Goal: Task Accomplishment & Management: Manage account settings

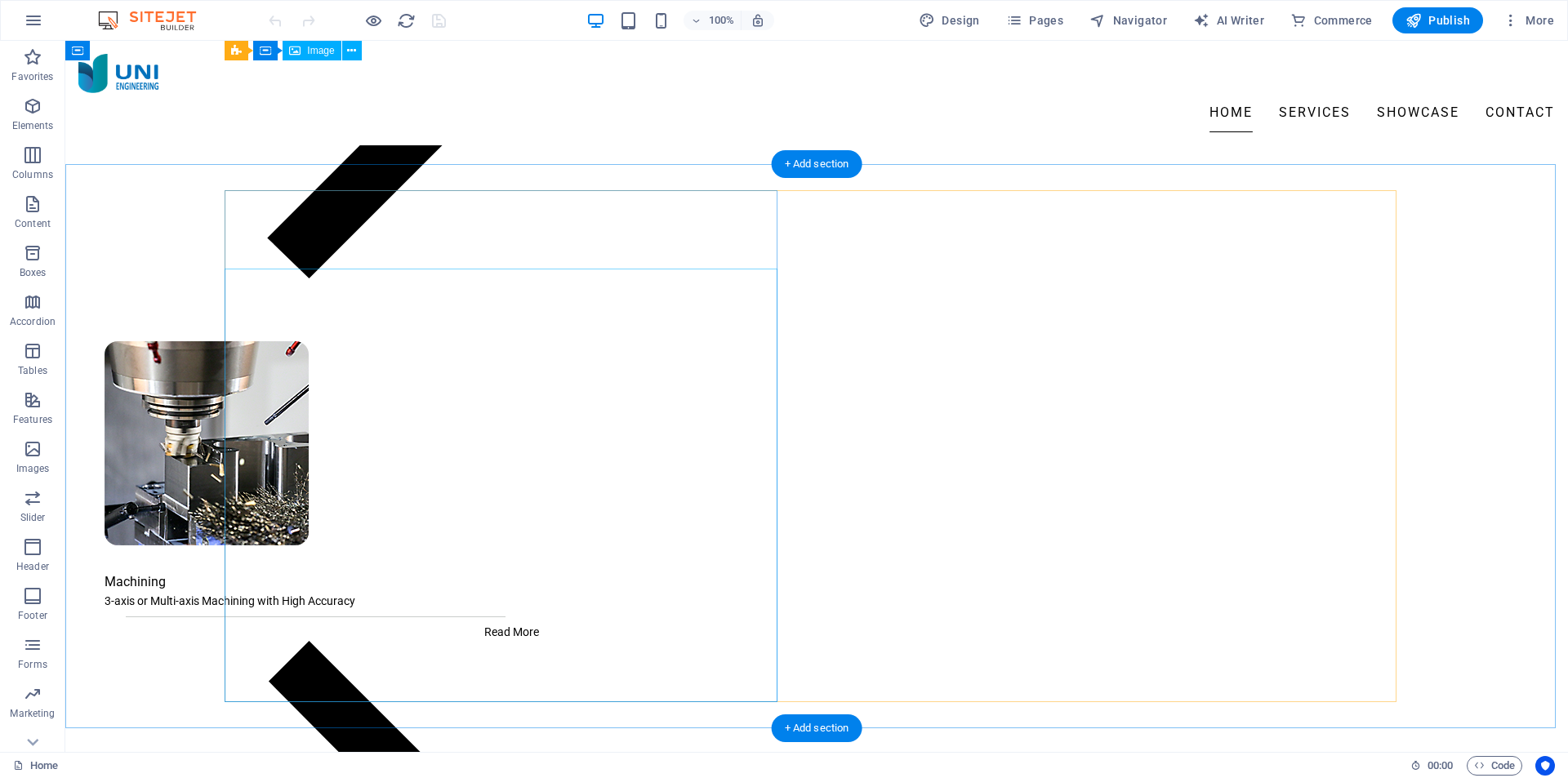
scroll to position [1959, 0]
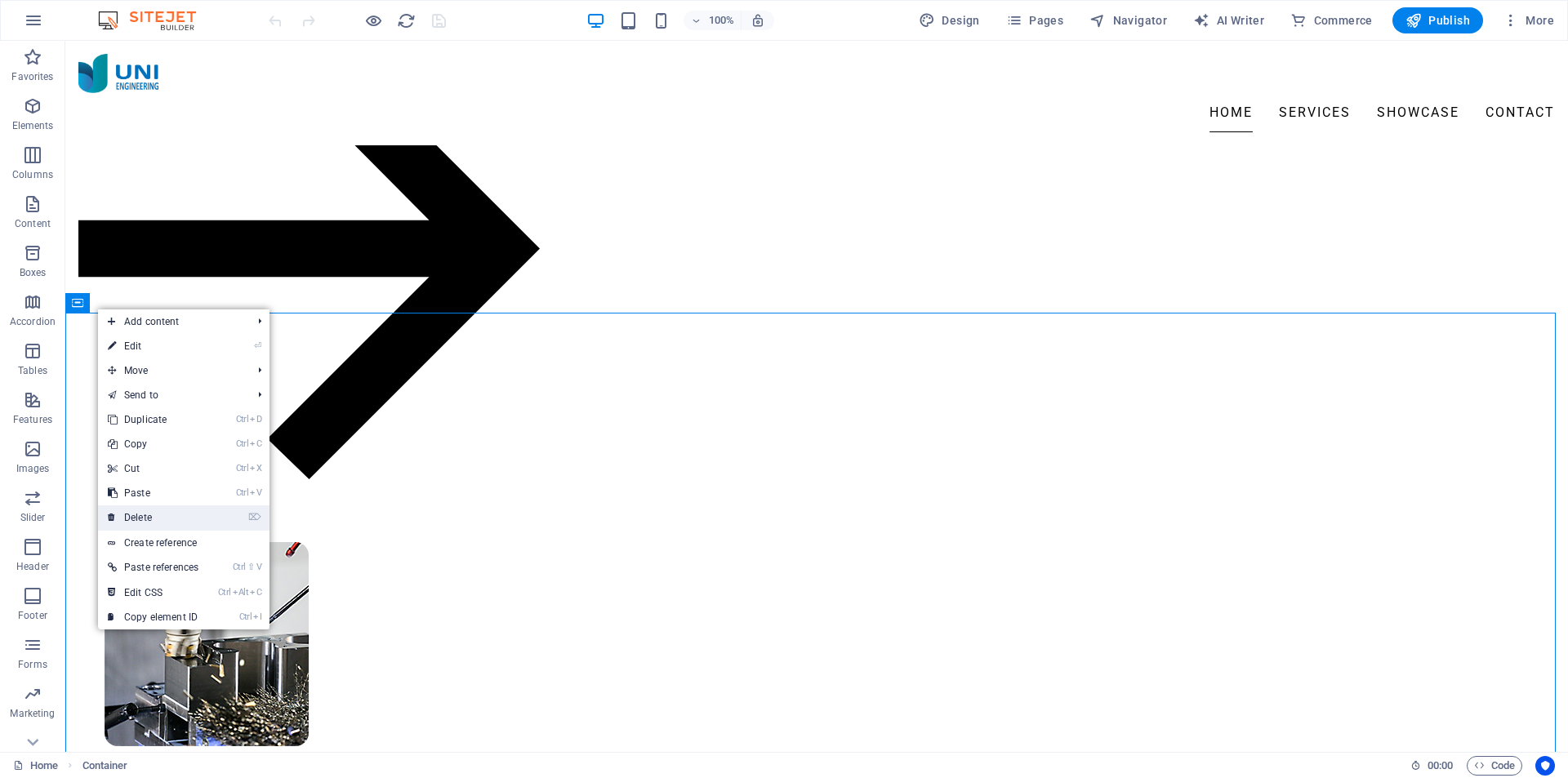
click at [160, 513] on link "⌦ Delete" at bounding box center [153, 517] width 110 height 25
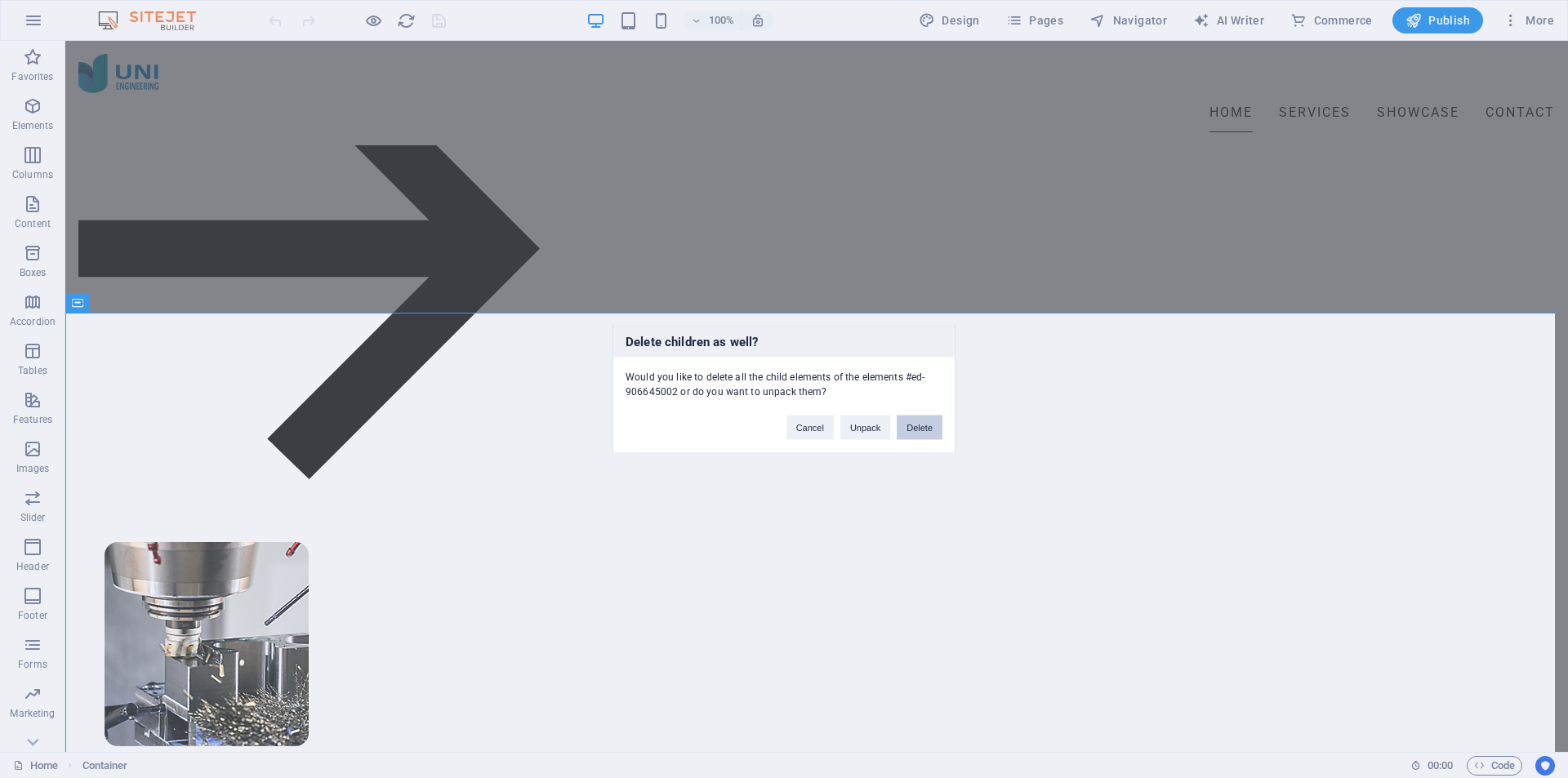
click at [923, 423] on button "Delete" at bounding box center [920, 426] width 46 height 25
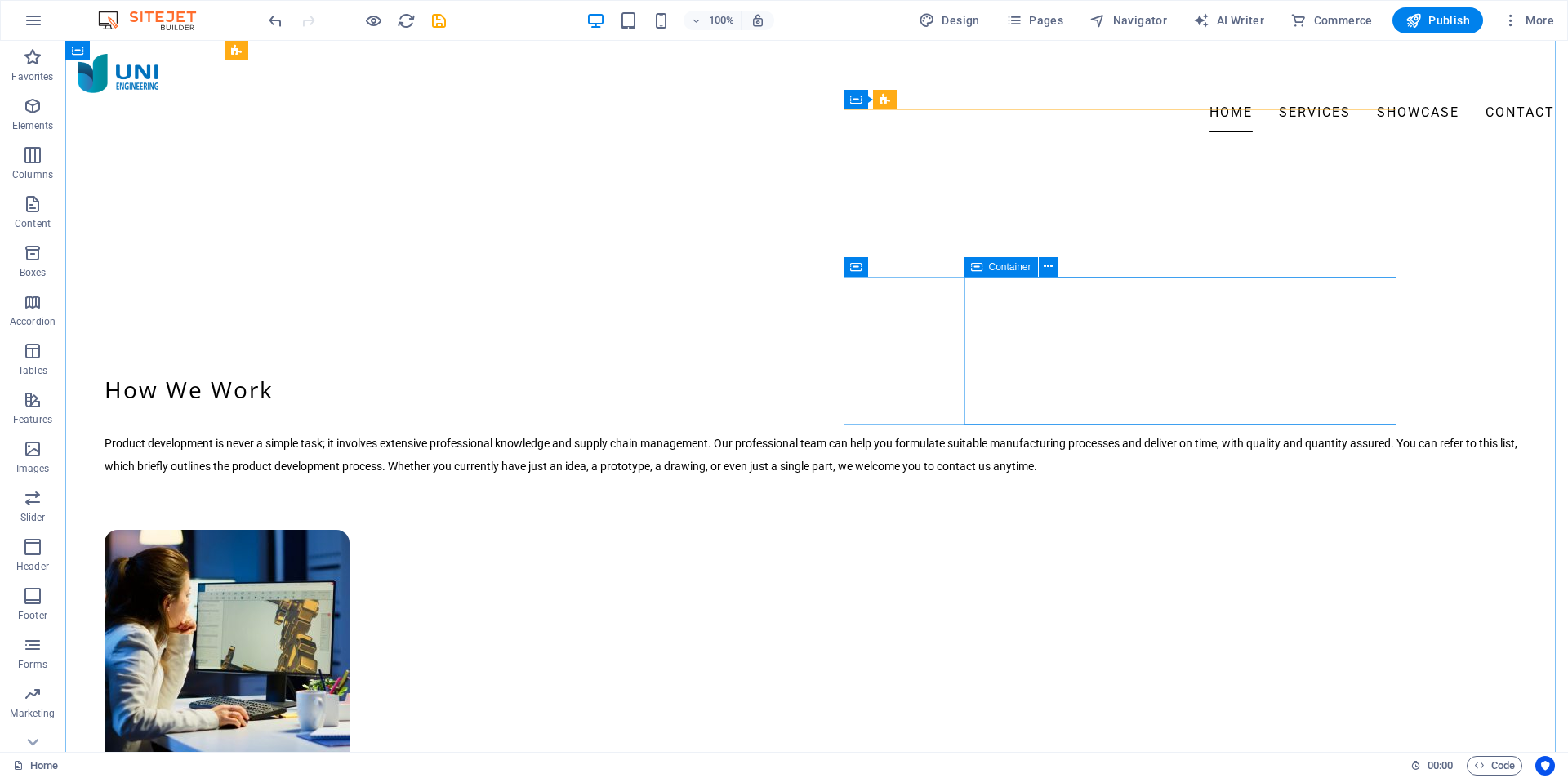
scroll to position [234, 0]
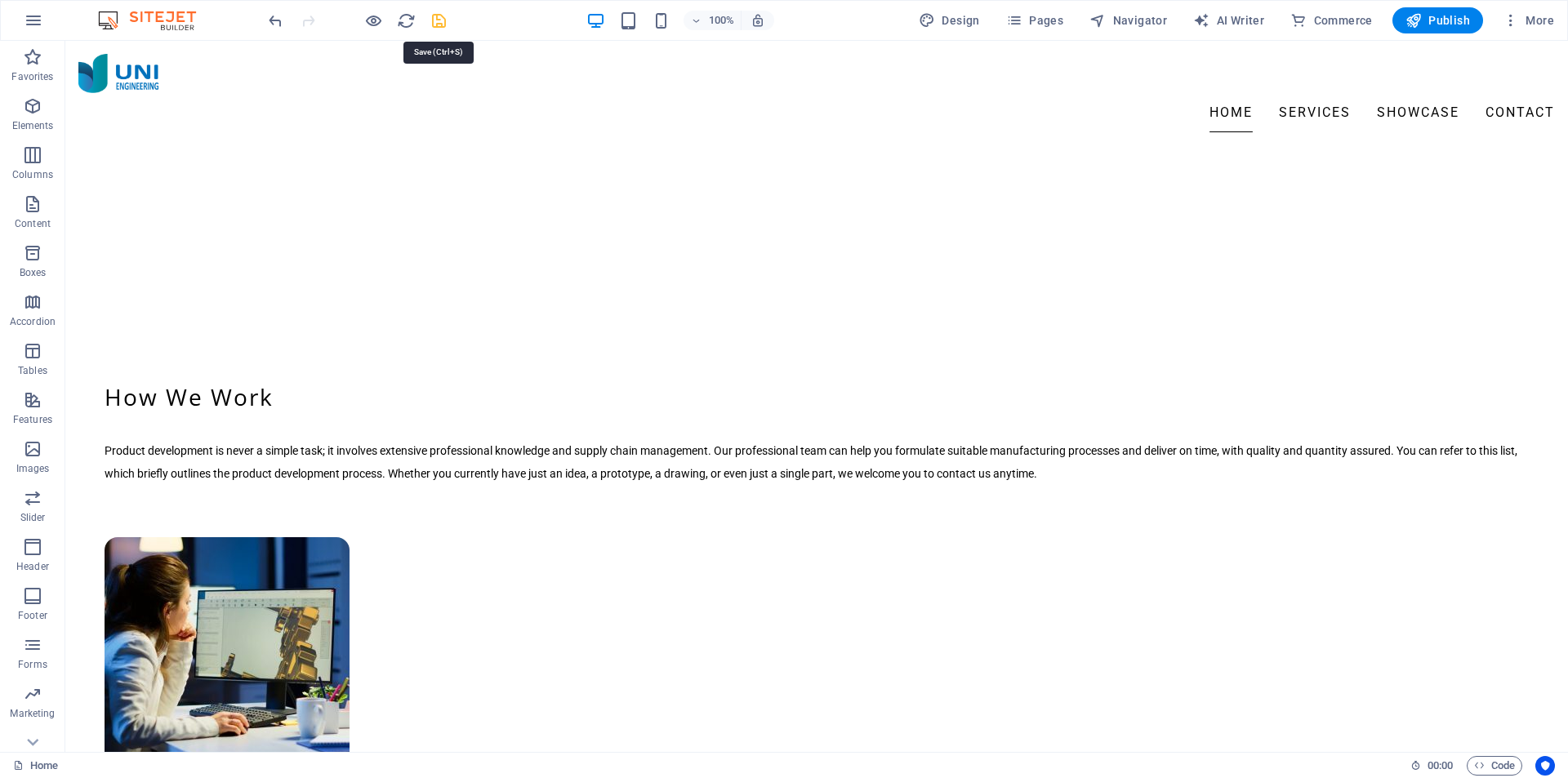
click at [432, 20] on icon "save" at bounding box center [438, 20] width 18 height 18
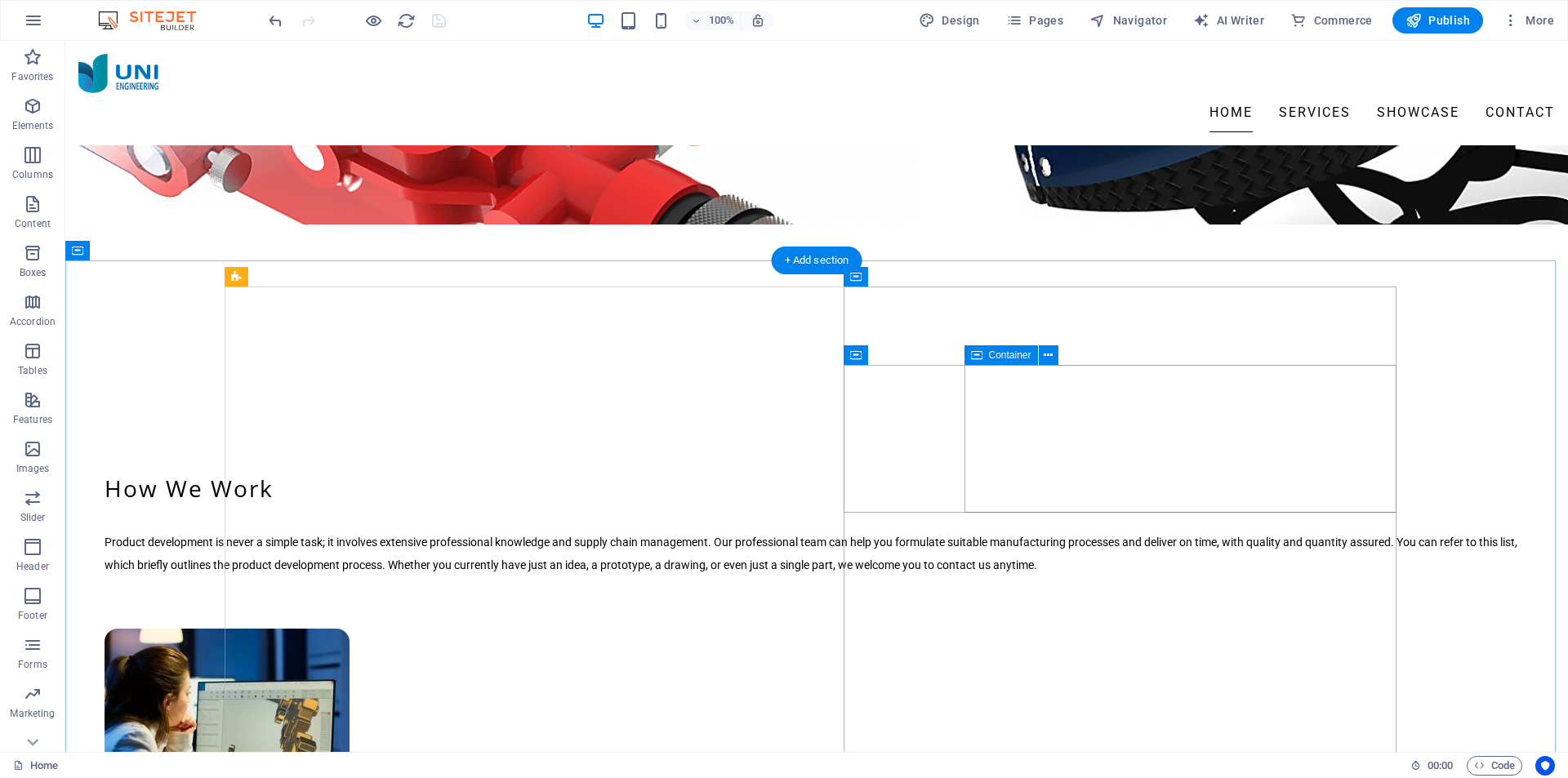
scroll to position [0, 0]
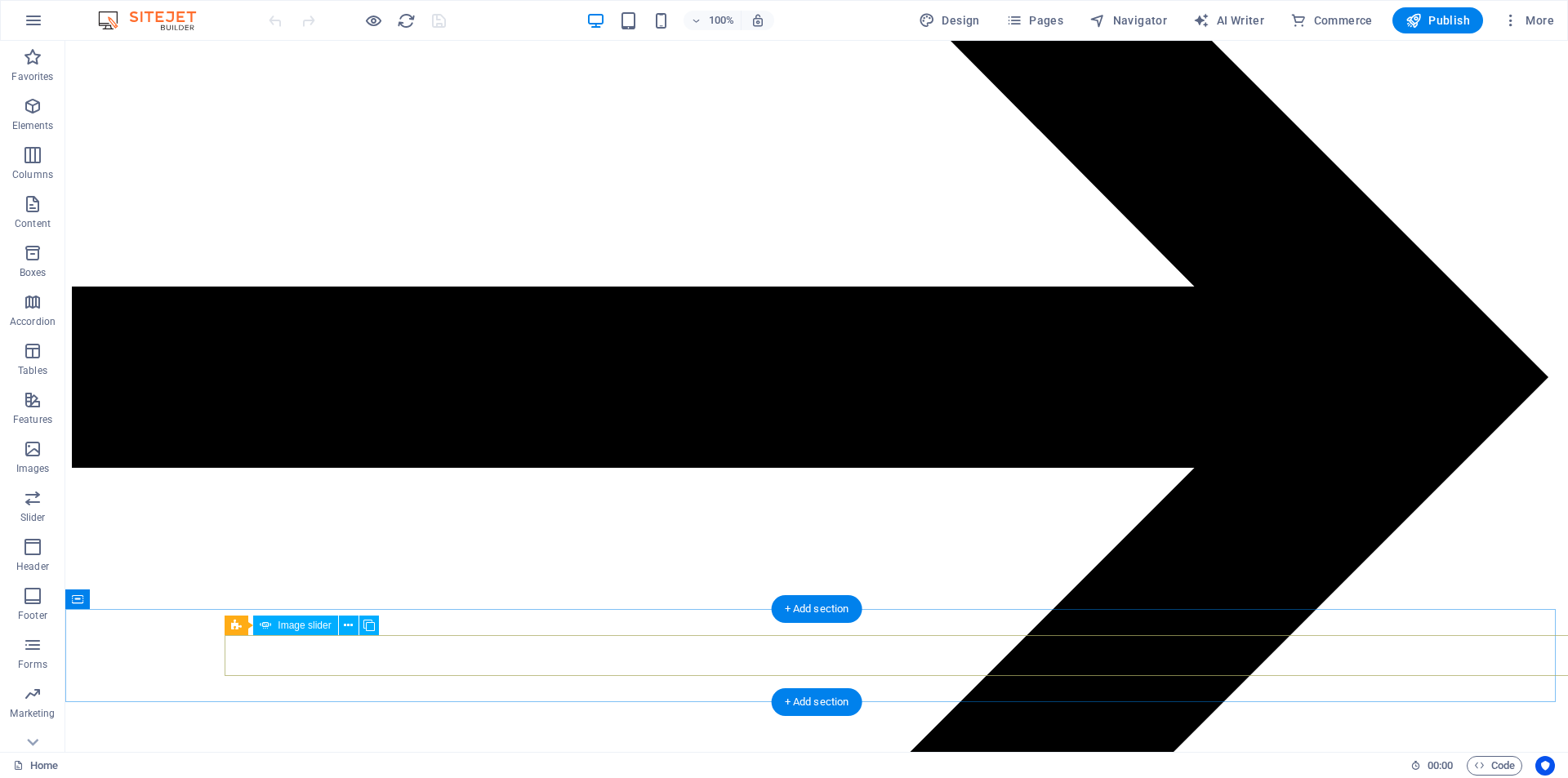
scroll to position [1866, 0]
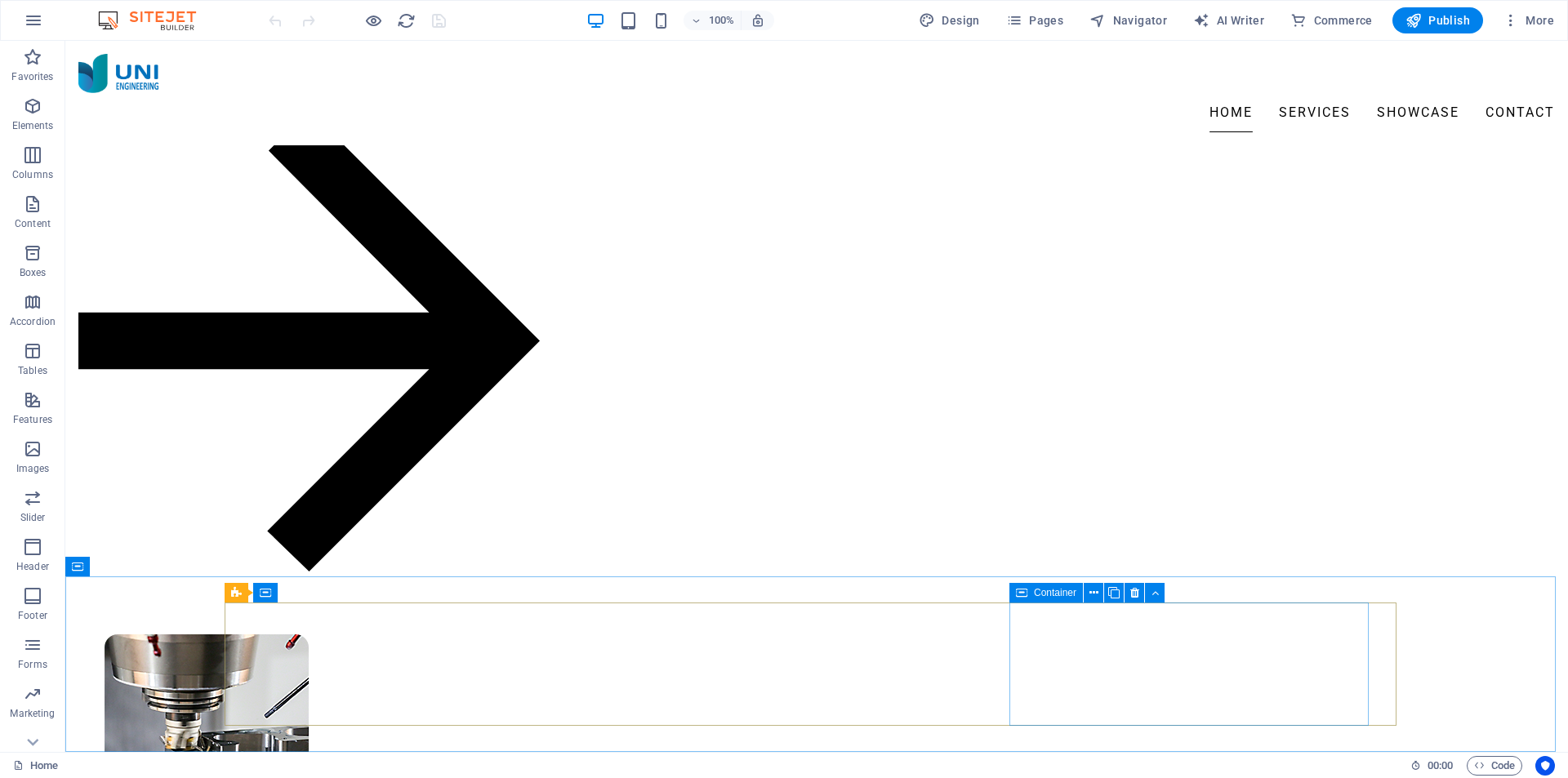
click at [1025, 596] on icon at bounding box center [1021, 592] width 11 height 19
select select "%"
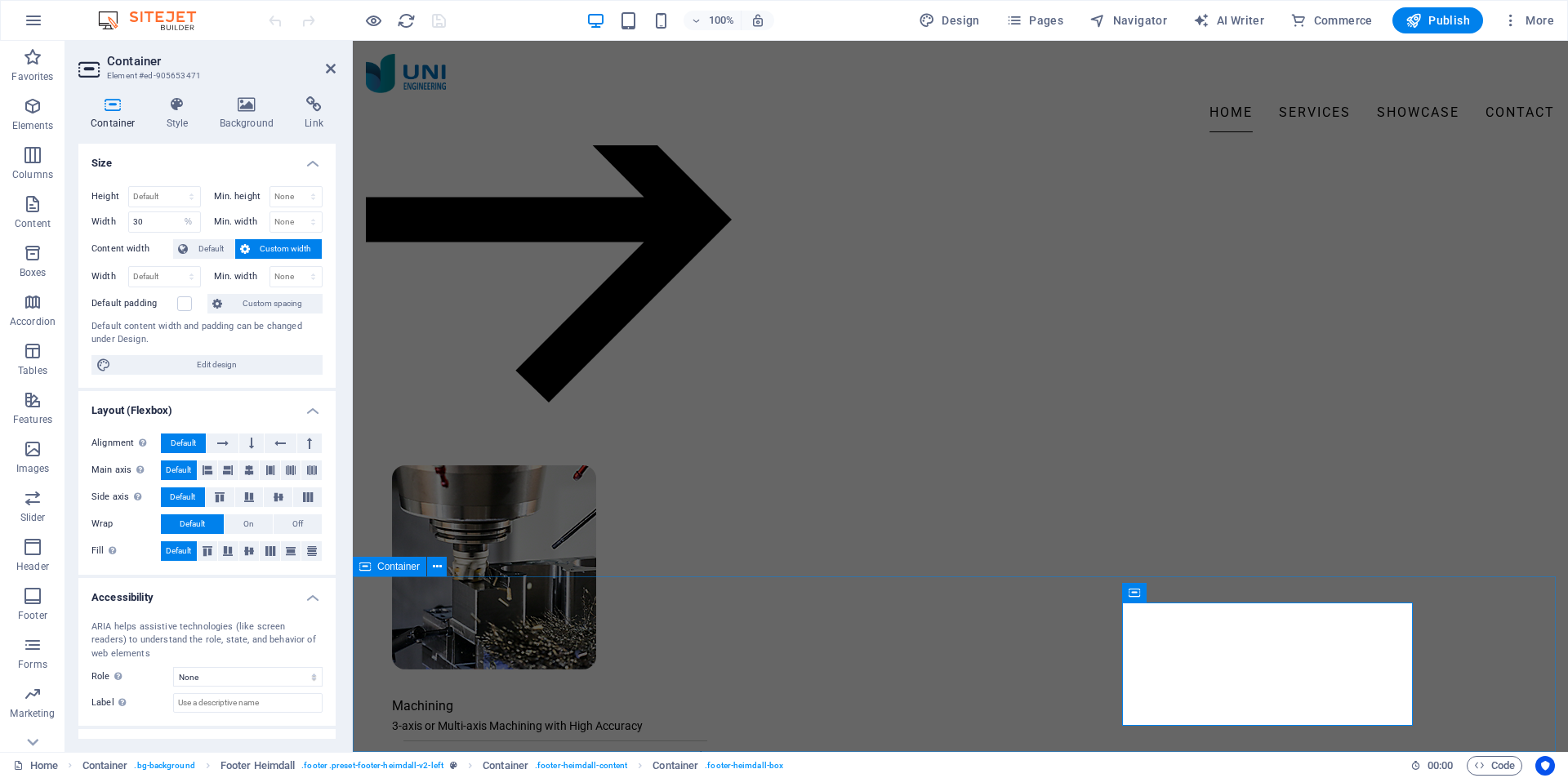
scroll to position [2001, 0]
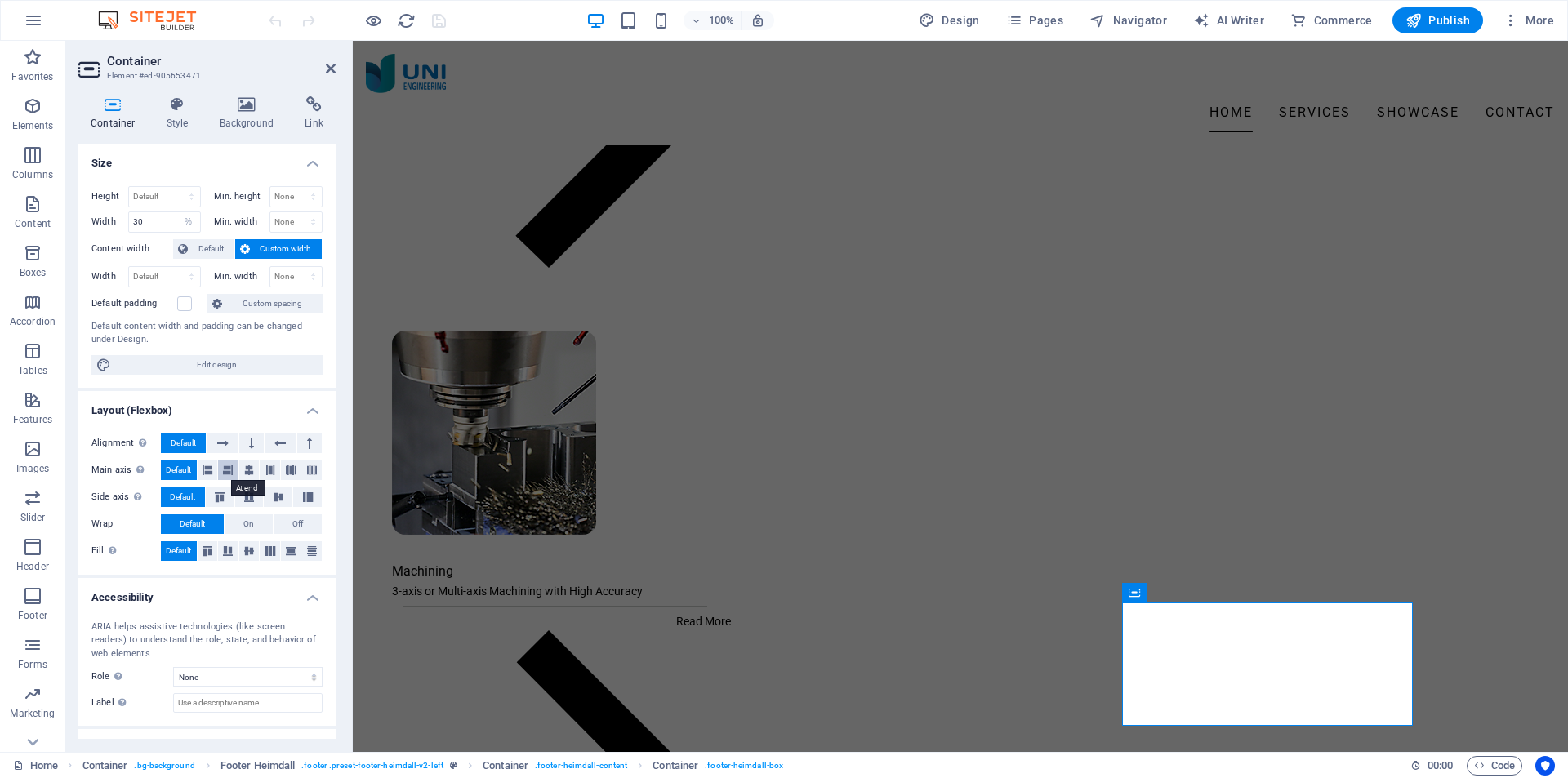
click at [229, 470] on icon at bounding box center [228, 469] width 10 height 19
click at [187, 468] on span "Default" at bounding box center [178, 469] width 26 height 19
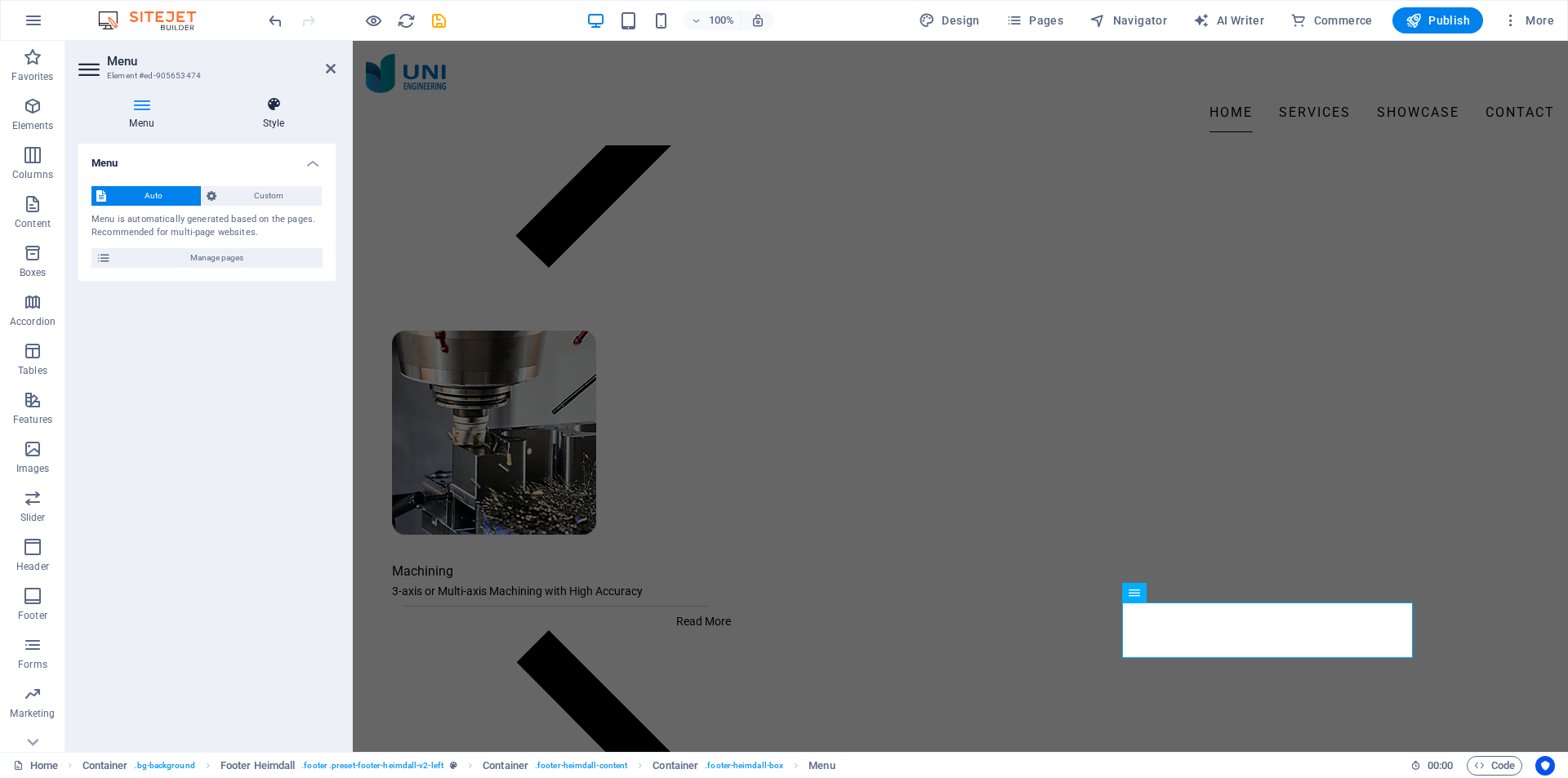
click at [274, 123] on h4 "Style" at bounding box center [273, 113] width 124 height 34
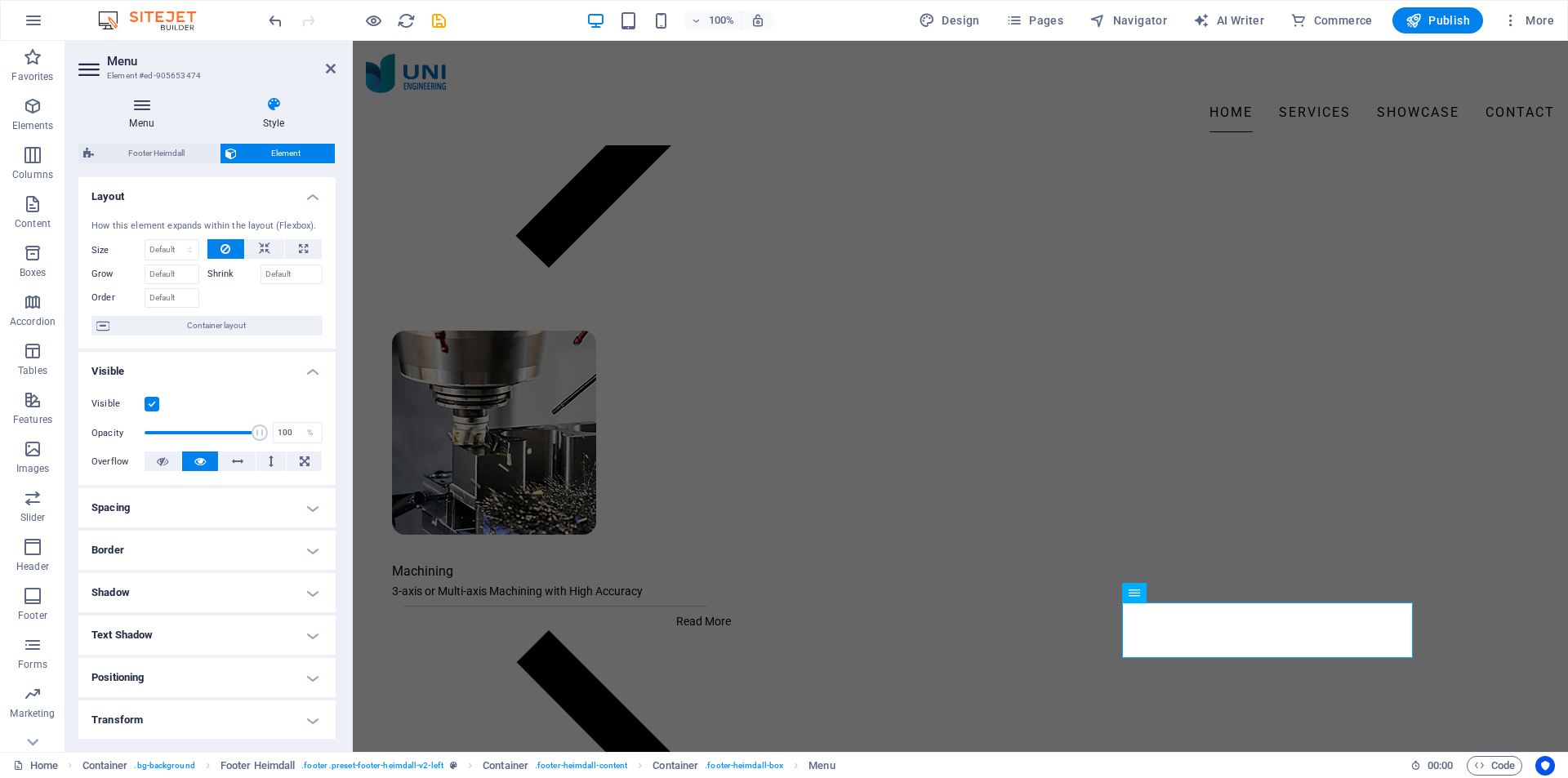
click at [143, 117] on h4 "Menu" at bounding box center [144, 113] width 133 height 34
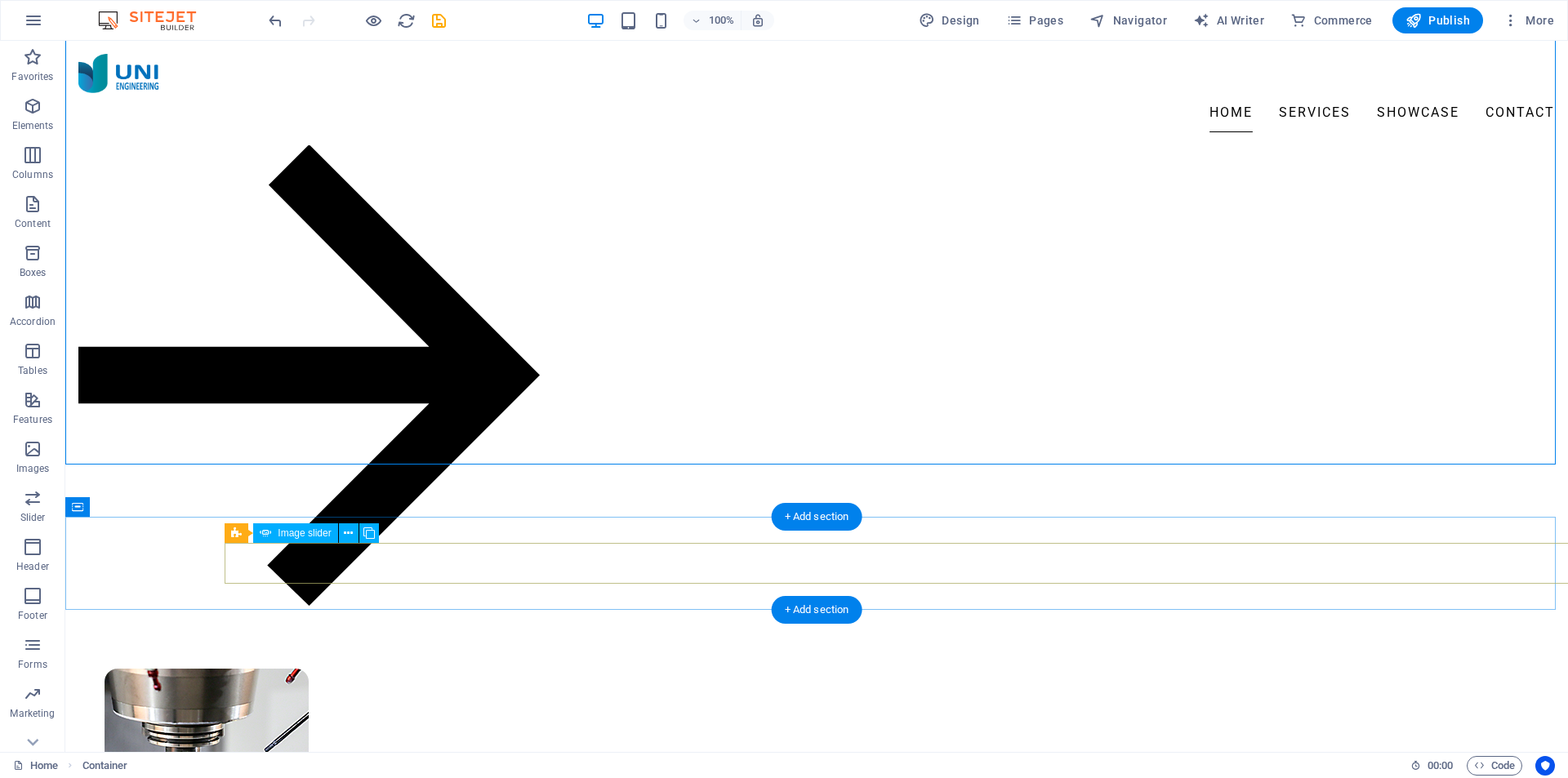
scroll to position [1866, 0]
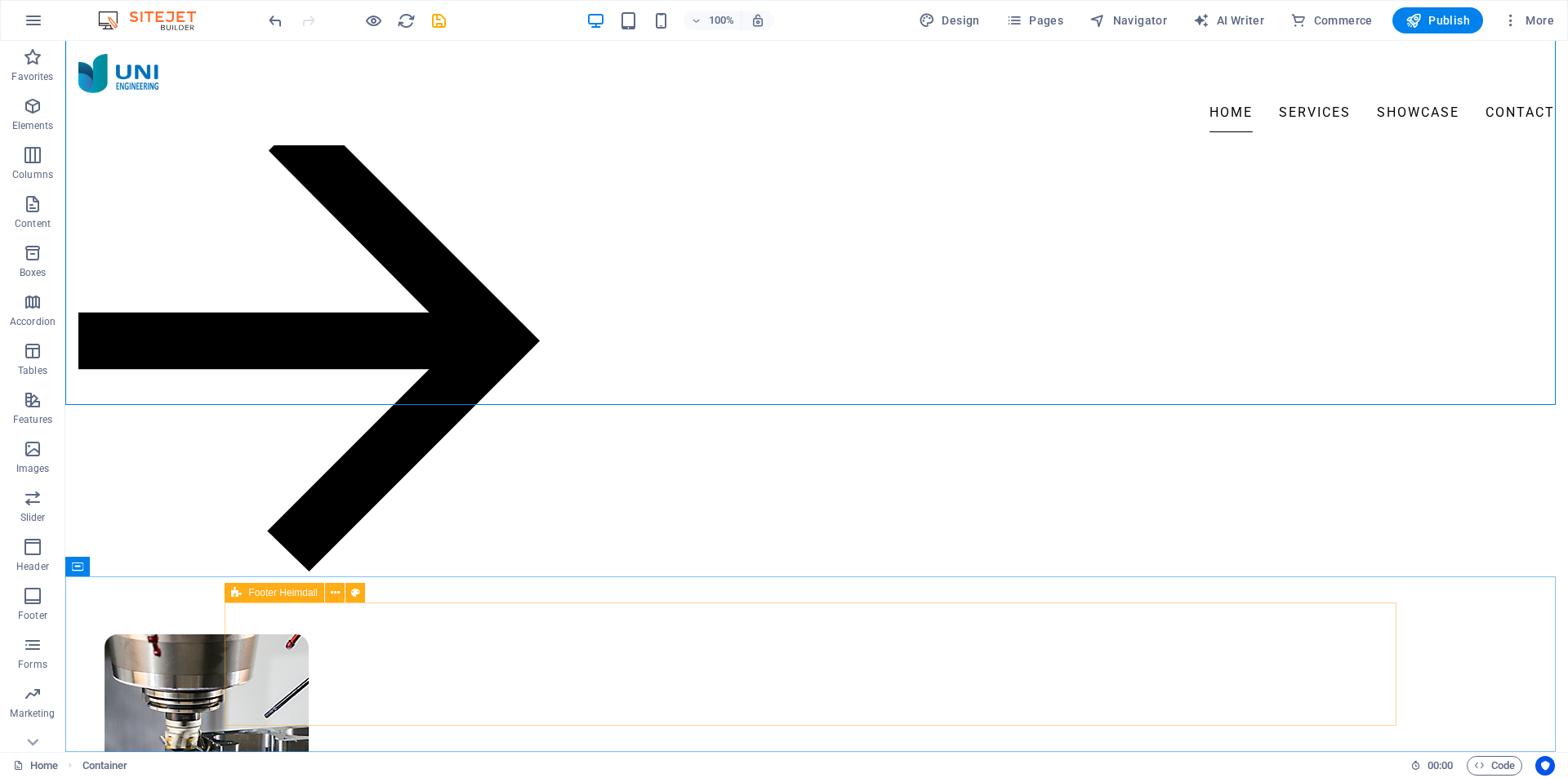
click at [236, 595] on icon at bounding box center [236, 592] width 11 height 19
select select "%"
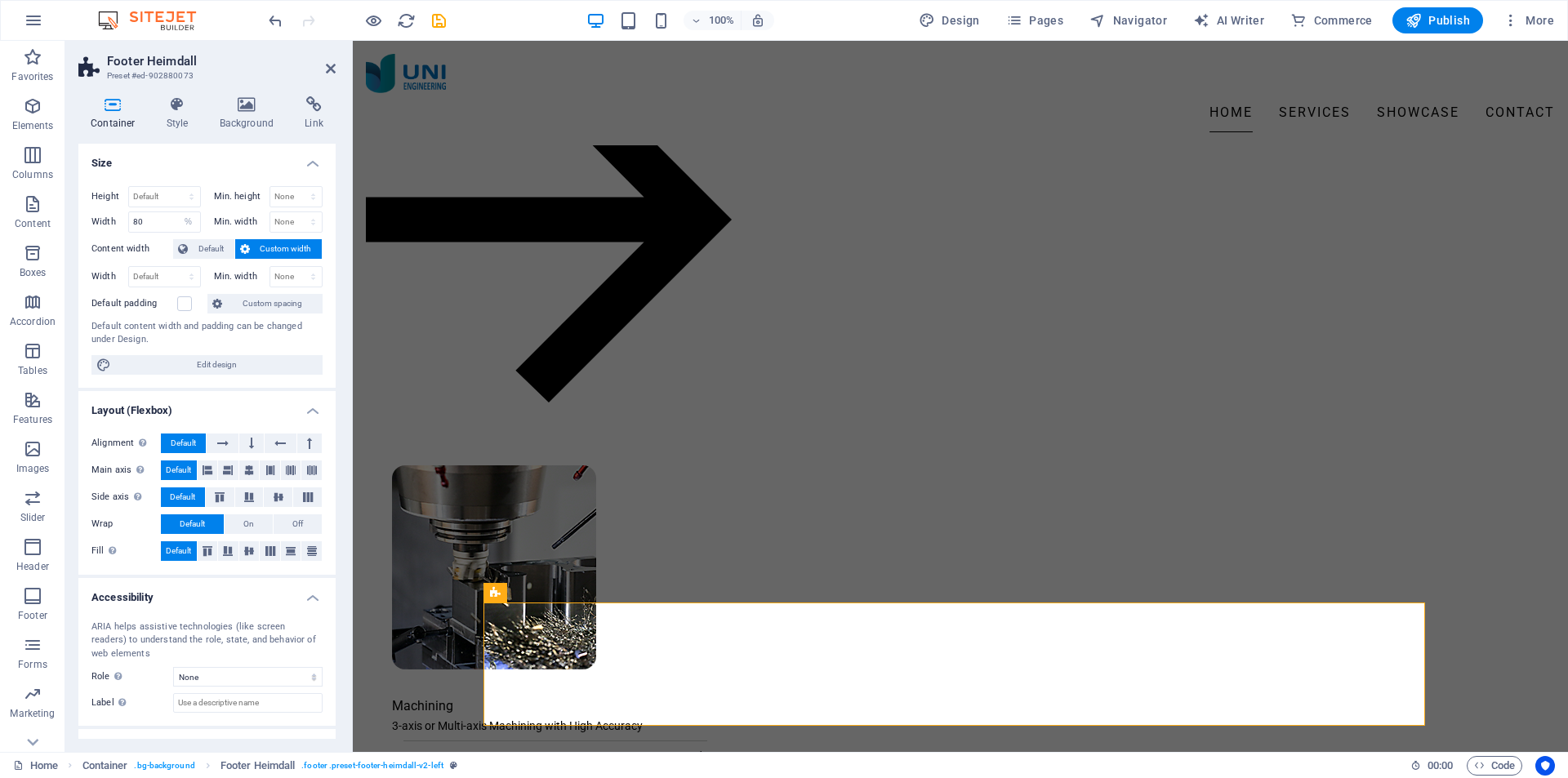
scroll to position [2001, 0]
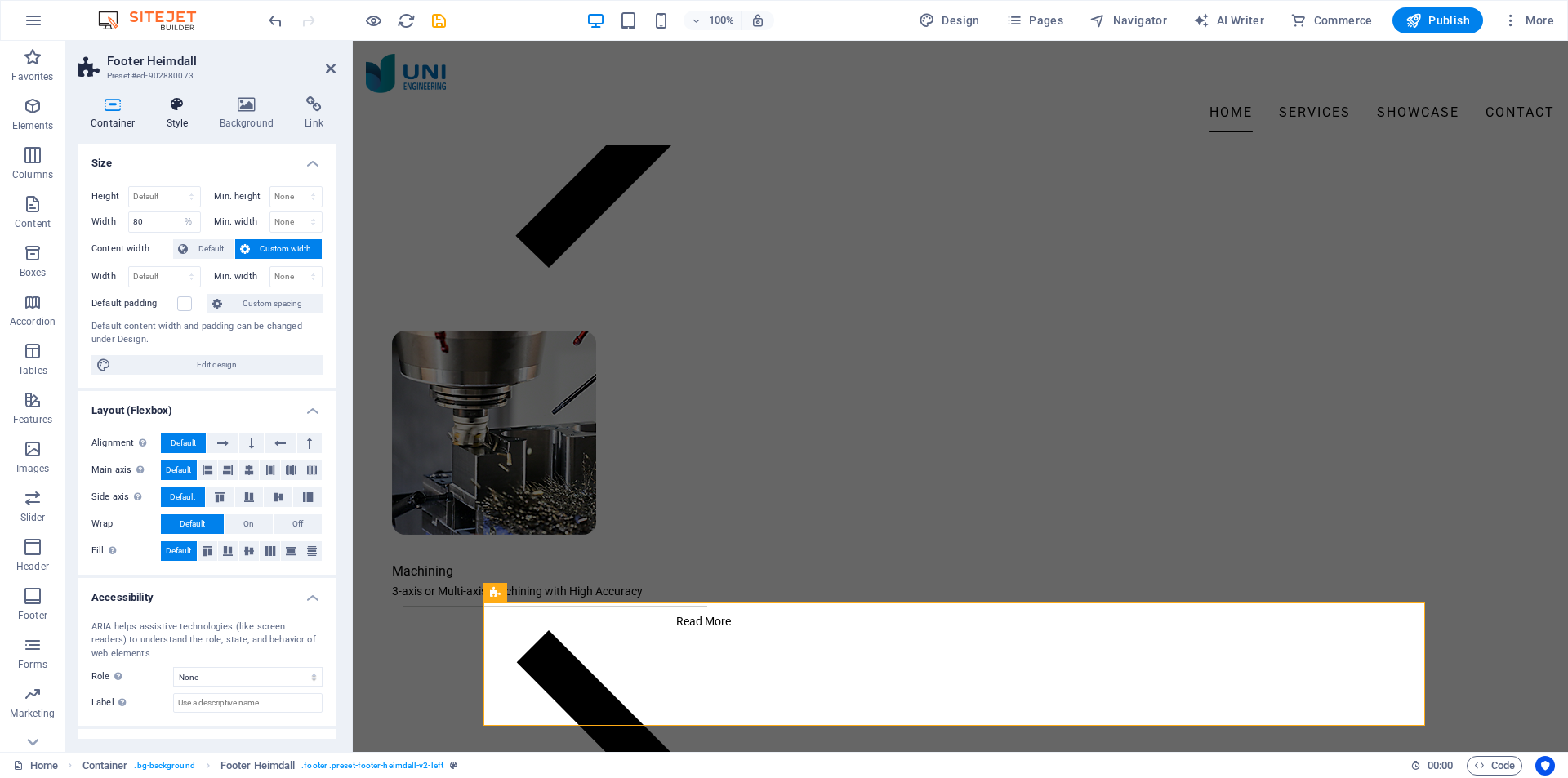
click at [178, 115] on h4 "Style" at bounding box center [181, 113] width 53 height 34
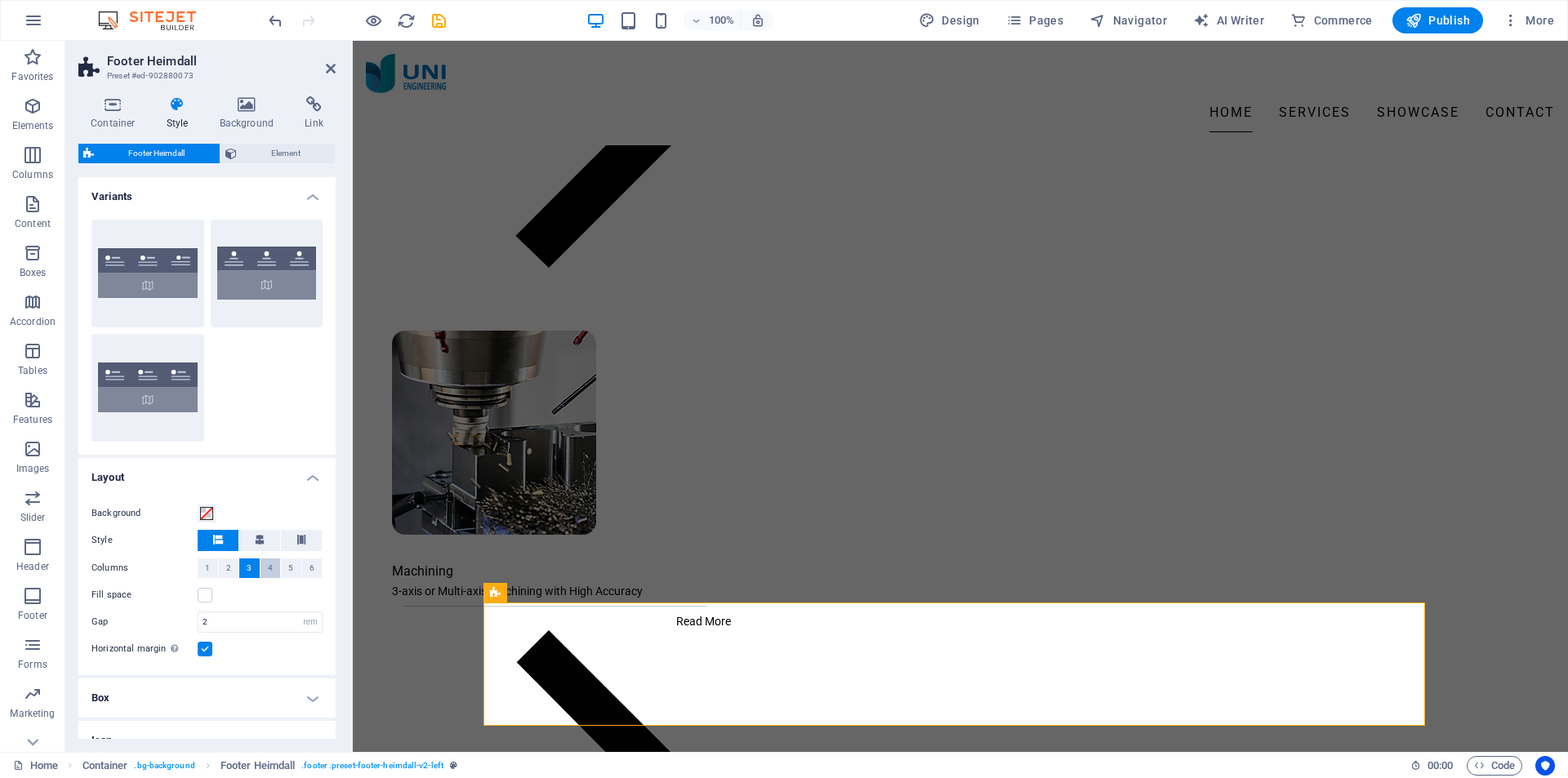
click at [263, 562] on button "4" at bounding box center [270, 568] width 20 height 19
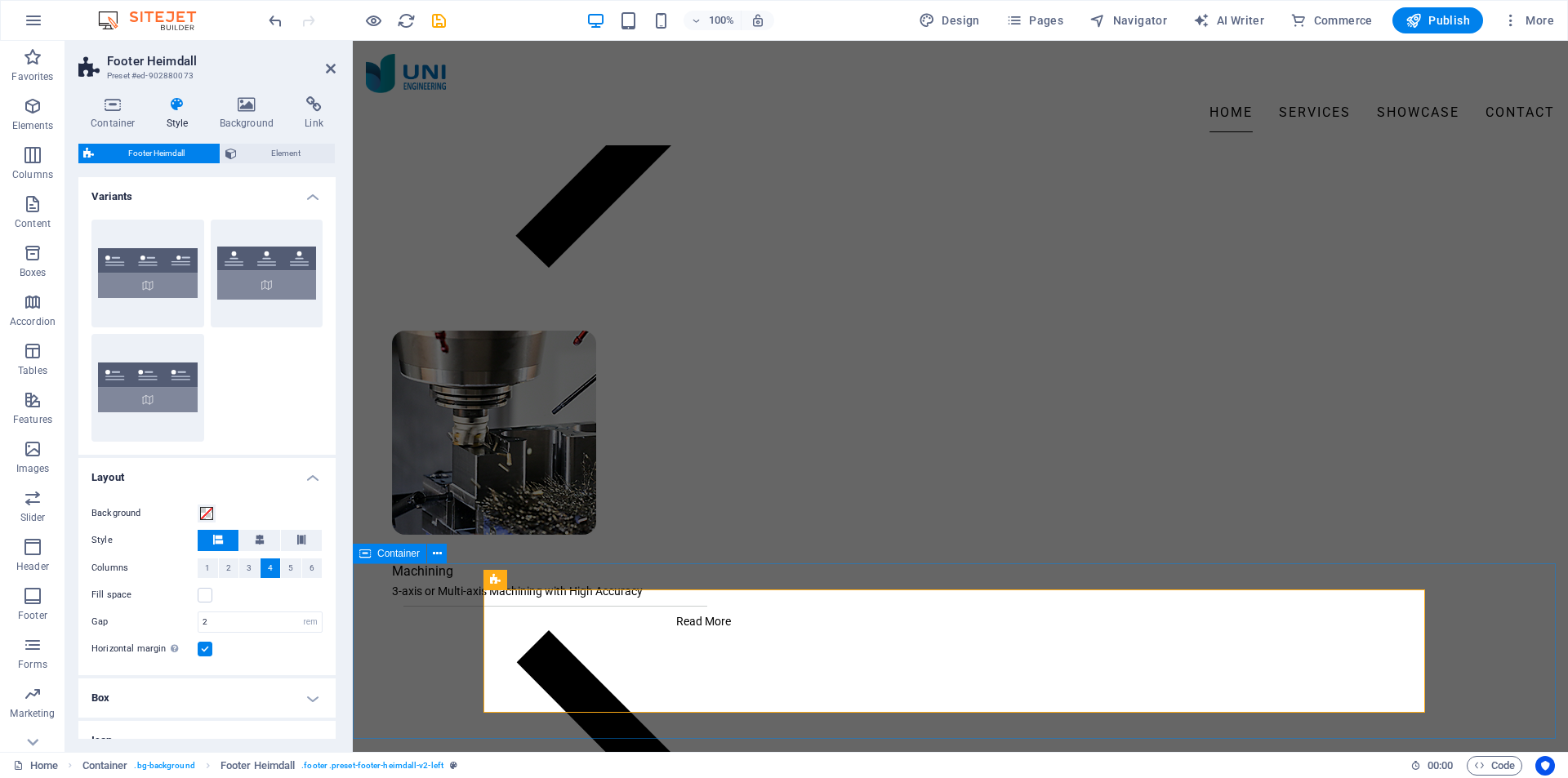
scroll to position [2014, 0]
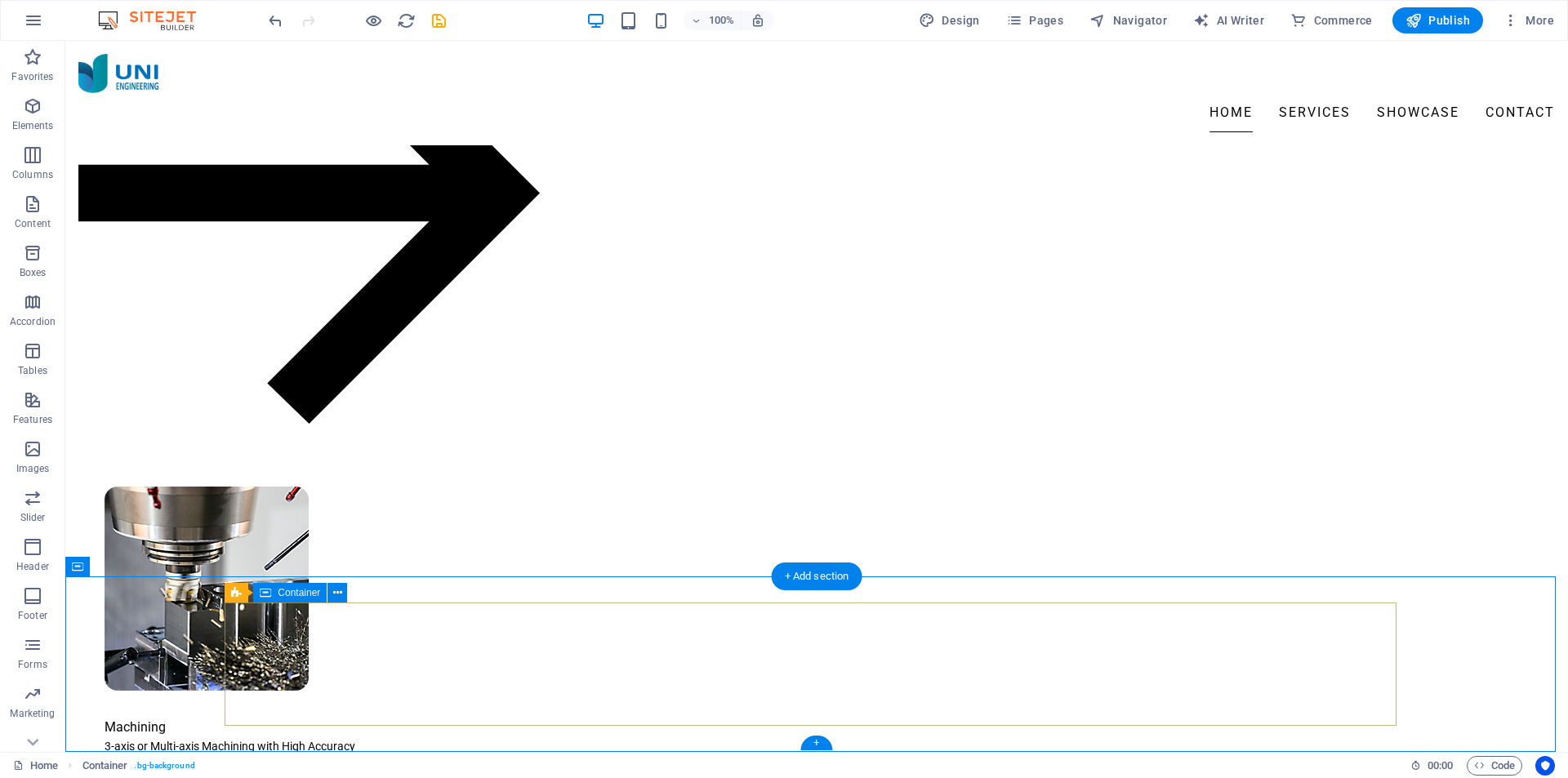
scroll to position [1866, 0]
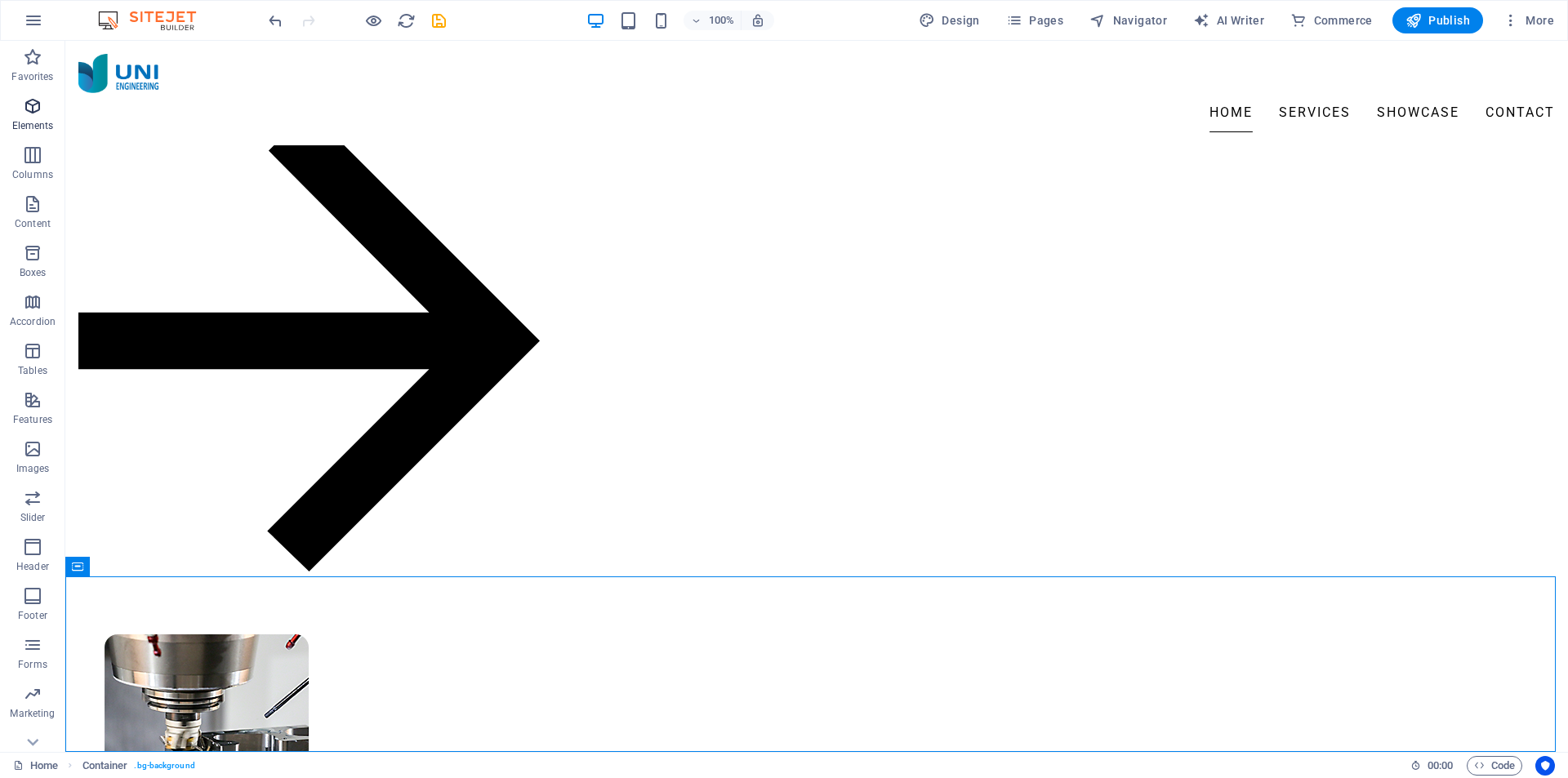
click at [37, 117] on span "Elements" at bounding box center [32, 116] width 65 height 39
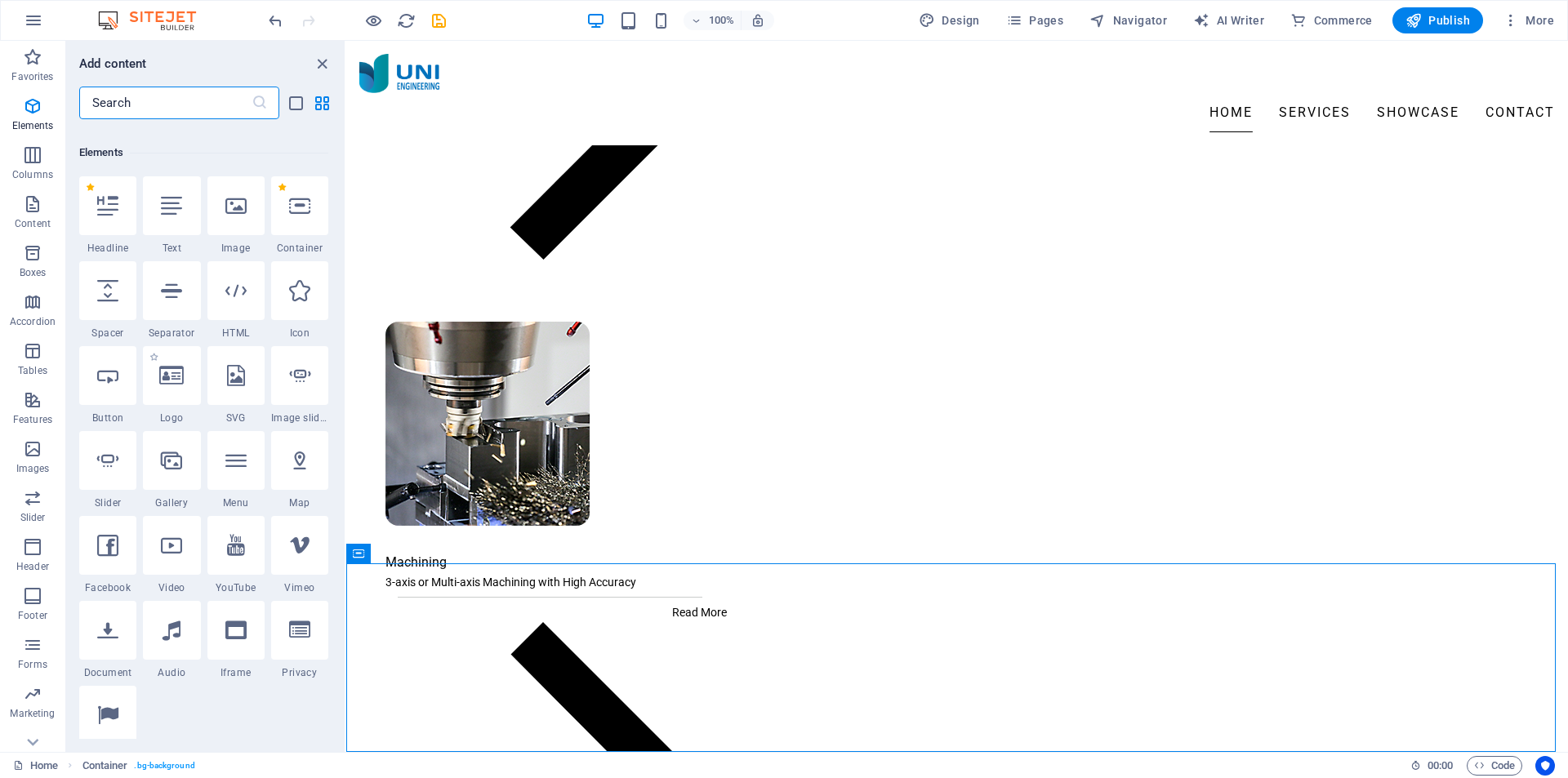
scroll to position [174, 0]
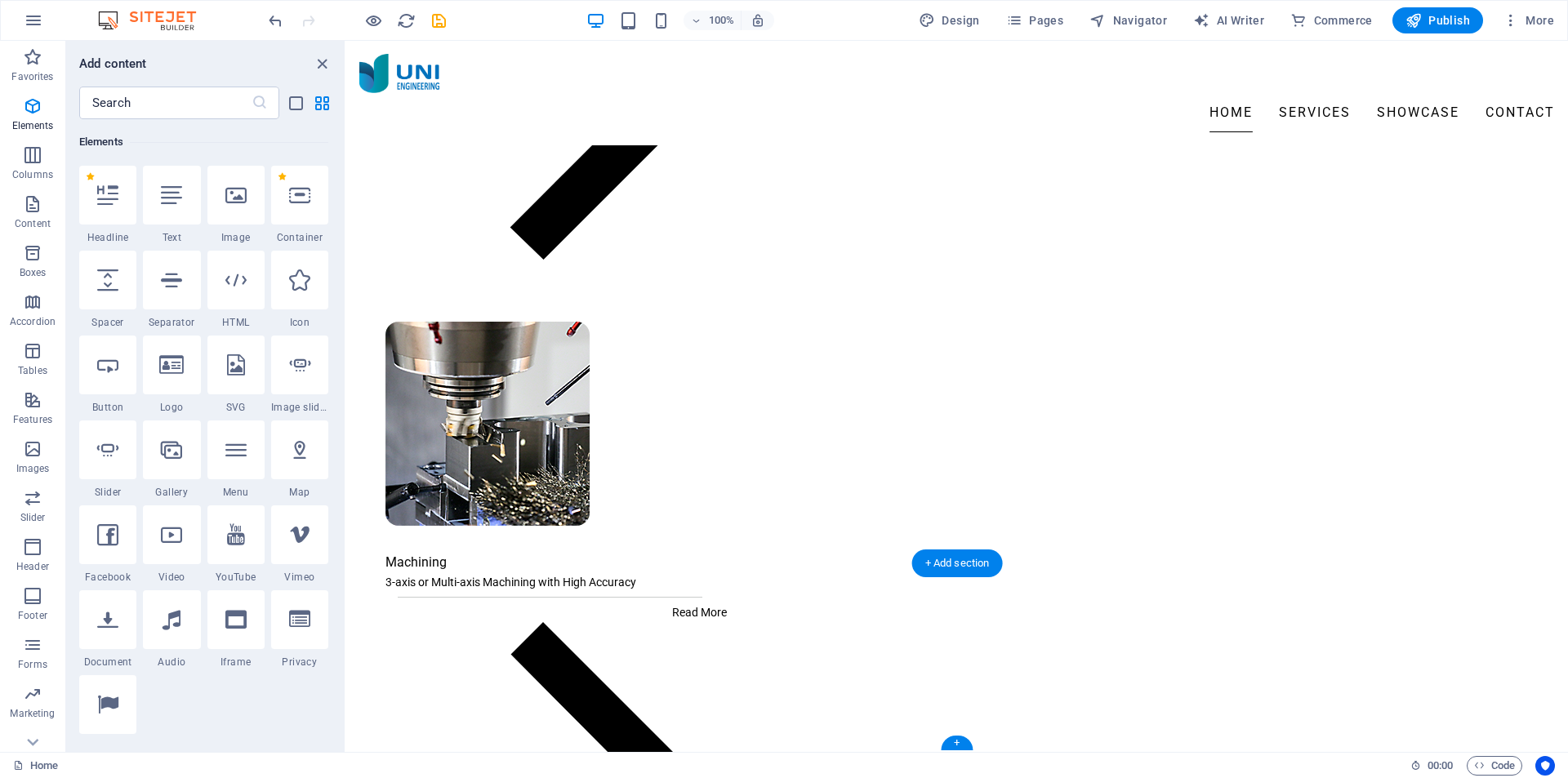
drag, startPoint x: 524, startPoint y: 419, endPoint x: 364, endPoint y: 586, distance: 231.3
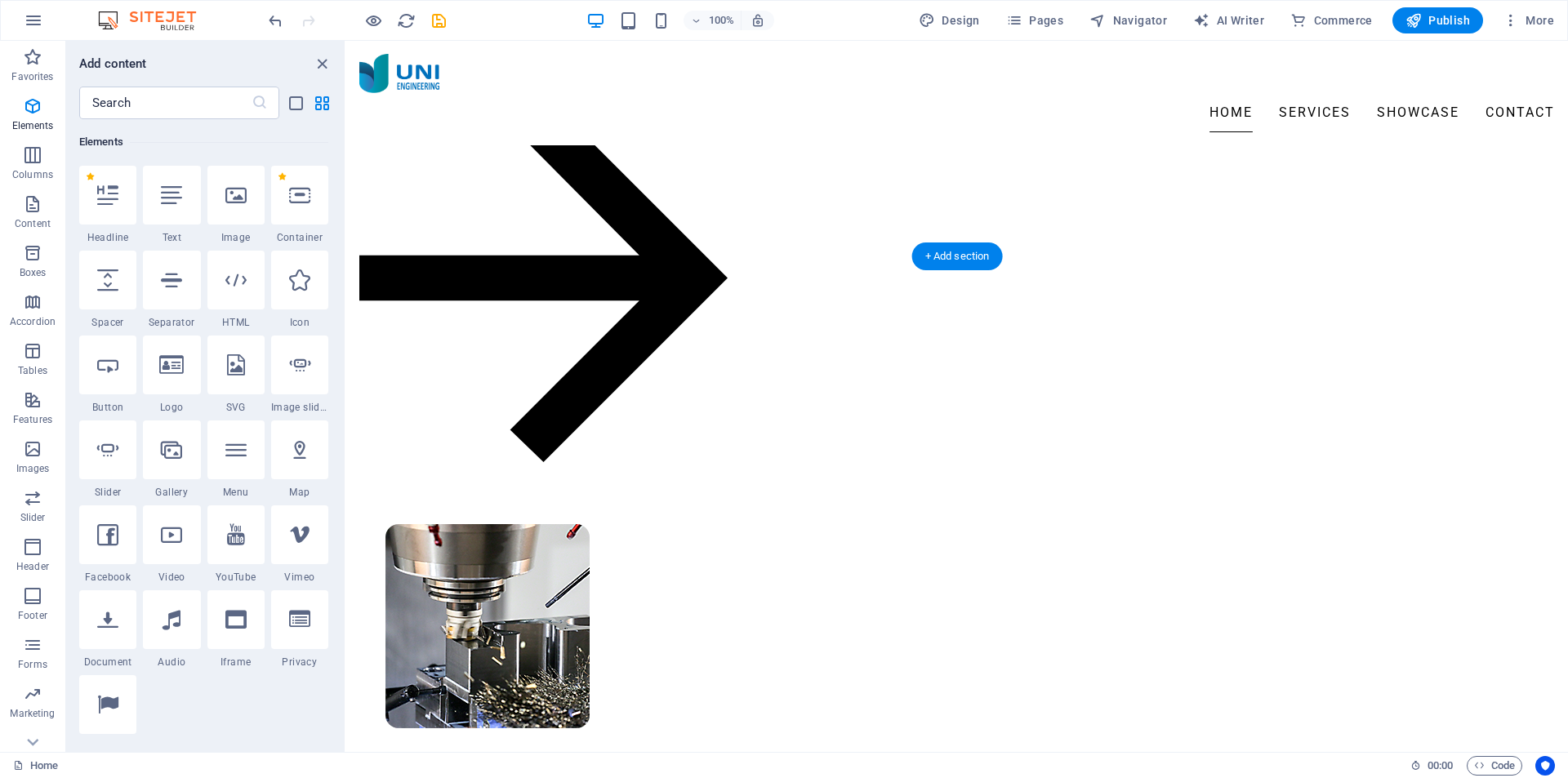
scroll to position [2014, 0]
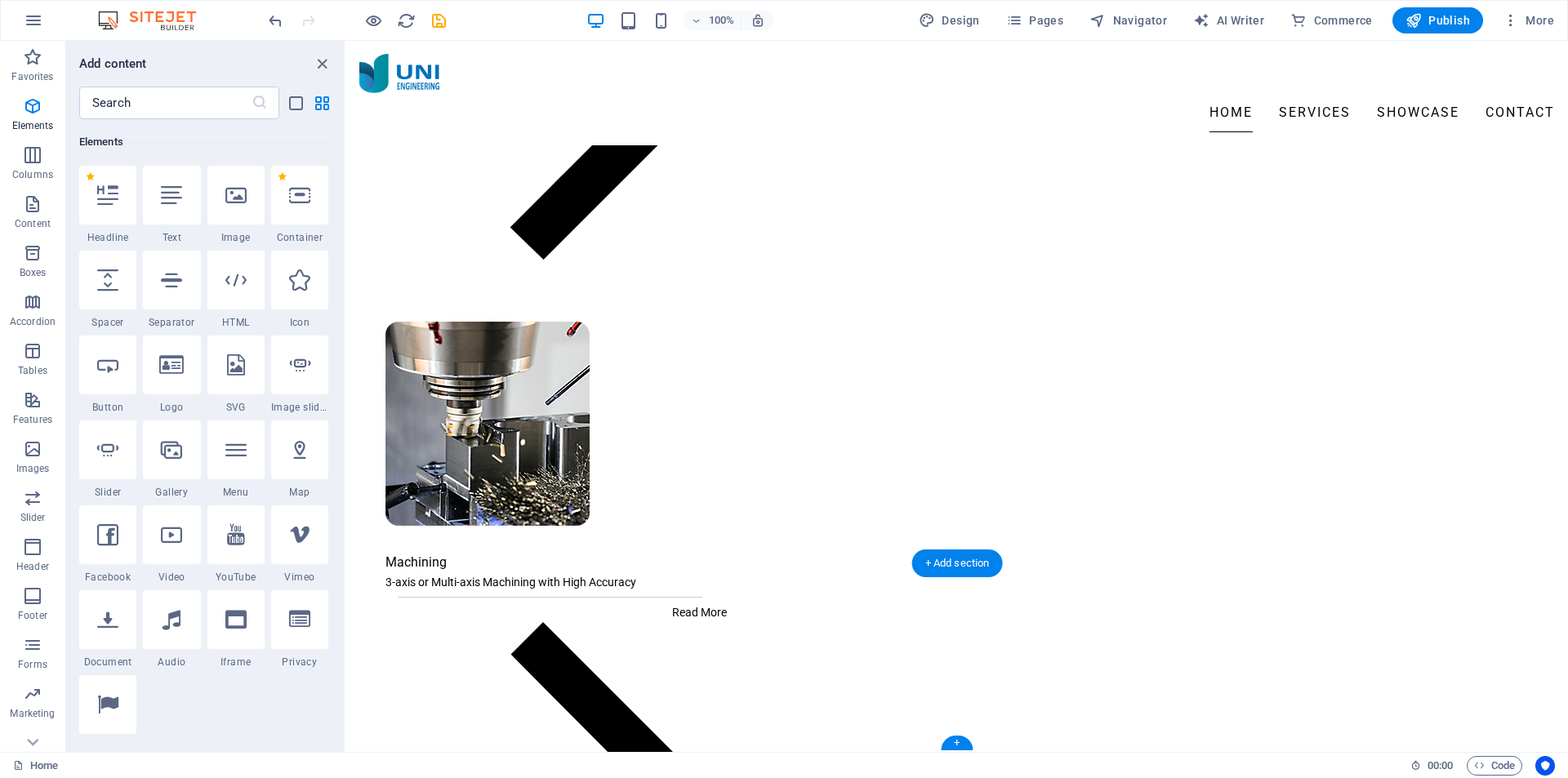
click at [323, 72] on icon "close panel" at bounding box center [322, 64] width 18 height 18
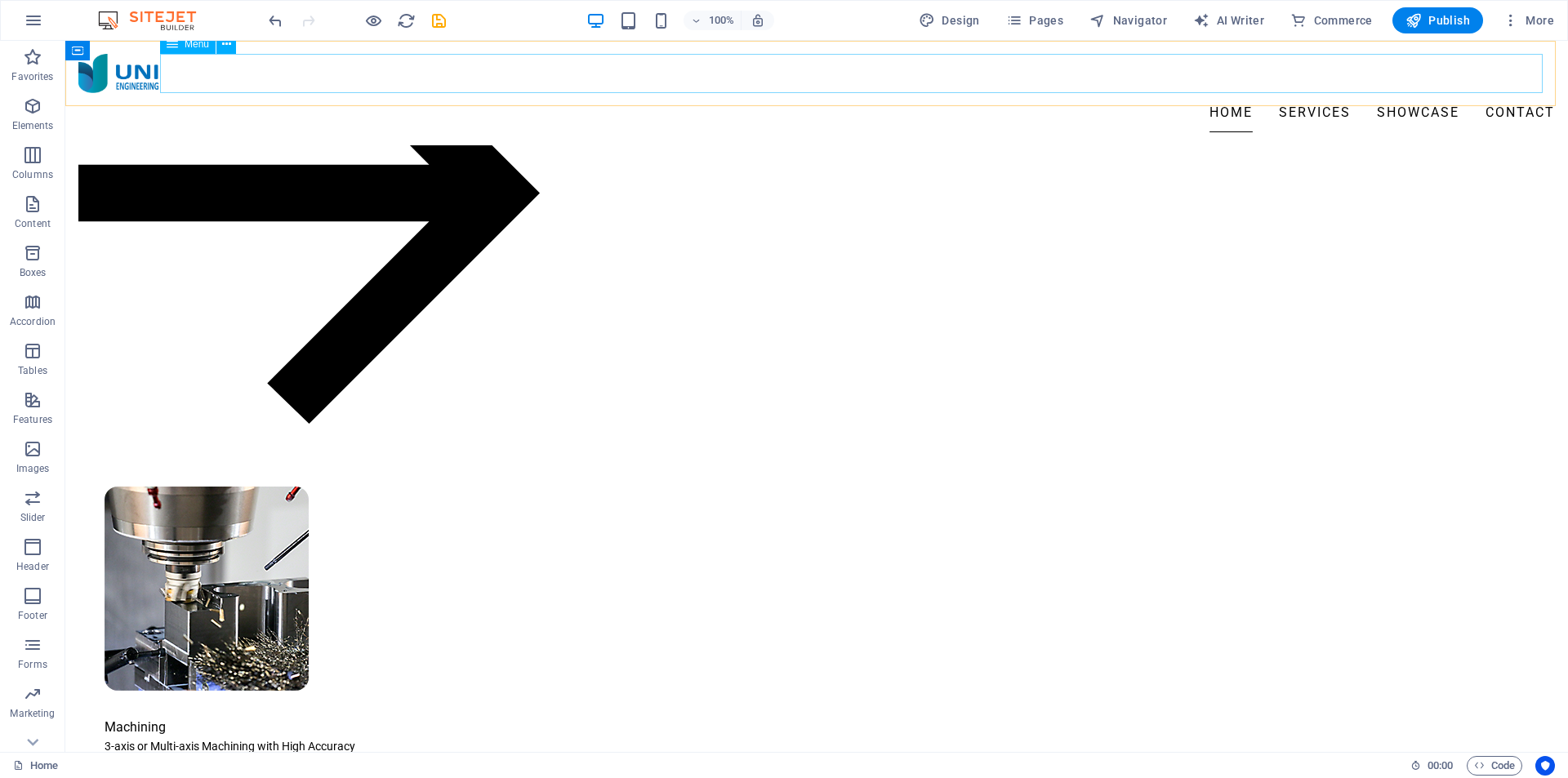
scroll to position [1827, 0]
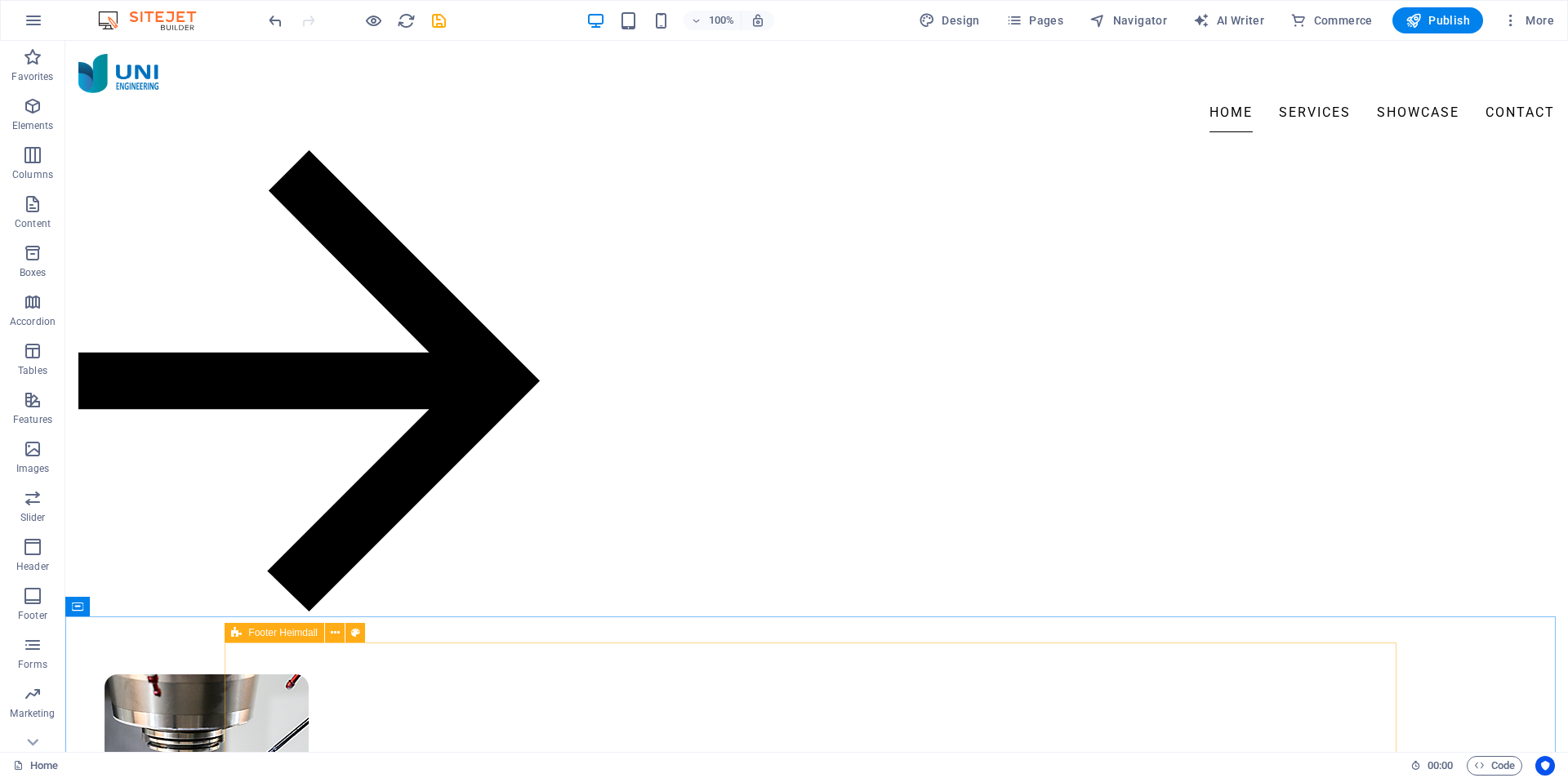
click at [254, 634] on span "Footer Heimdall" at bounding box center [283, 632] width 70 height 10
select select "rem"
select select "preset-footer-heimdall-v2-left"
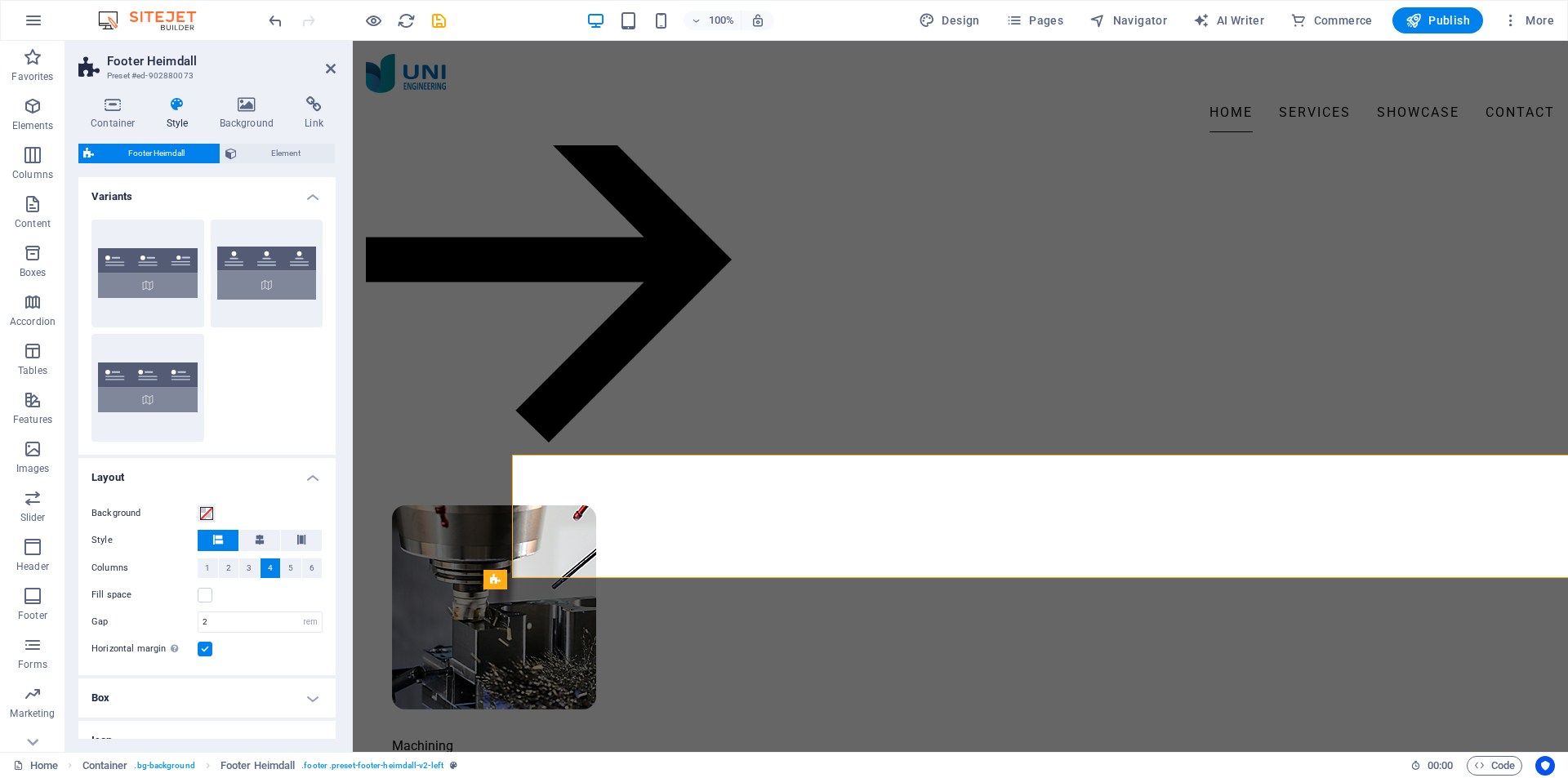
scroll to position [2014, 0]
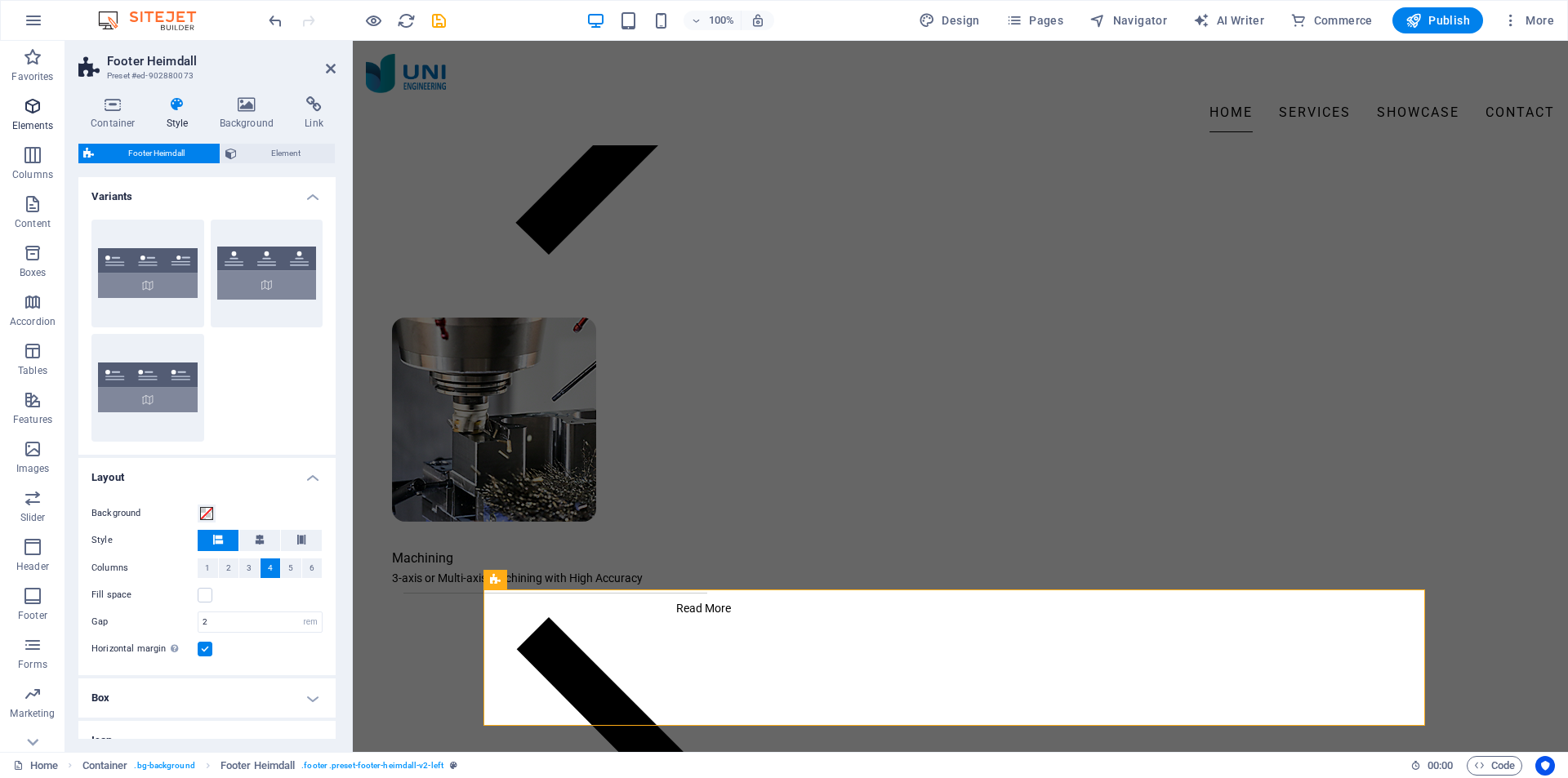
click at [31, 107] on icon "button" at bounding box center [32, 106] width 19 height 19
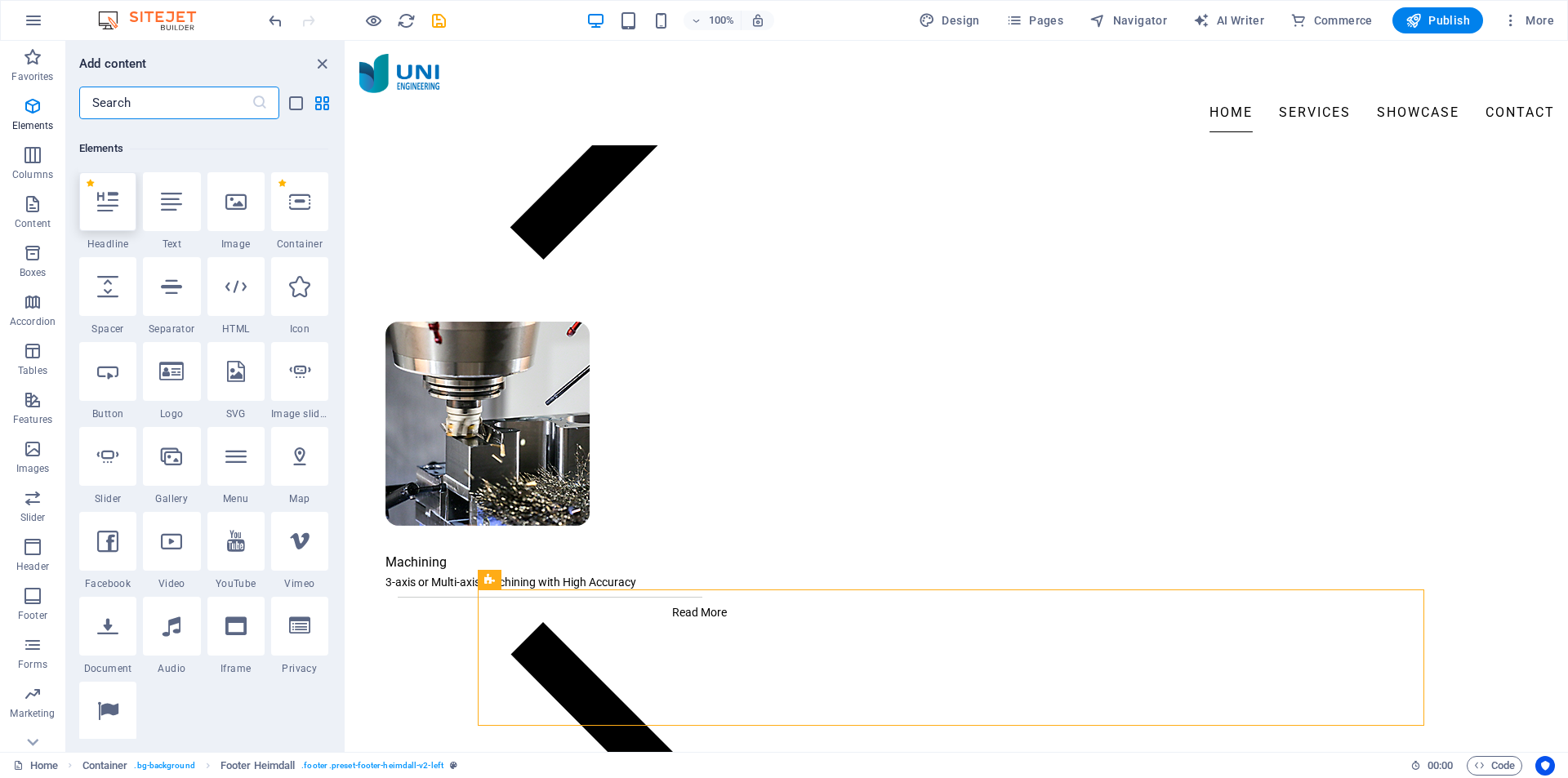
scroll to position [174, 0]
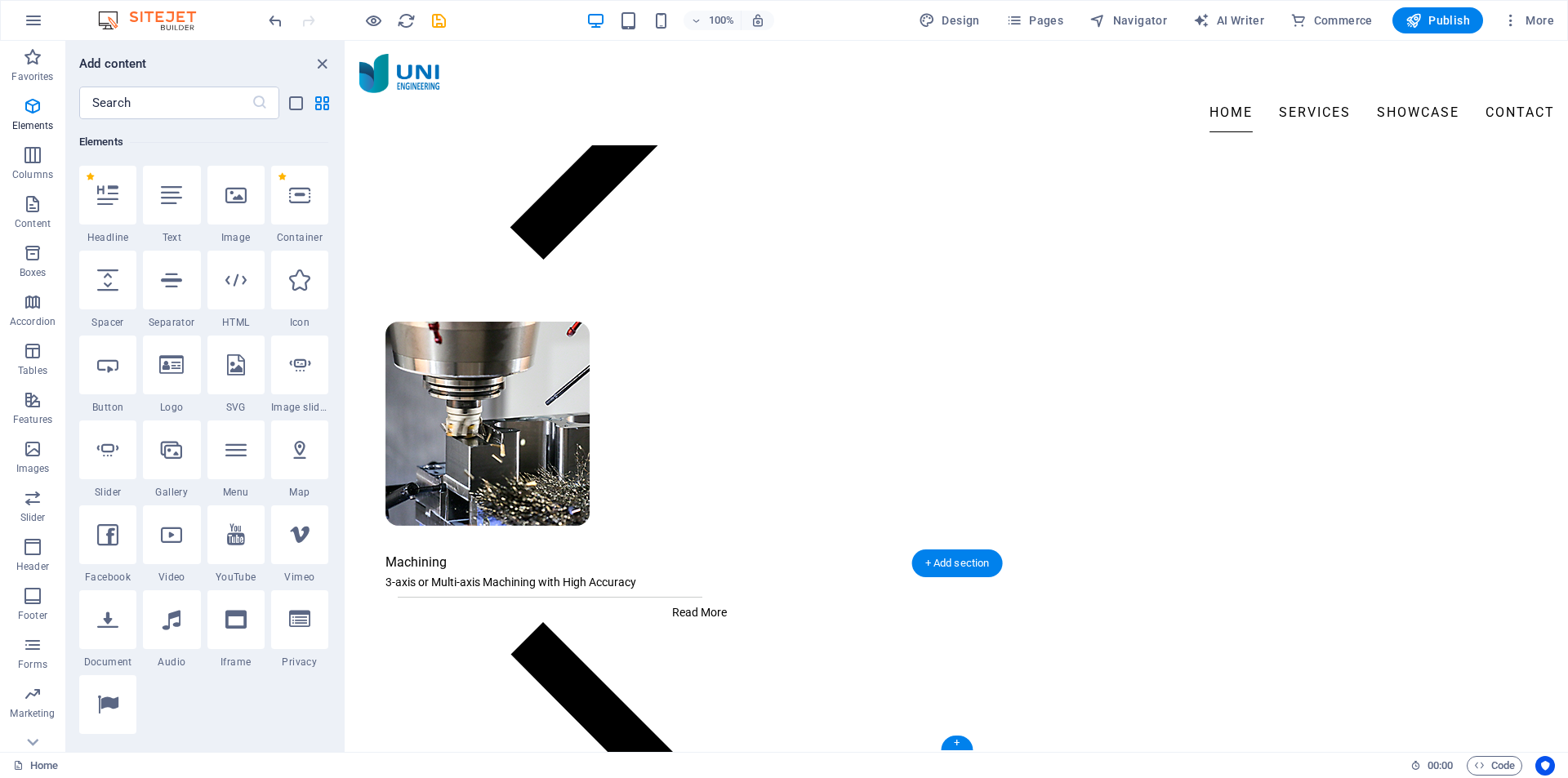
drag, startPoint x: 650, startPoint y: 259, endPoint x: 990, endPoint y: 650, distance: 518.2
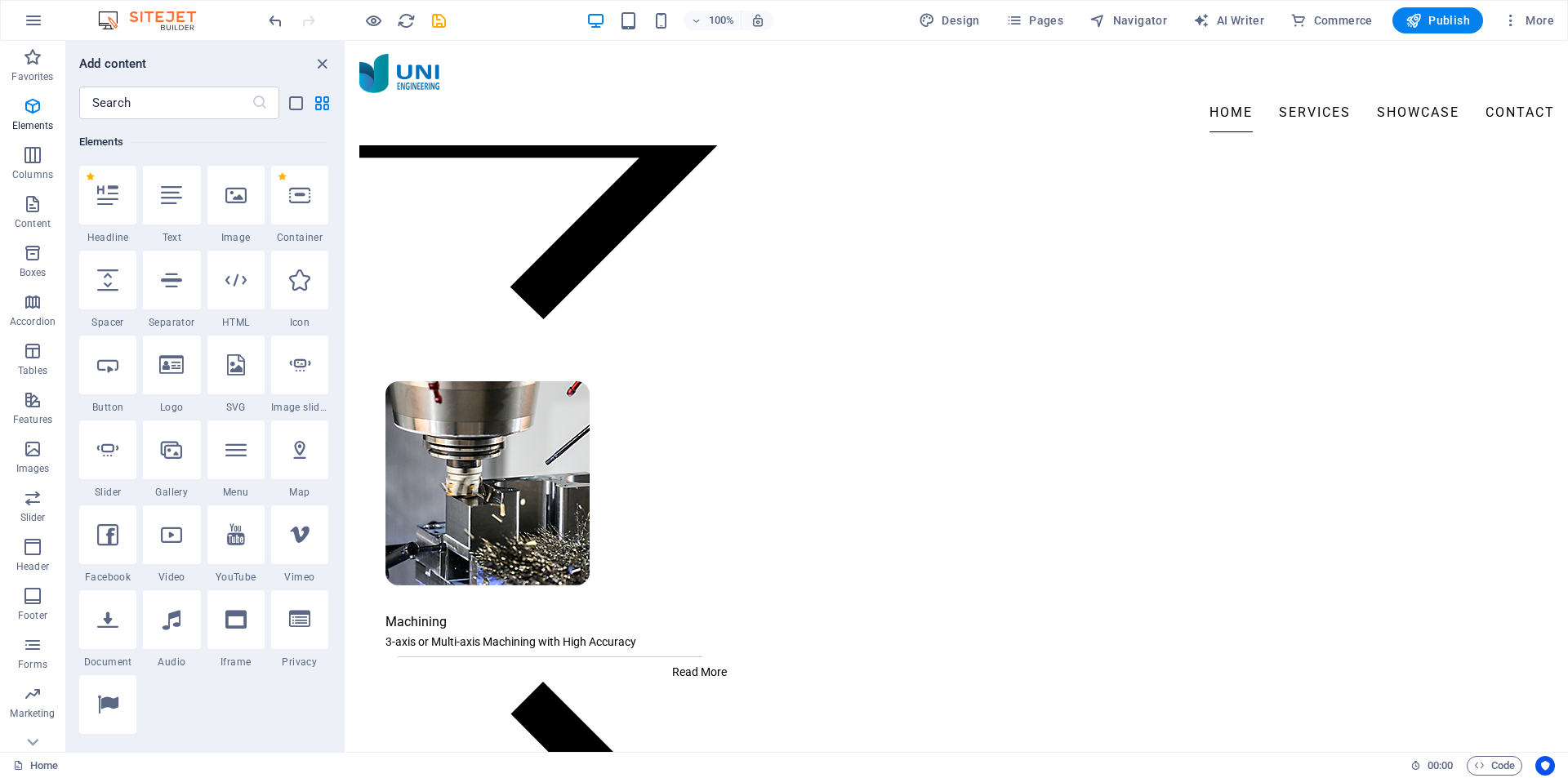
scroll to position [1933, 0]
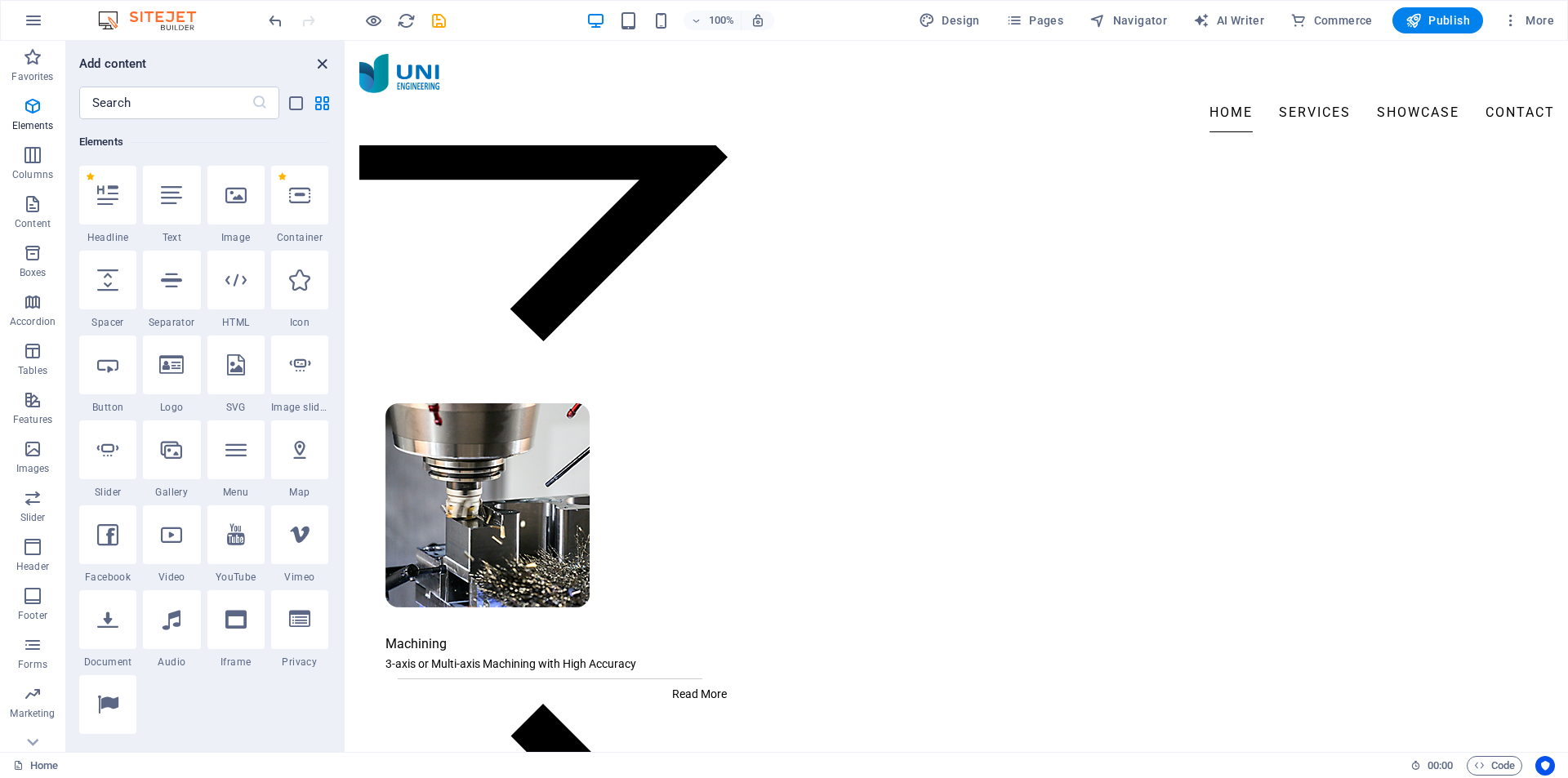
drag, startPoint x: 326, startPoint y: 63, endPoint x: 437, endPoint y: 262, distance: 227.9
click at [326, 63] on icon "close panel" at bounding box center [322, 64] width 18 height 18
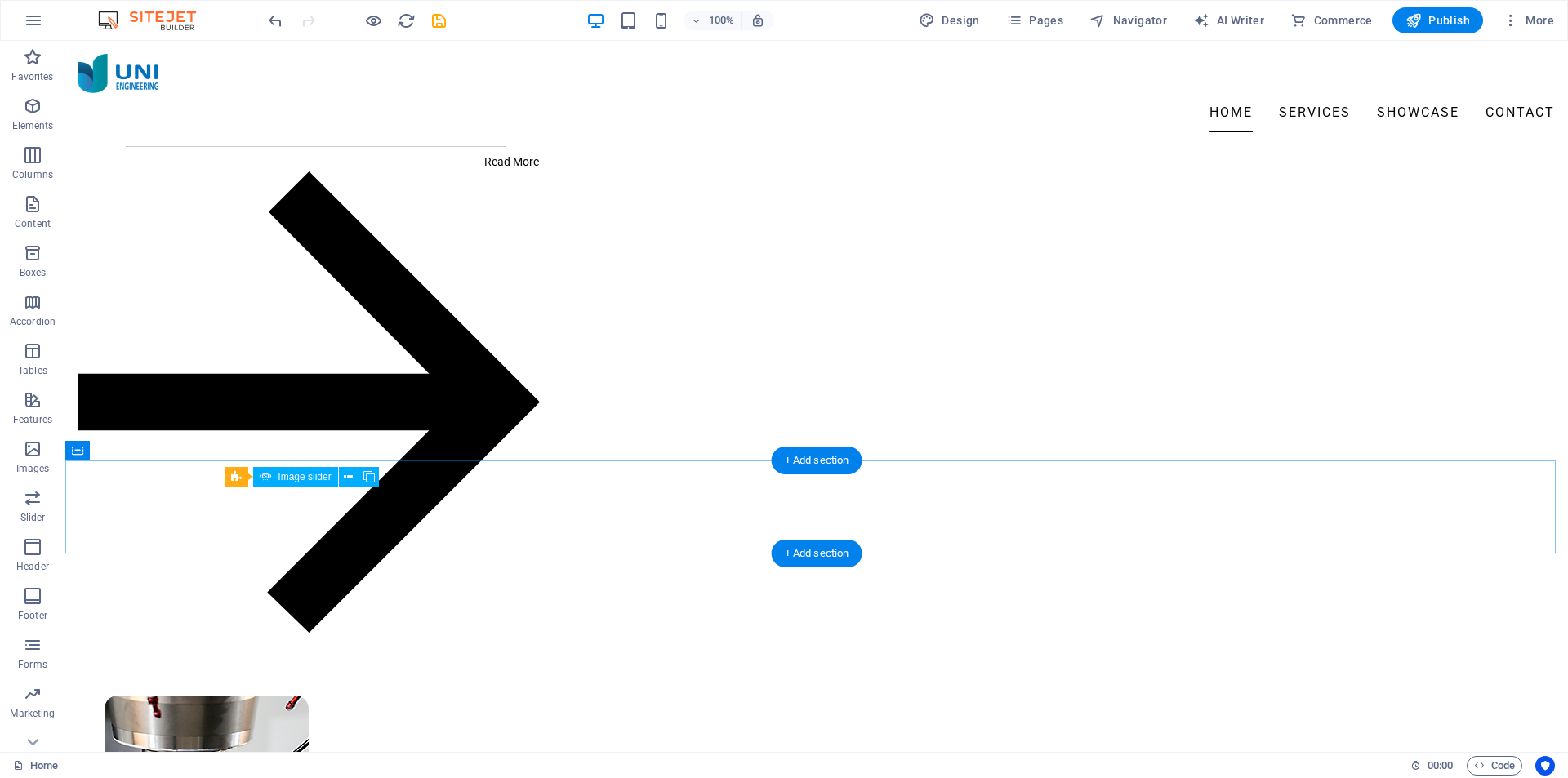
scroll to position [1866, 0]
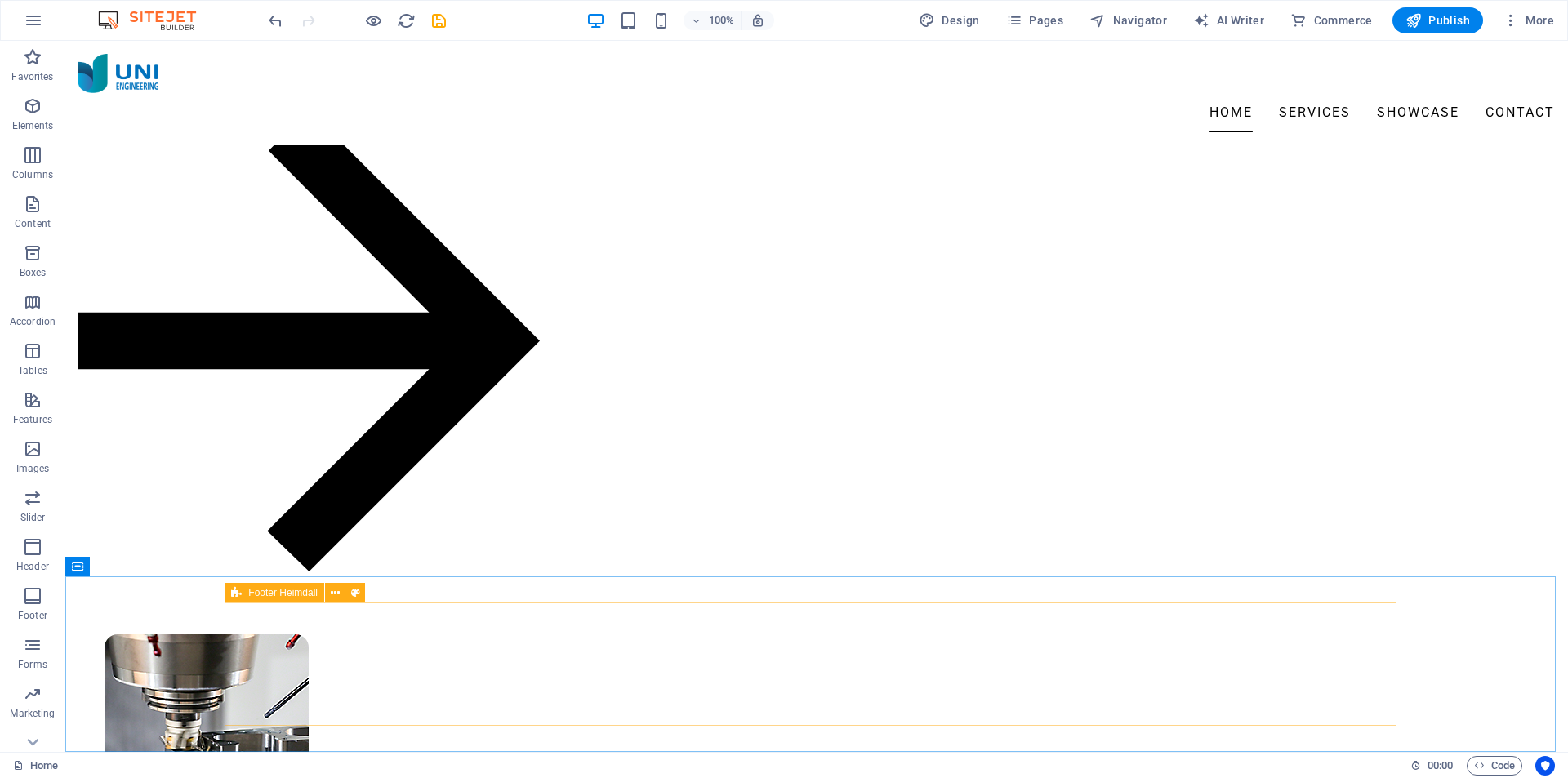
click at [249, 593] on span "Footer Heimdall" at bounding box center [283, 592] width 70 height 10
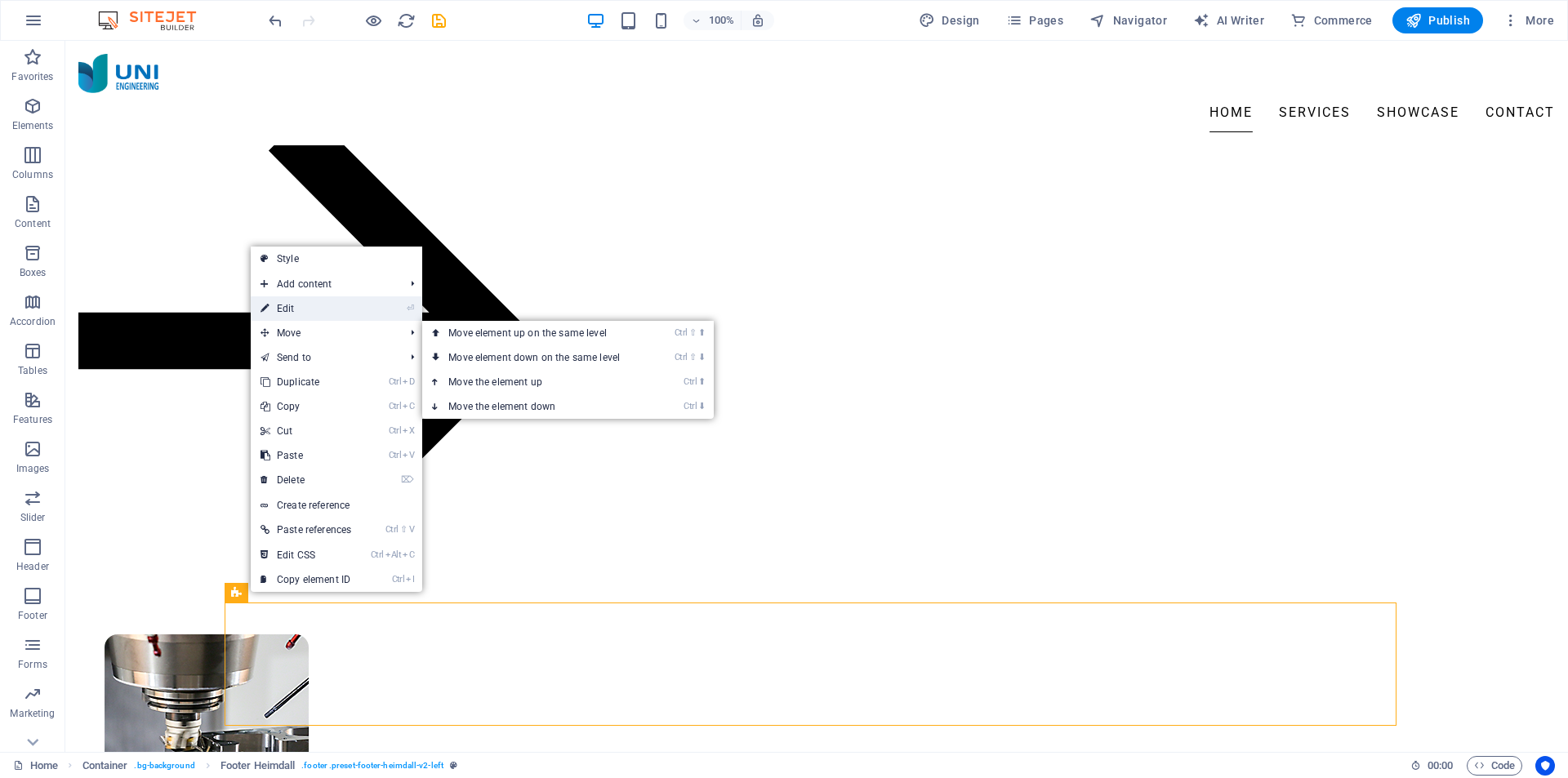
click at [352, 310] on link "⏎ Edit" at bounding box center [306, 309] width 110 height 25
select select "rem"
select select "preset-footer-heimdall-v2-left"
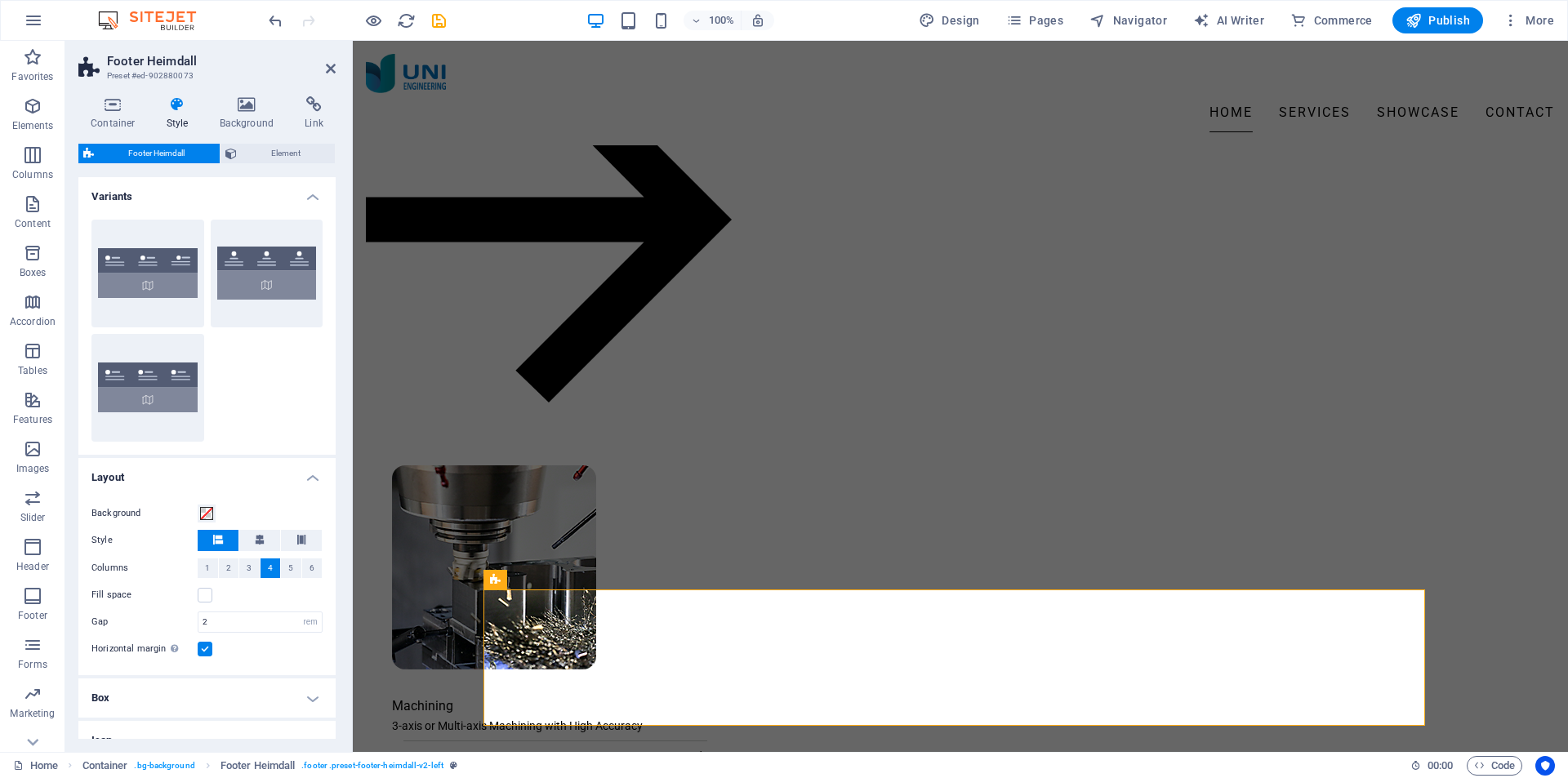
scroll to position [2014, 0]
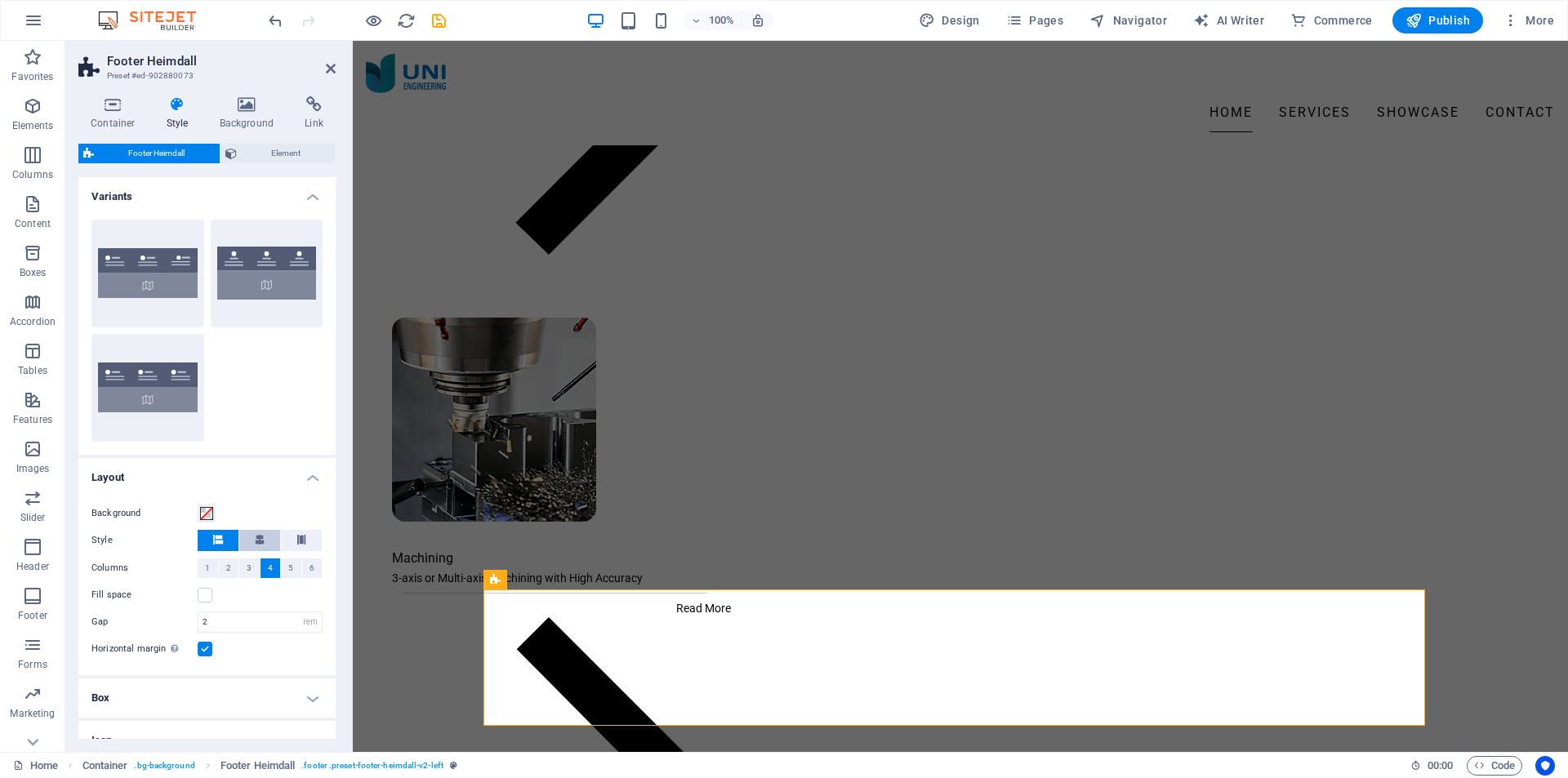
click at [260, 540] on icon at bounding box center [259, 539] width 10 height 10
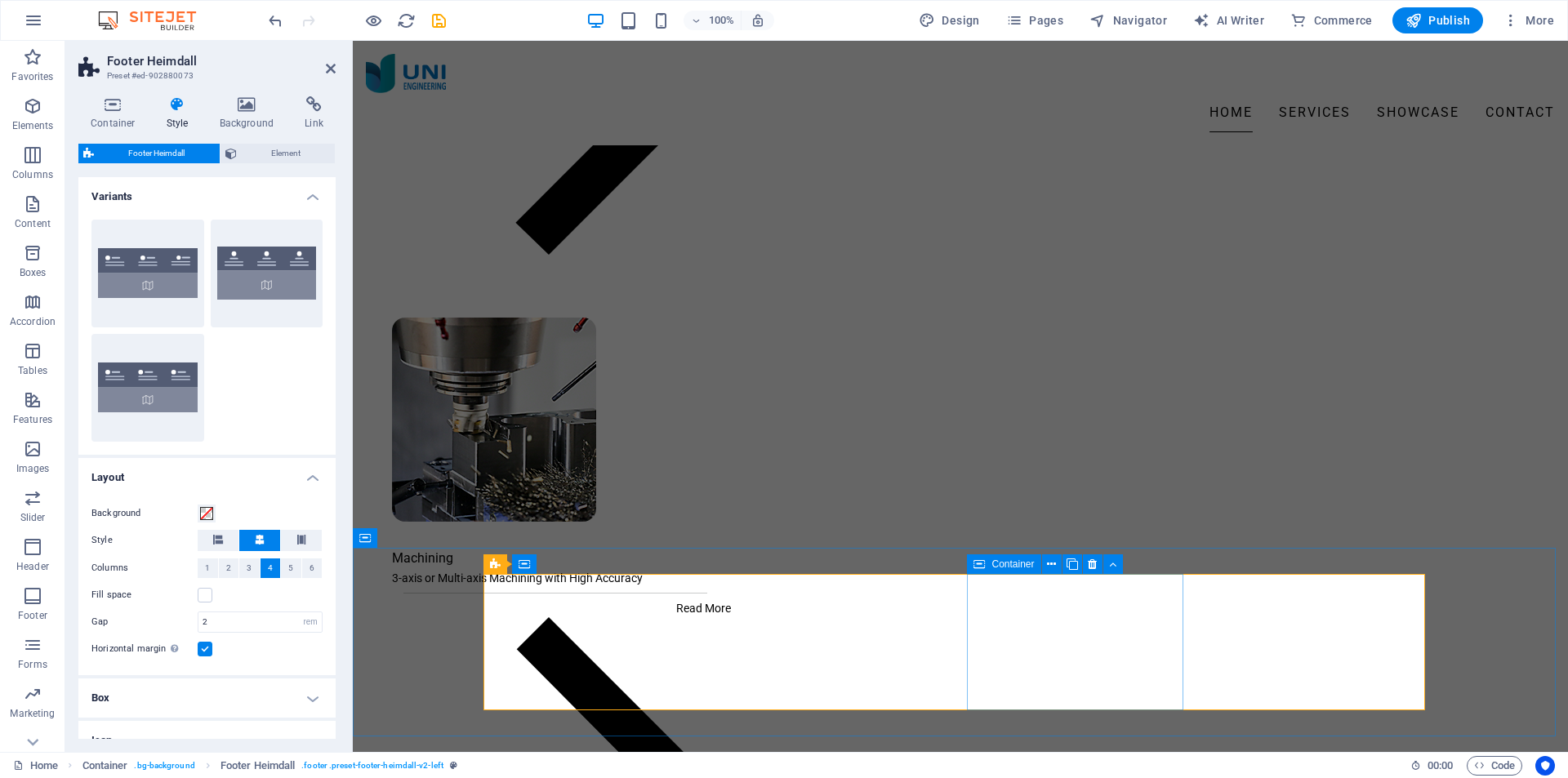
scroll to position [2030, 0]
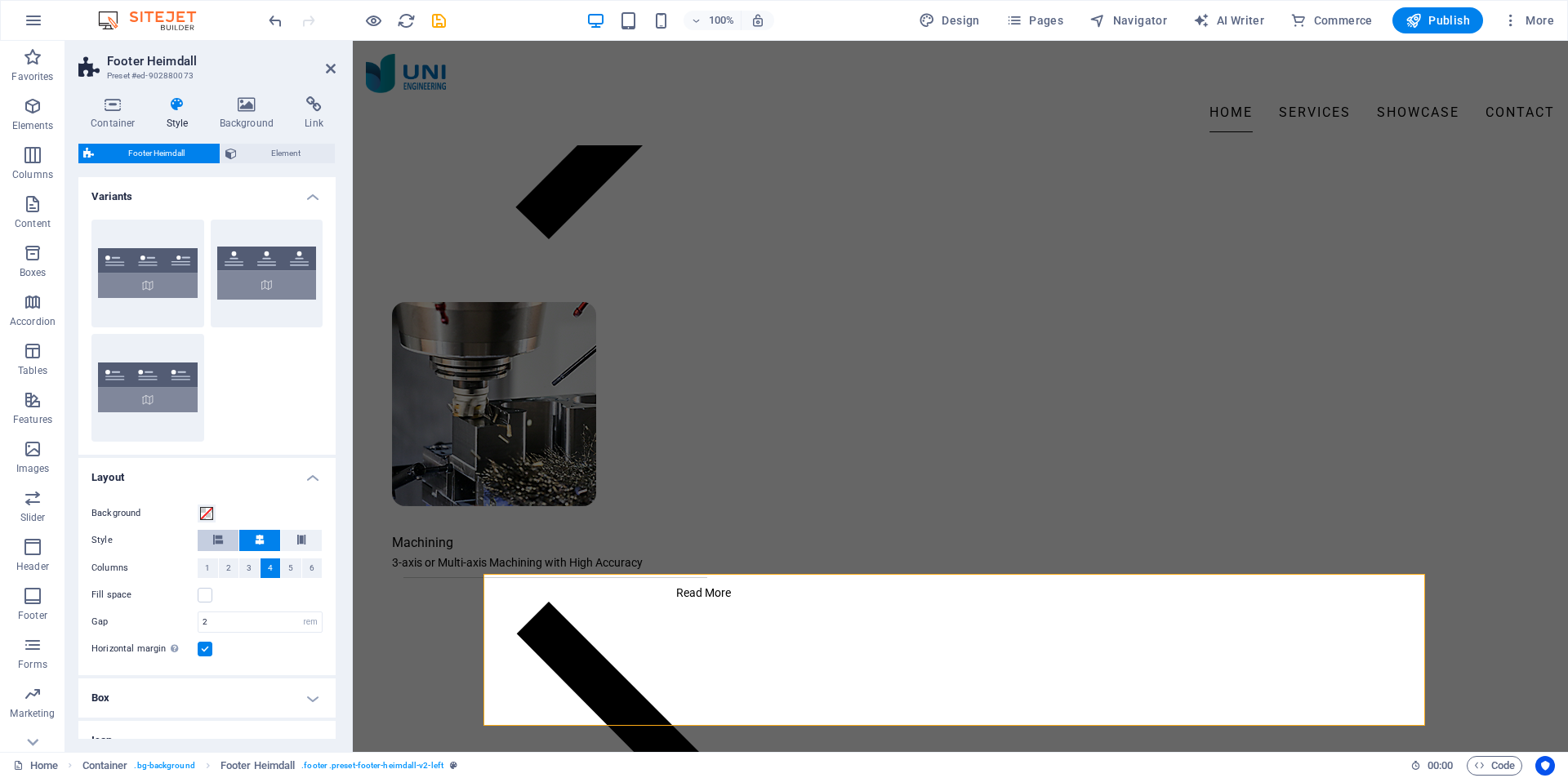
click at [213, 541] on icon at bounding box center [218, 539] width 10 height 10
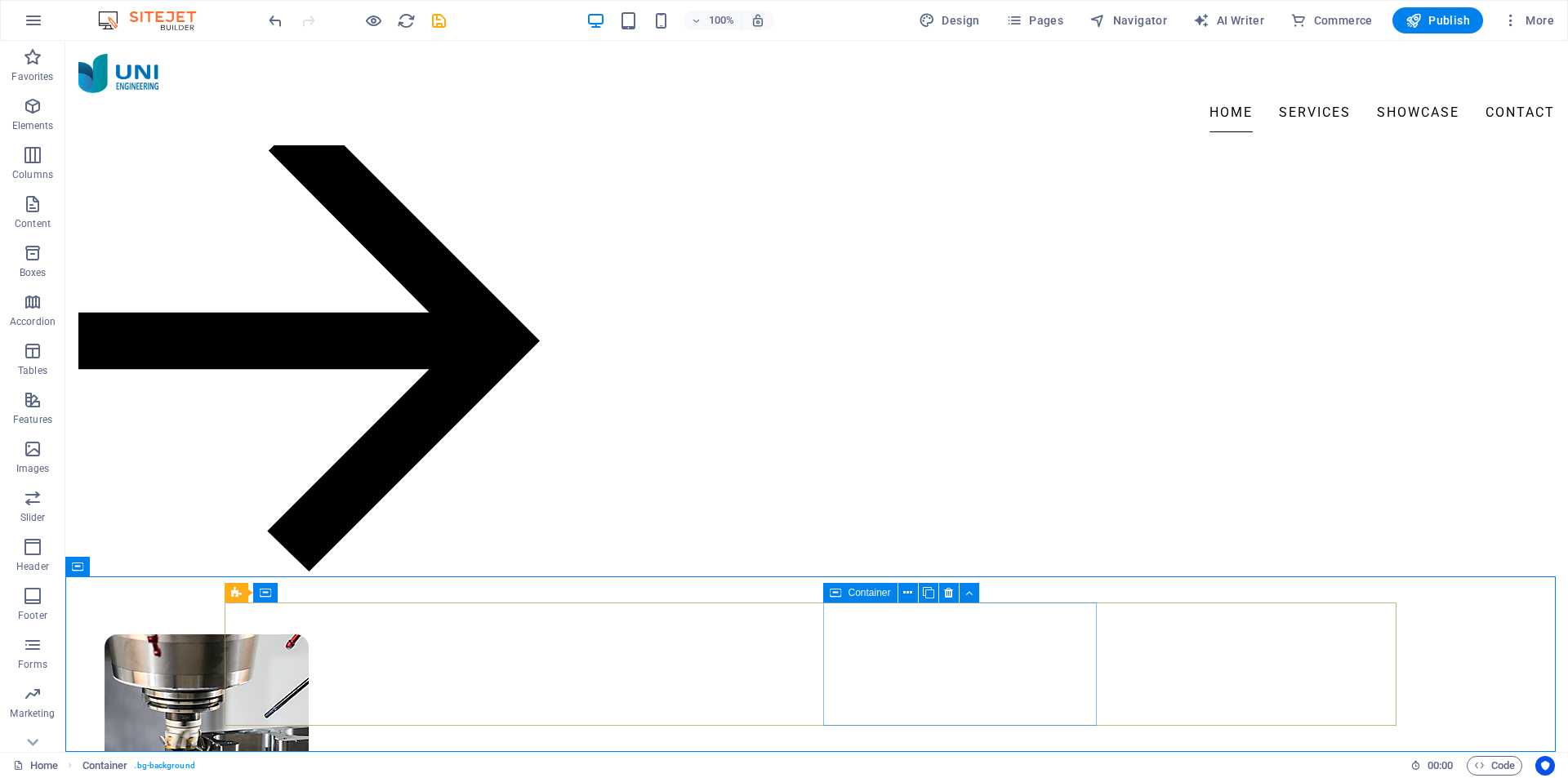
click at [838, 595] on icon at bounding box center [835, 592] width 11 height 19
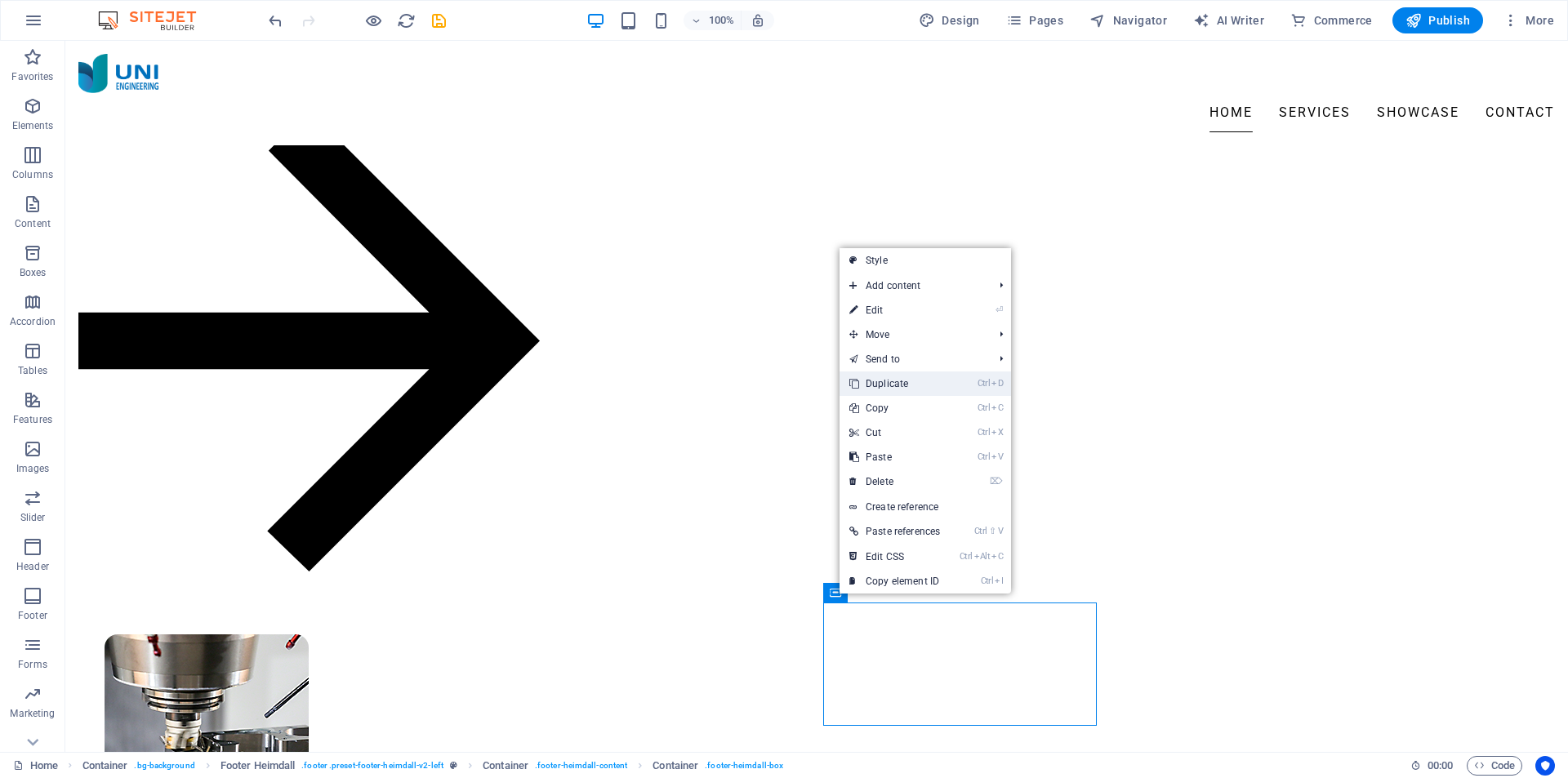
click at [903, 382] on link "Ctrl D Duplicate" at bounding box center [894, 383] width 110 height 25
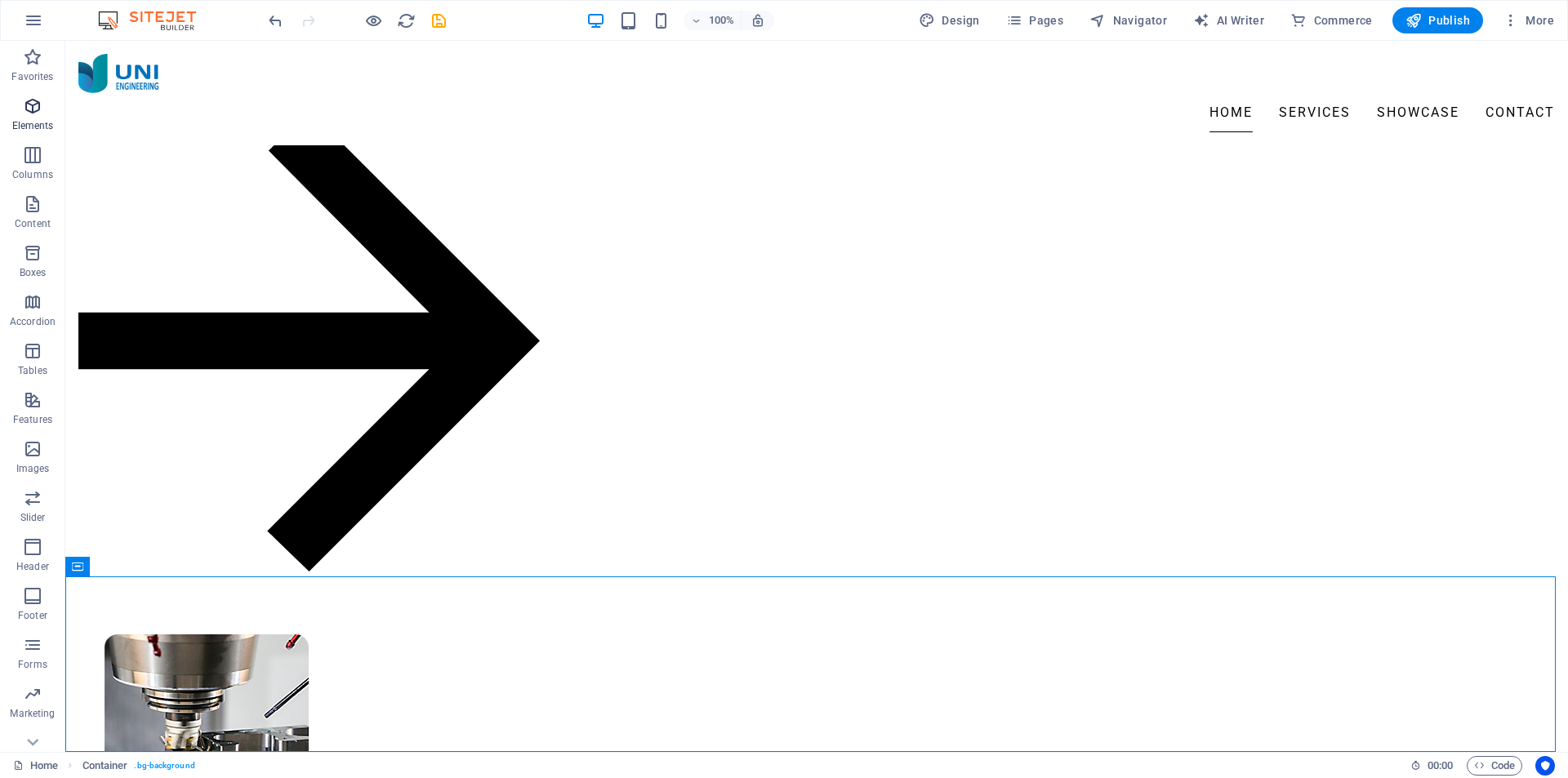
click at [37, 121] on p "Elements" at bounding box center [32, 126] width 41 height 13
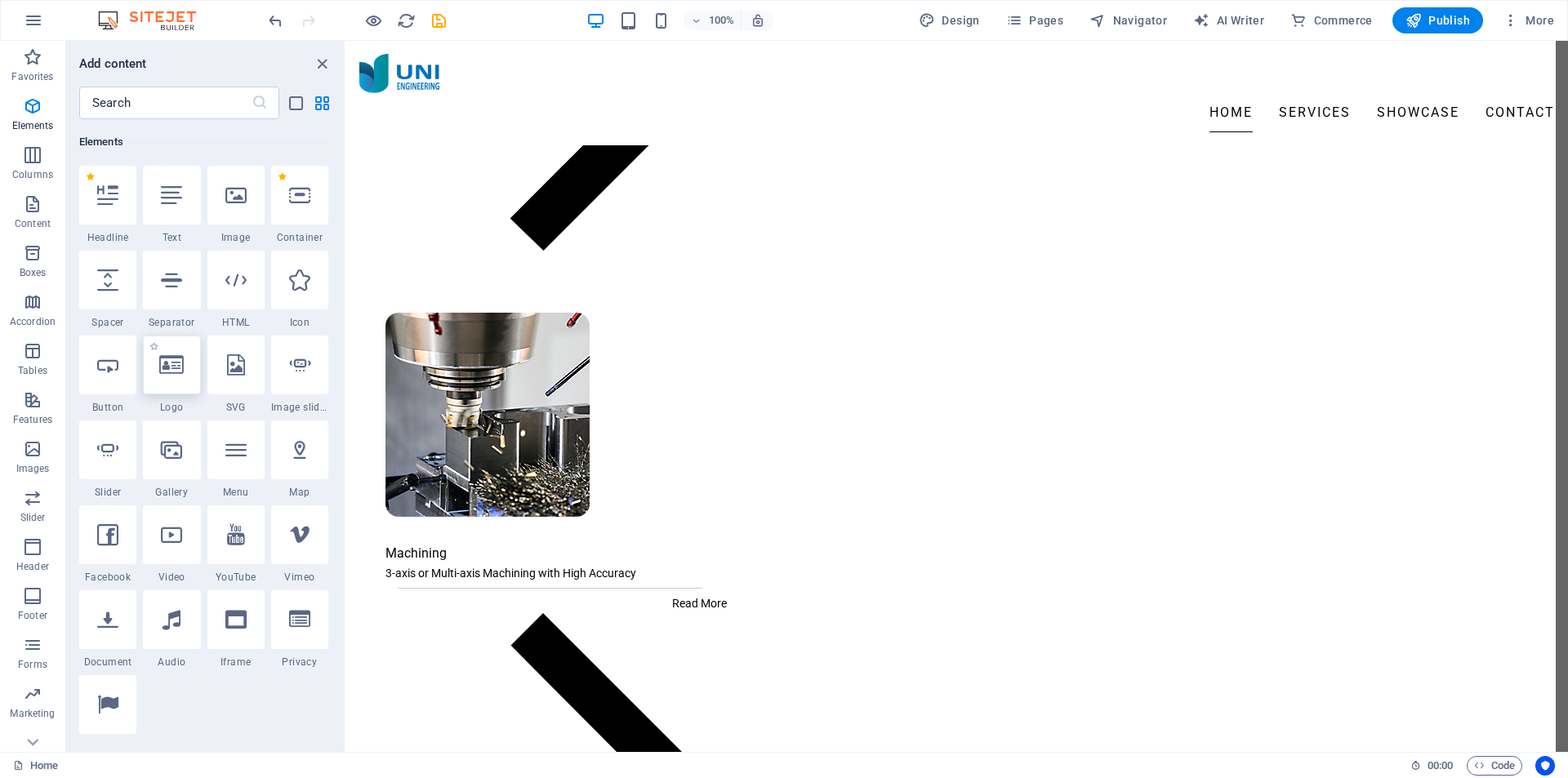
scroll to position [2014, 0]
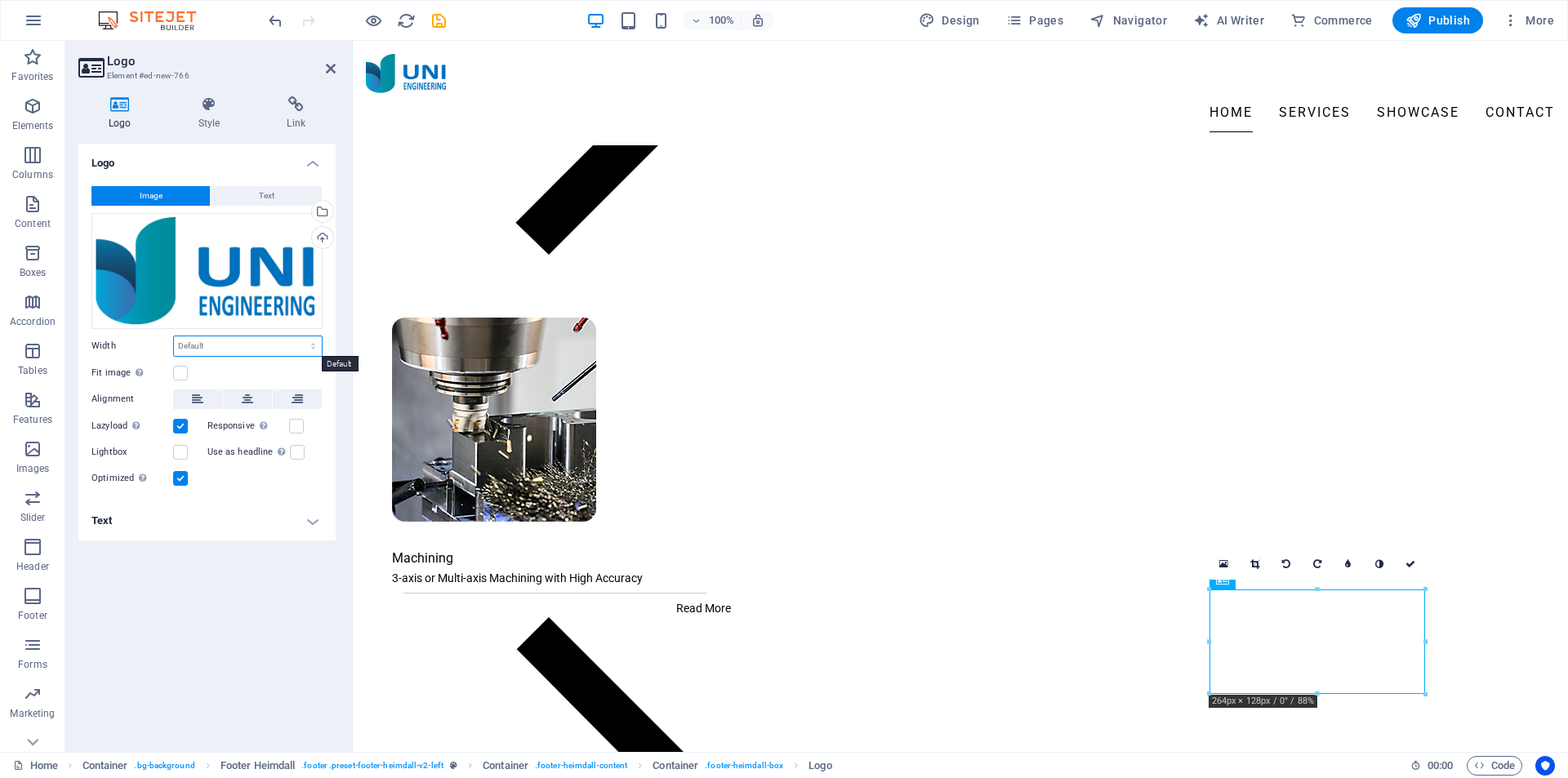
click at [299, 344] on select "Default auto px rem % em vh vw" at bounding box center [247, 345] width 148 height 19
click at [174, 336] on select "Default auto px rem % em vh vw" at bounding box center [247, 345] width 148 height 19
select select "DISABLED_OPTION_VALUE"
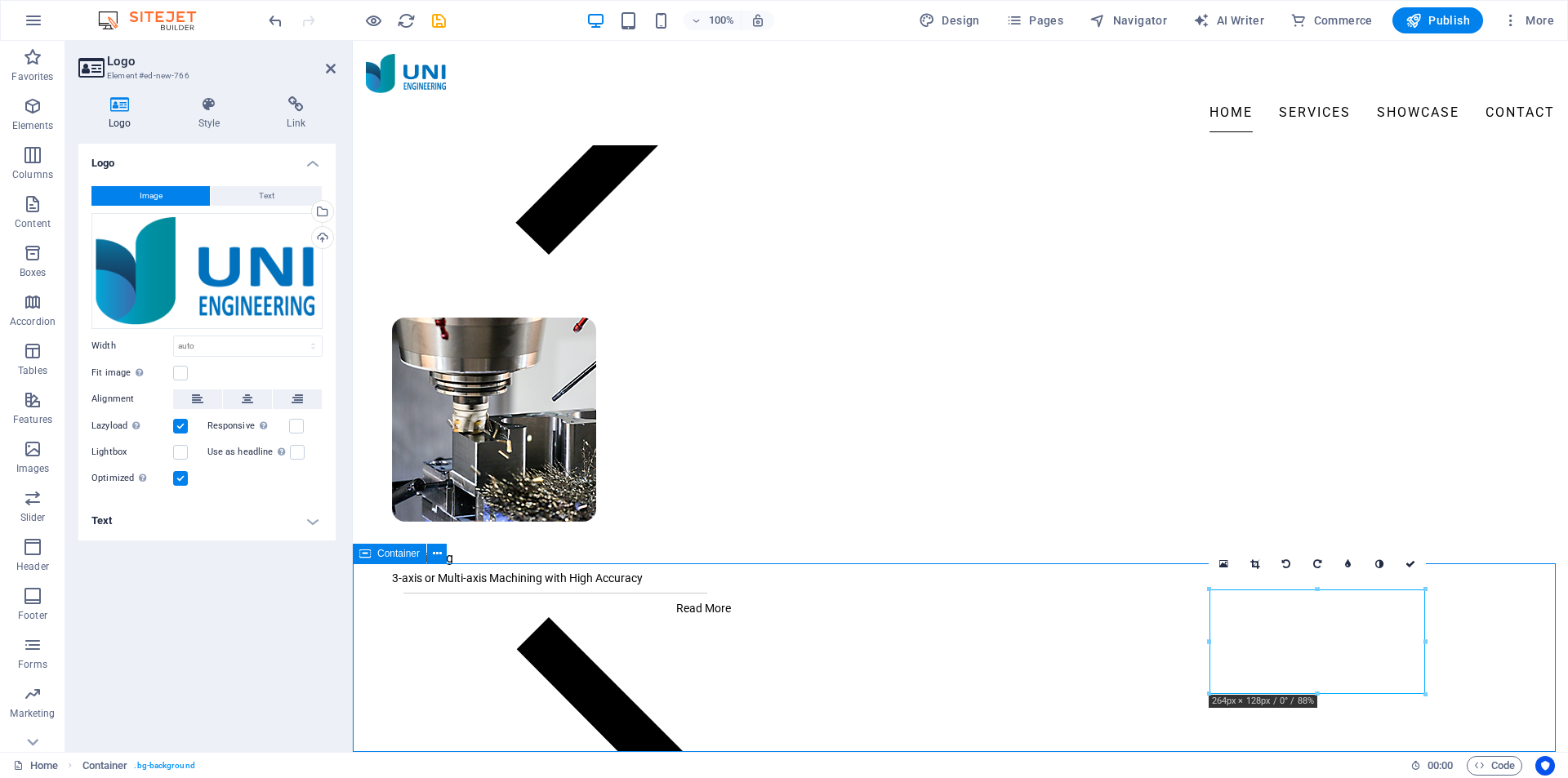
scroll to position [1866, 0]
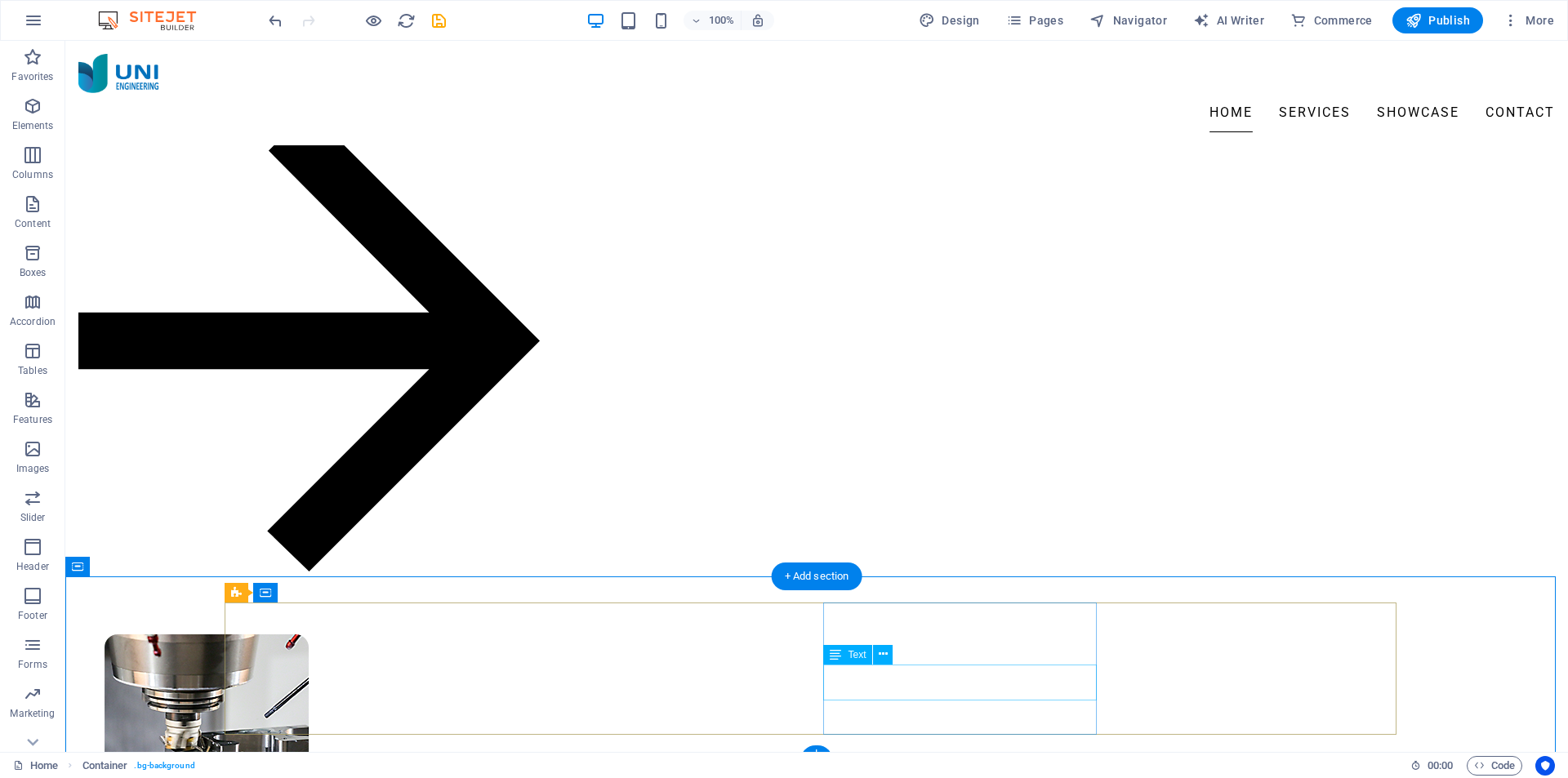
click at [839, 657] on icon at bounding box center [835, 654] width 11 height 19
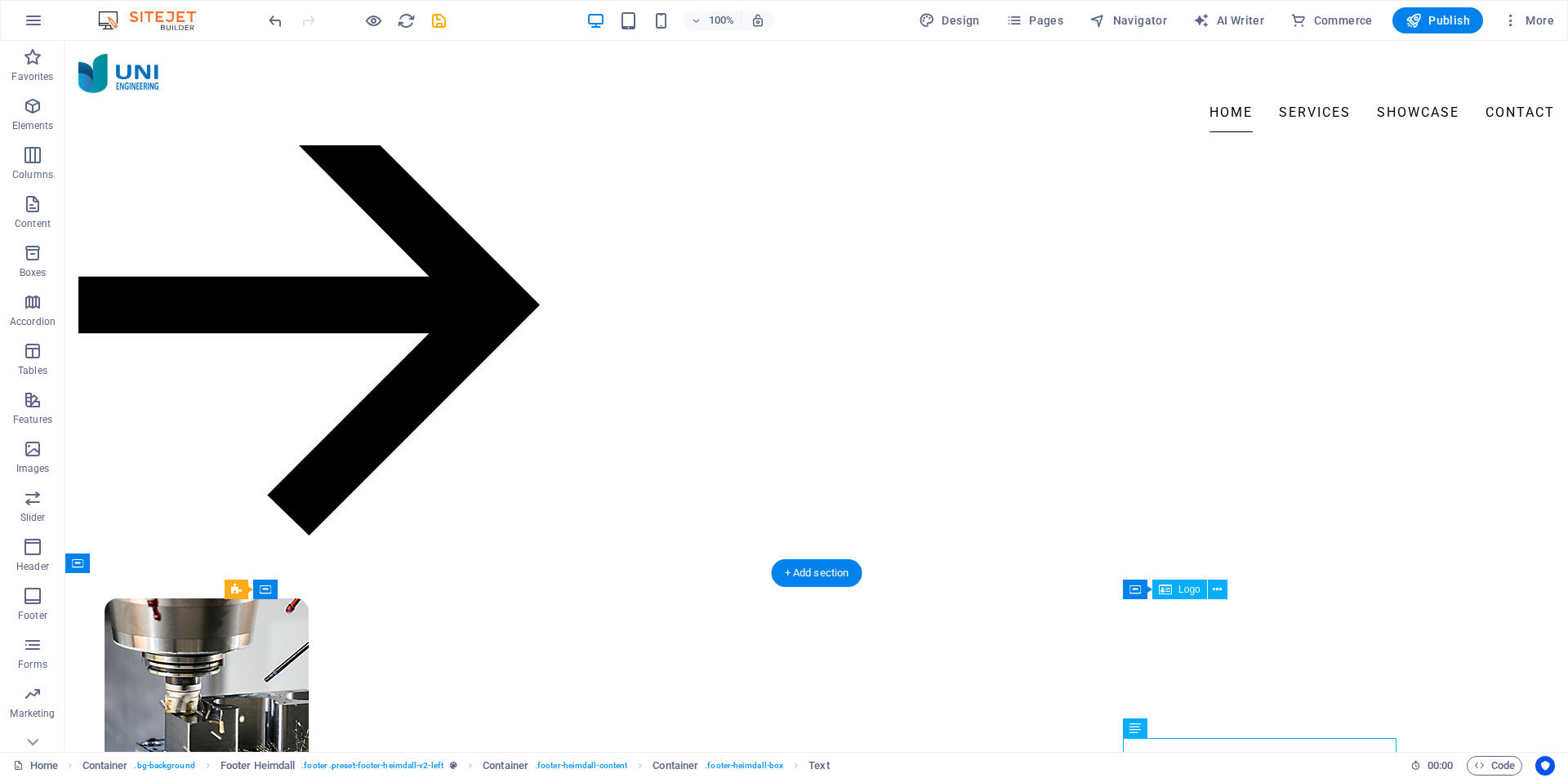
scroll to position [1919, 0]
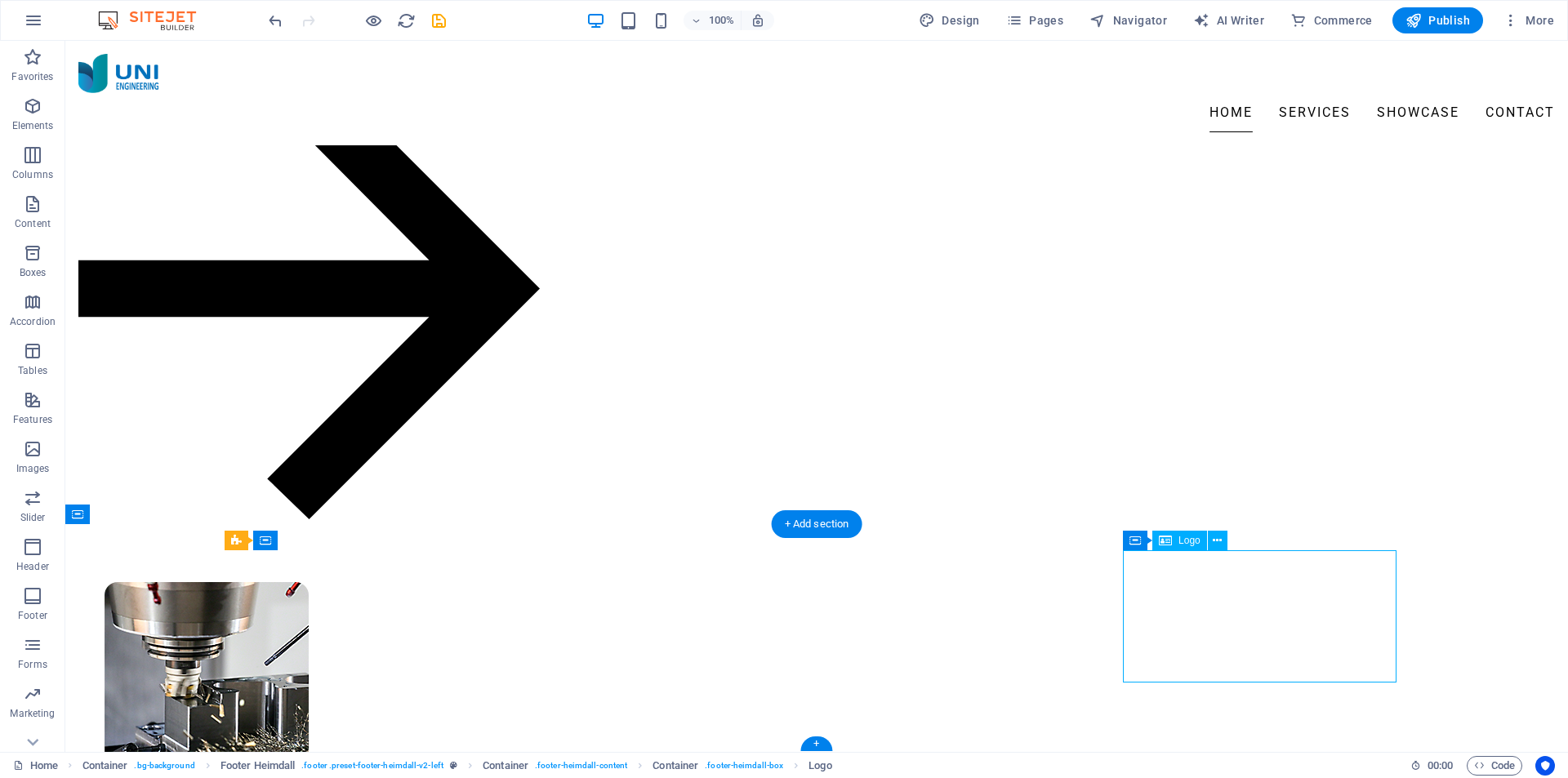
click at [1186, 540] on span "Logo" at bounding box center [1189, 540] width 22 height 10
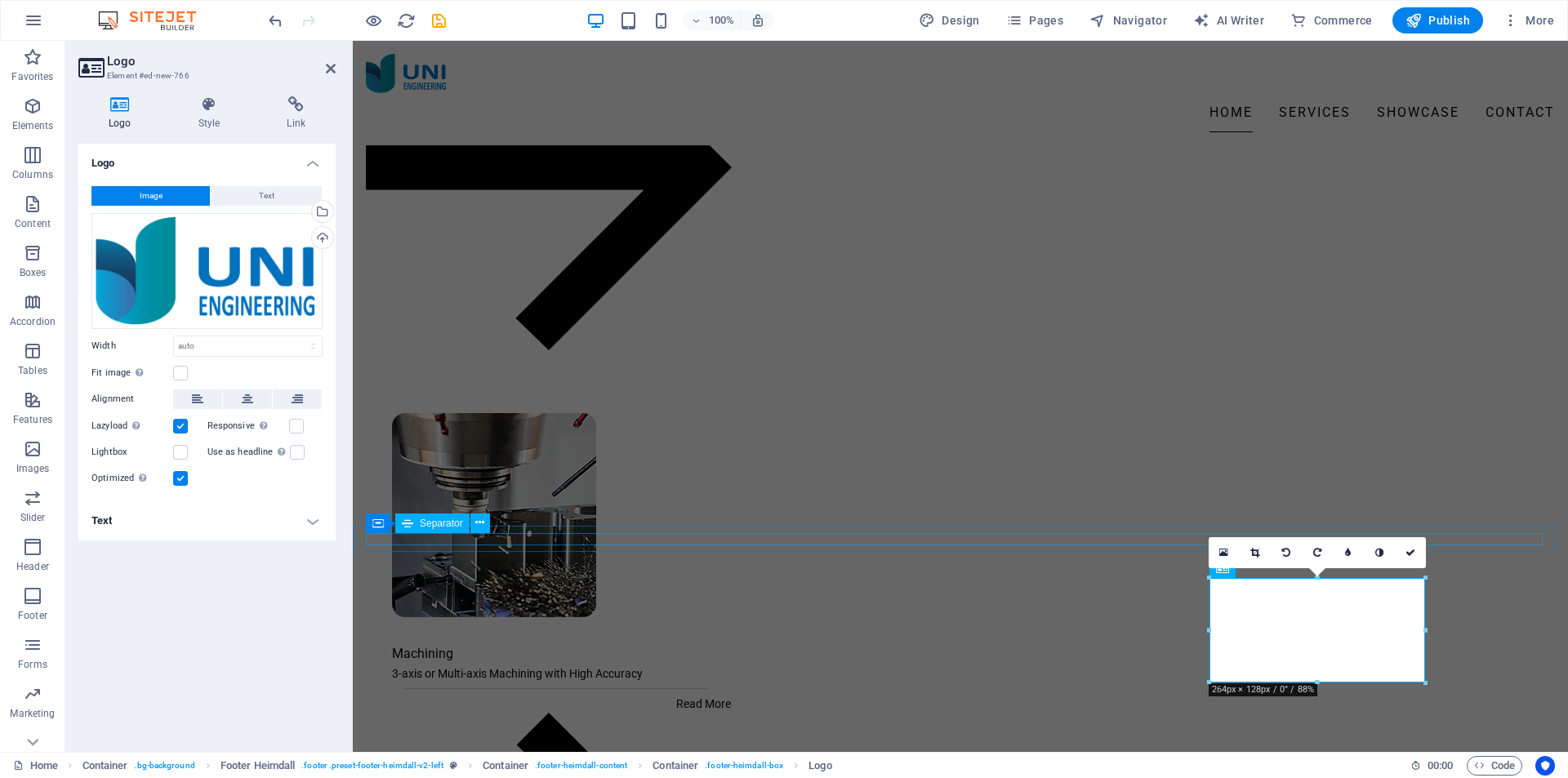
scroll to position [2026, 0]
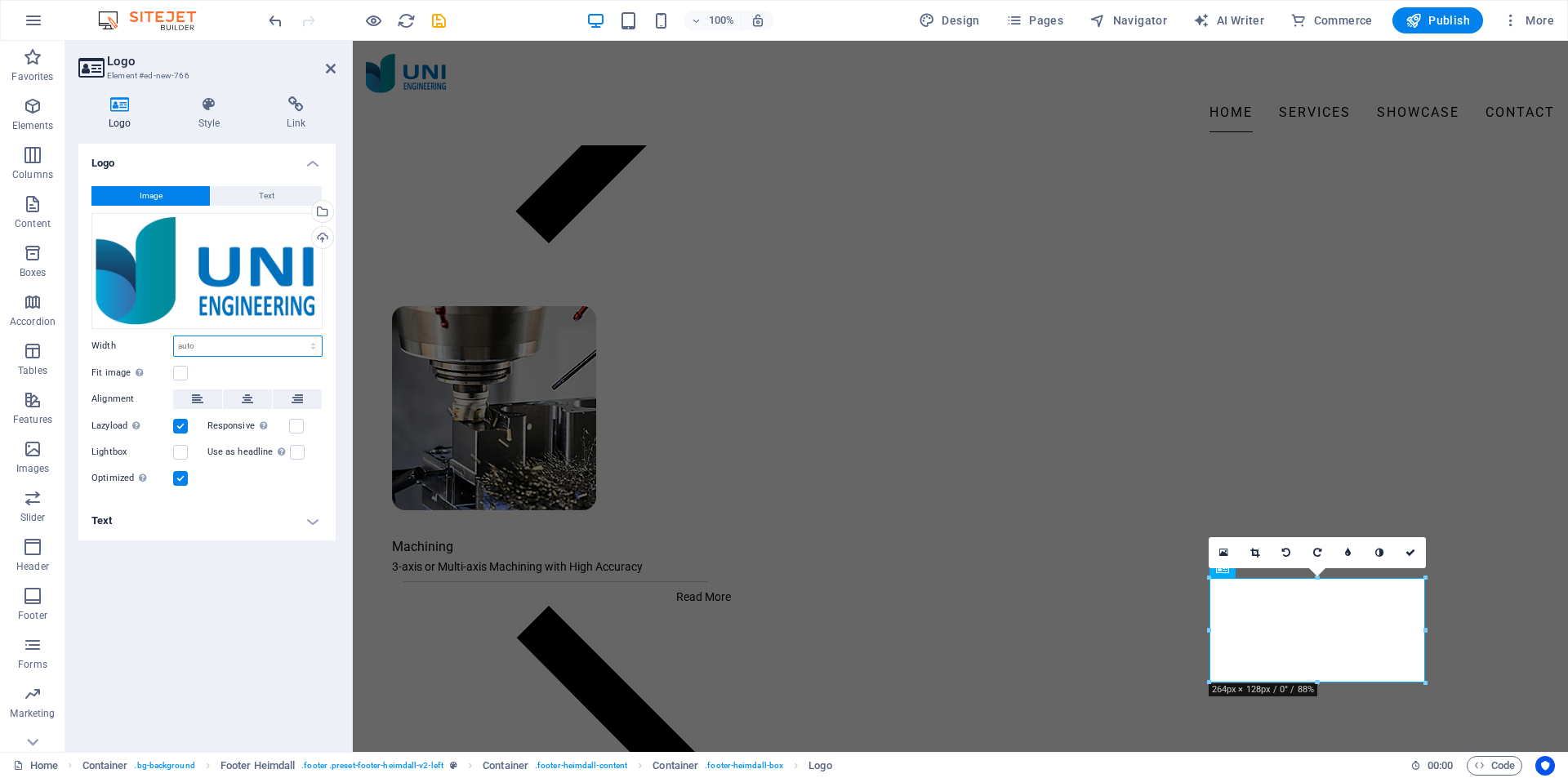
click at [222, 344] on select "Default auto px rem % em vh vw" at bounding box center [247, 345] width 148 height 19
select select "%"
click at [299, 336] on select "Default auto px rem % em vh vw" at bounding box center [247, 345] width 148 height 19
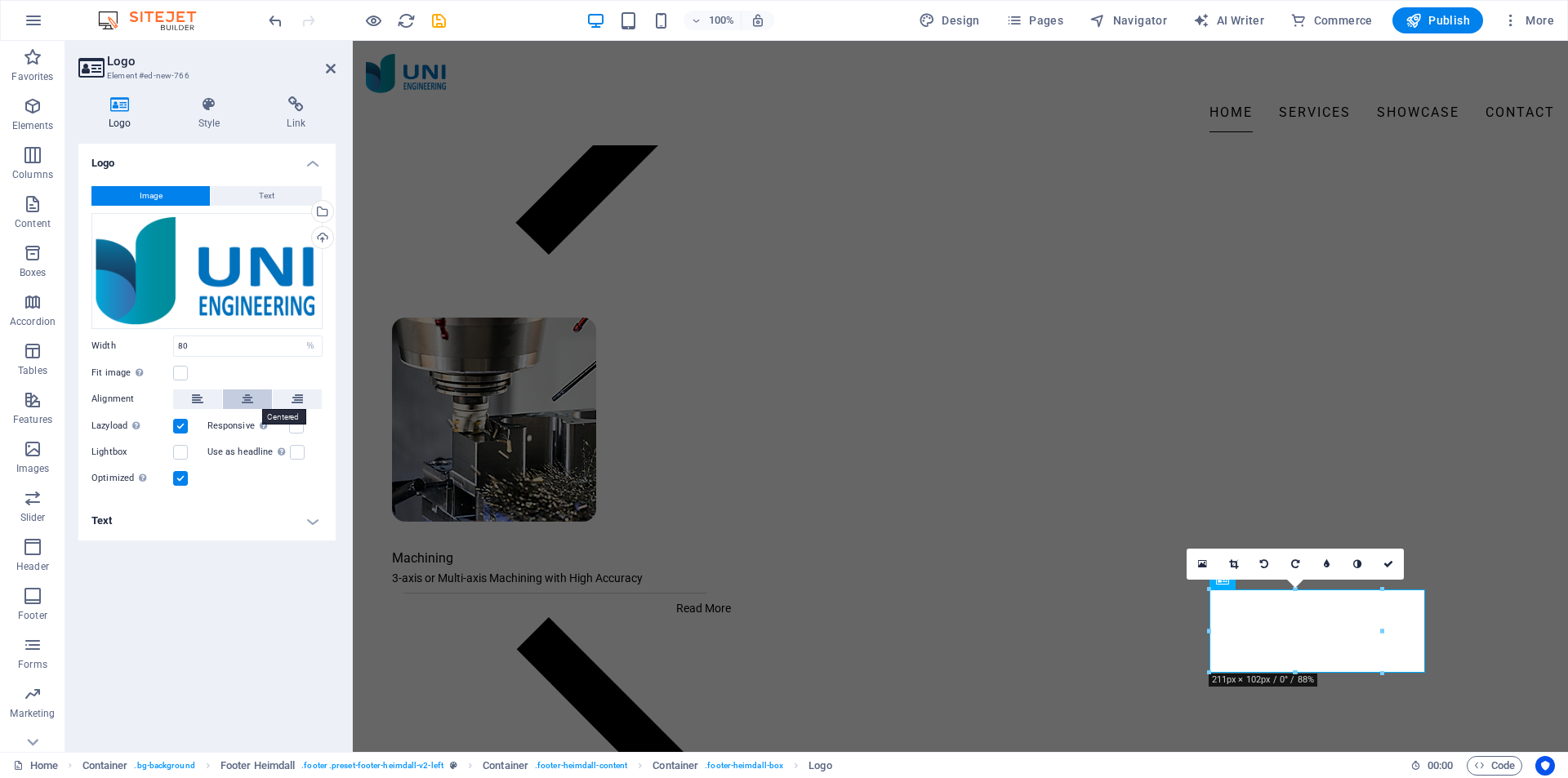
click at [246, 394] on icon at bounding box center [247, 399] width 11 height 19
drag, startPoint x: 176, startPoint y: 344, endPoint x: 165, endPoint y: 344, distance: 11.0
click at [162, 344] on div "Width 80 Default auto px rem % em vh vw" at bounding box center [207, 345] width 231 height 21
type input "70"
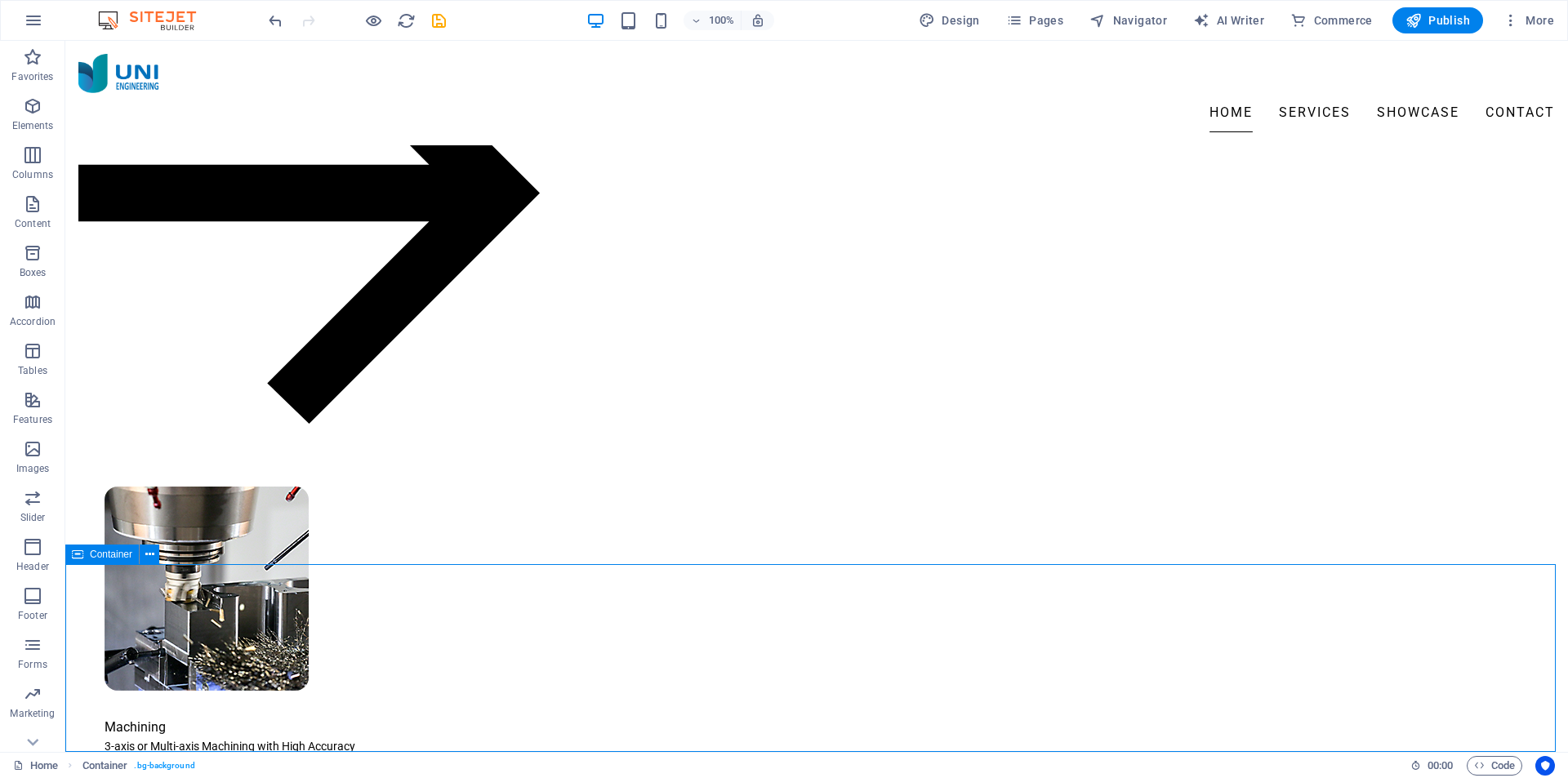
scroll to position [1879, 0]
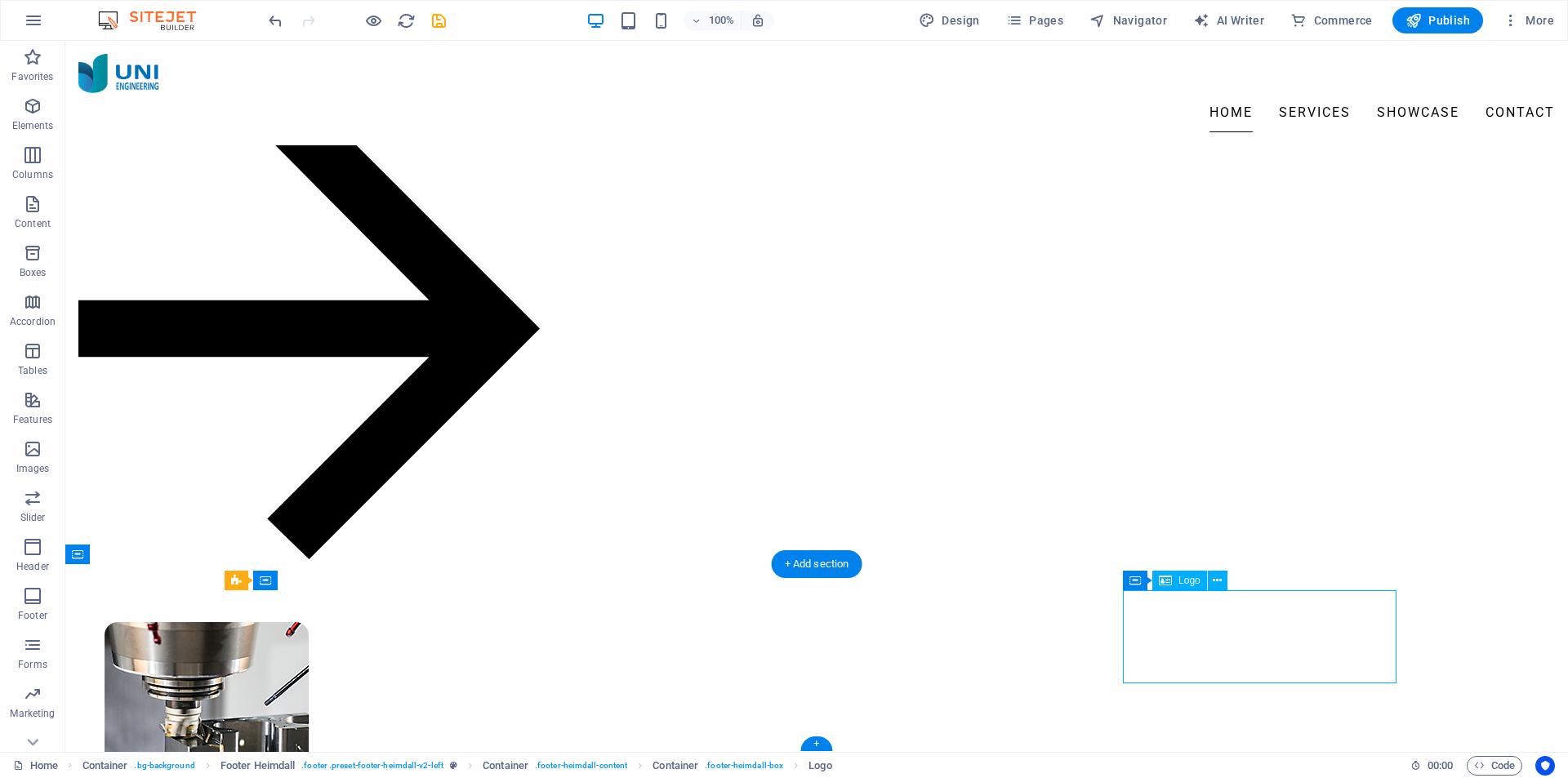
select select "%"
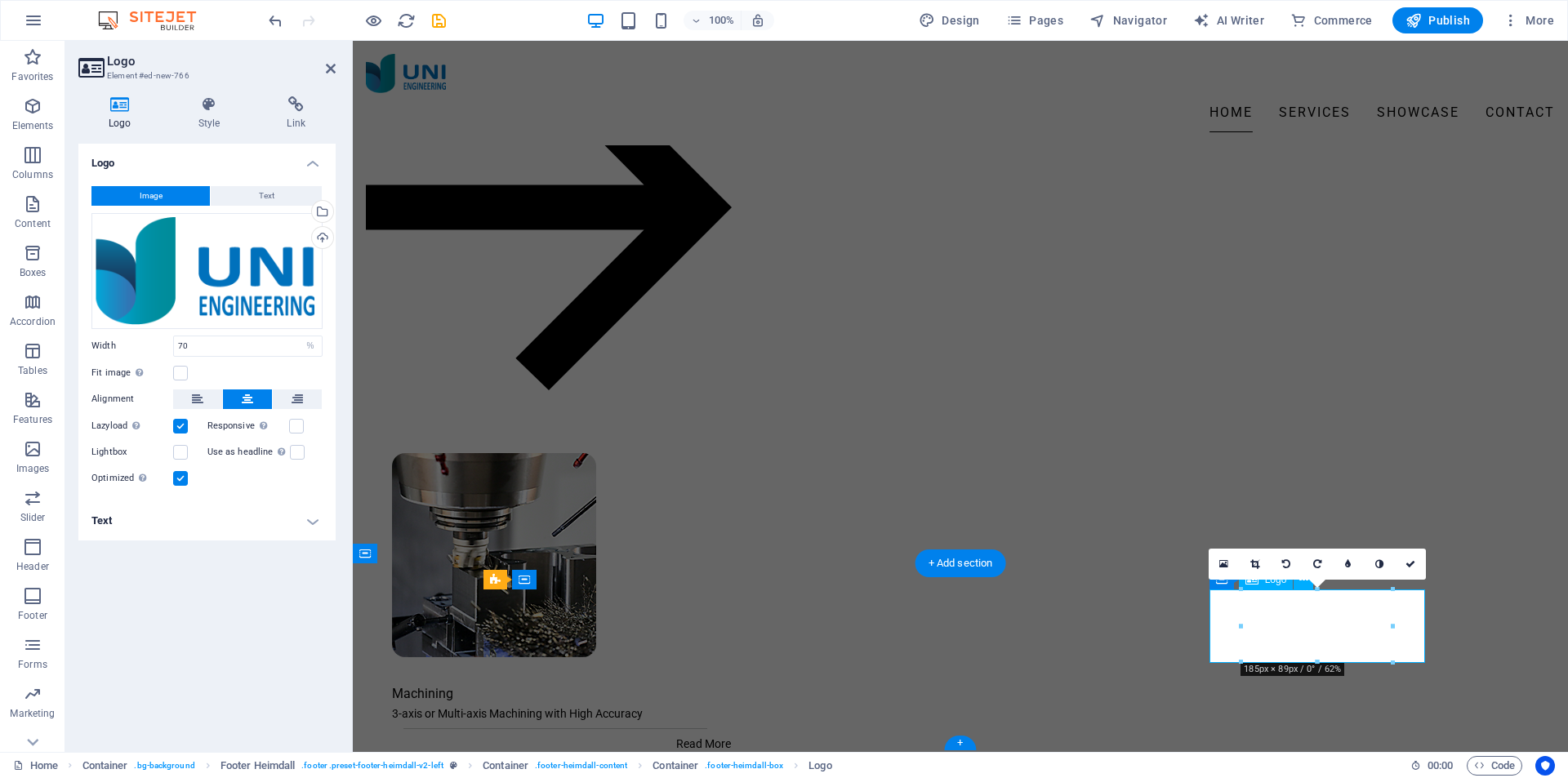
scroll to position [2014, 0]
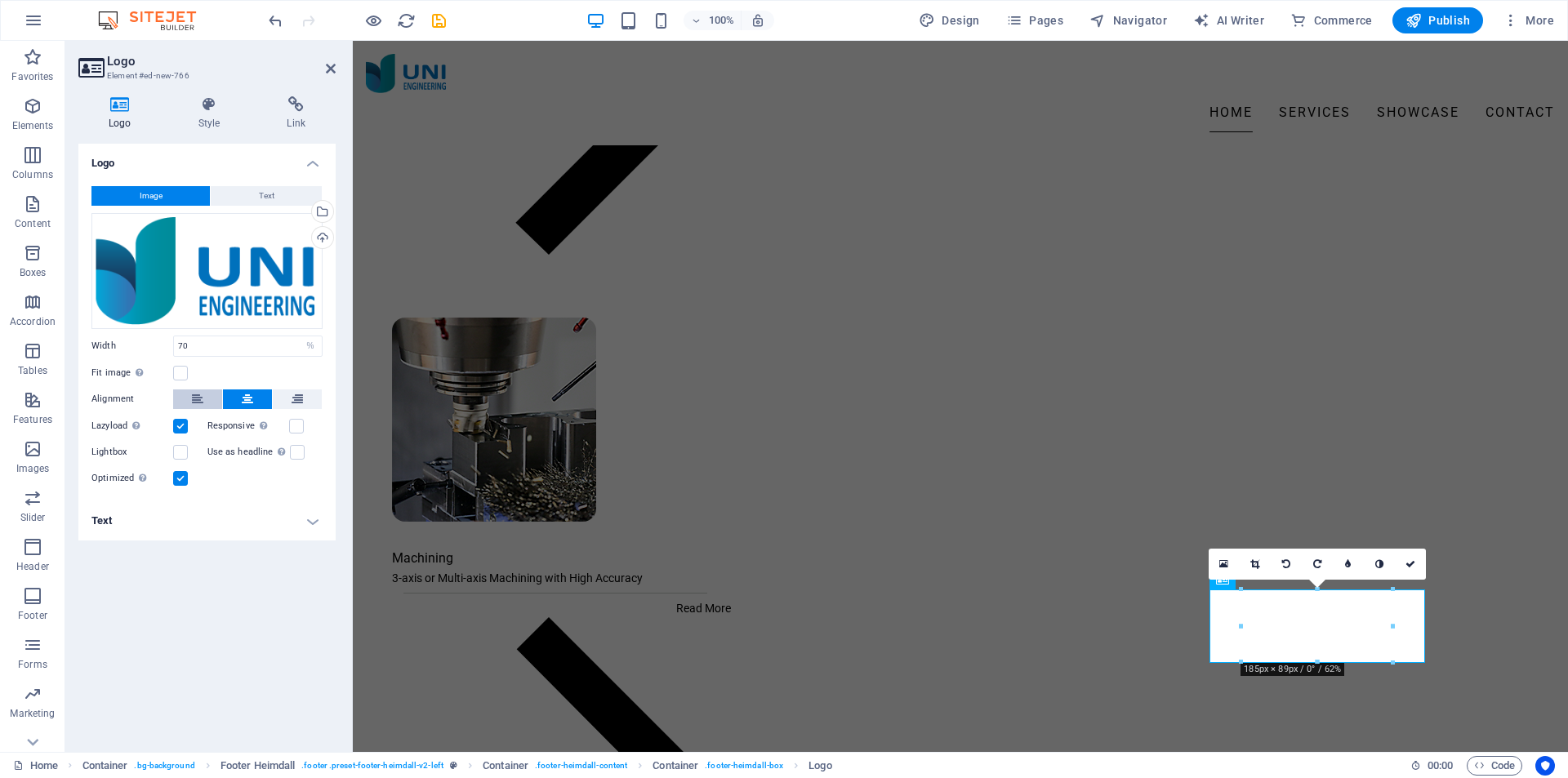
click at [200, 402] on icon at bounding box center [198, 399] width 11 height 19
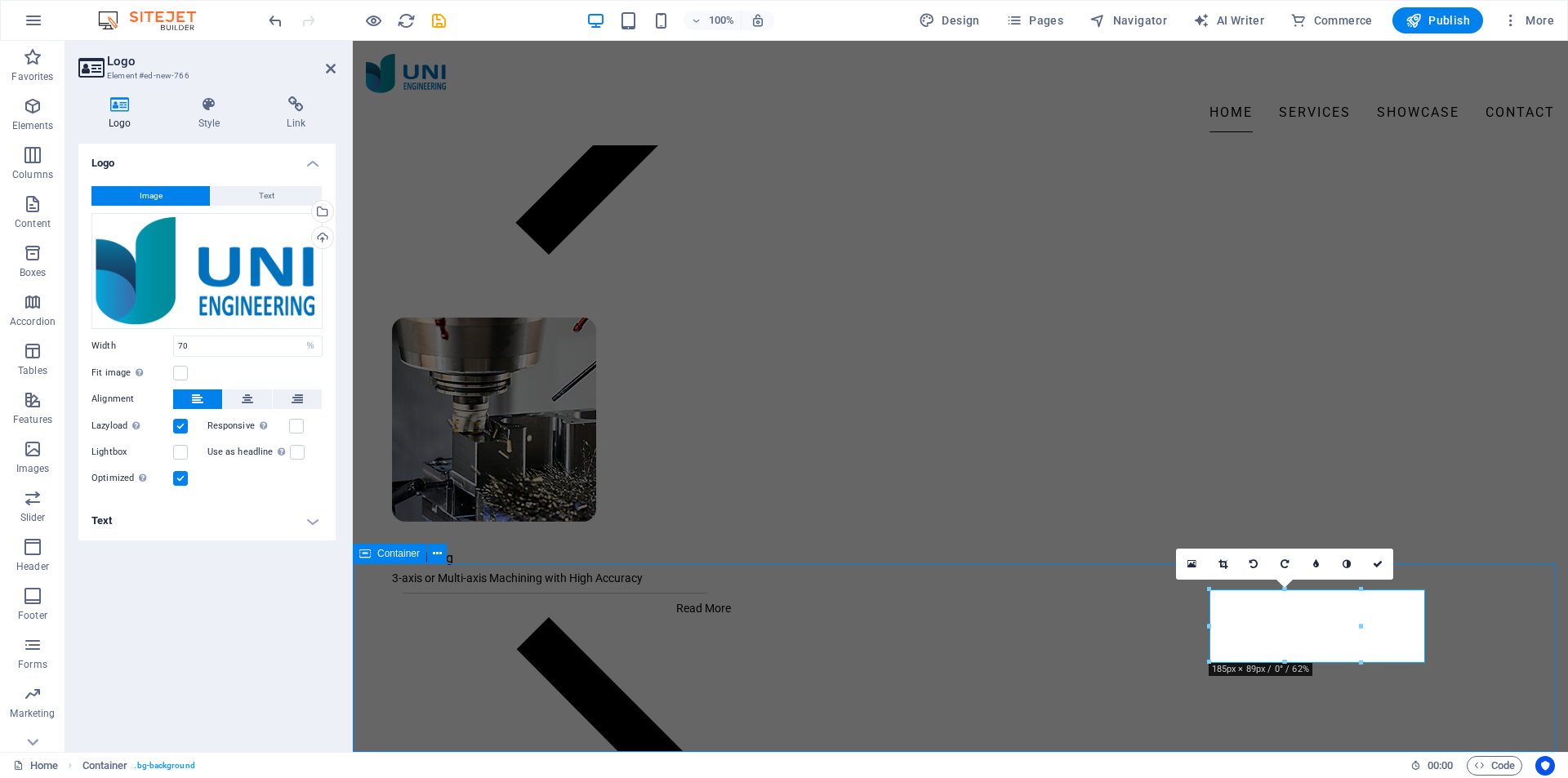
scroll to position [1879, 0]
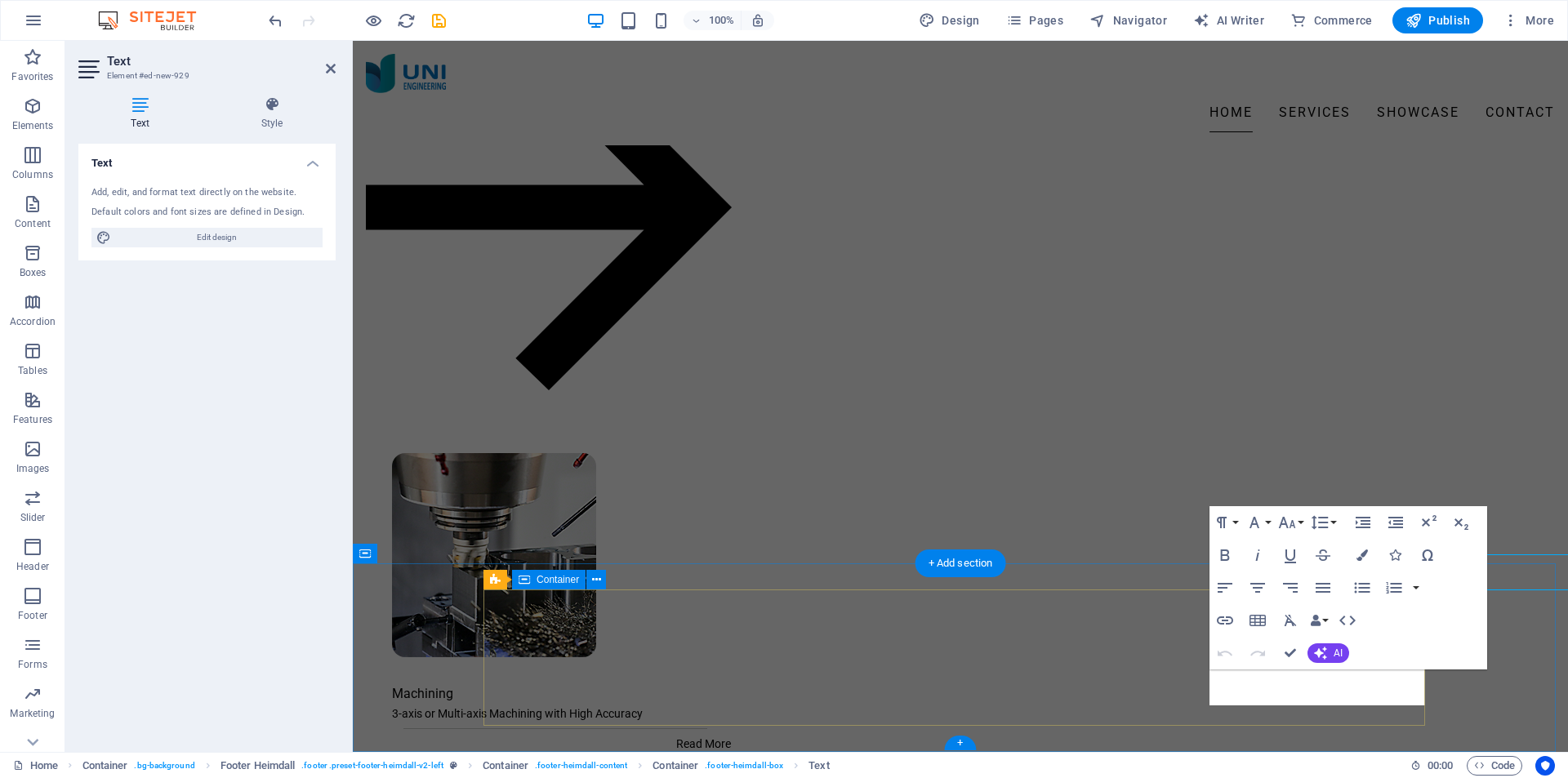
scroll to position [2014, 0]
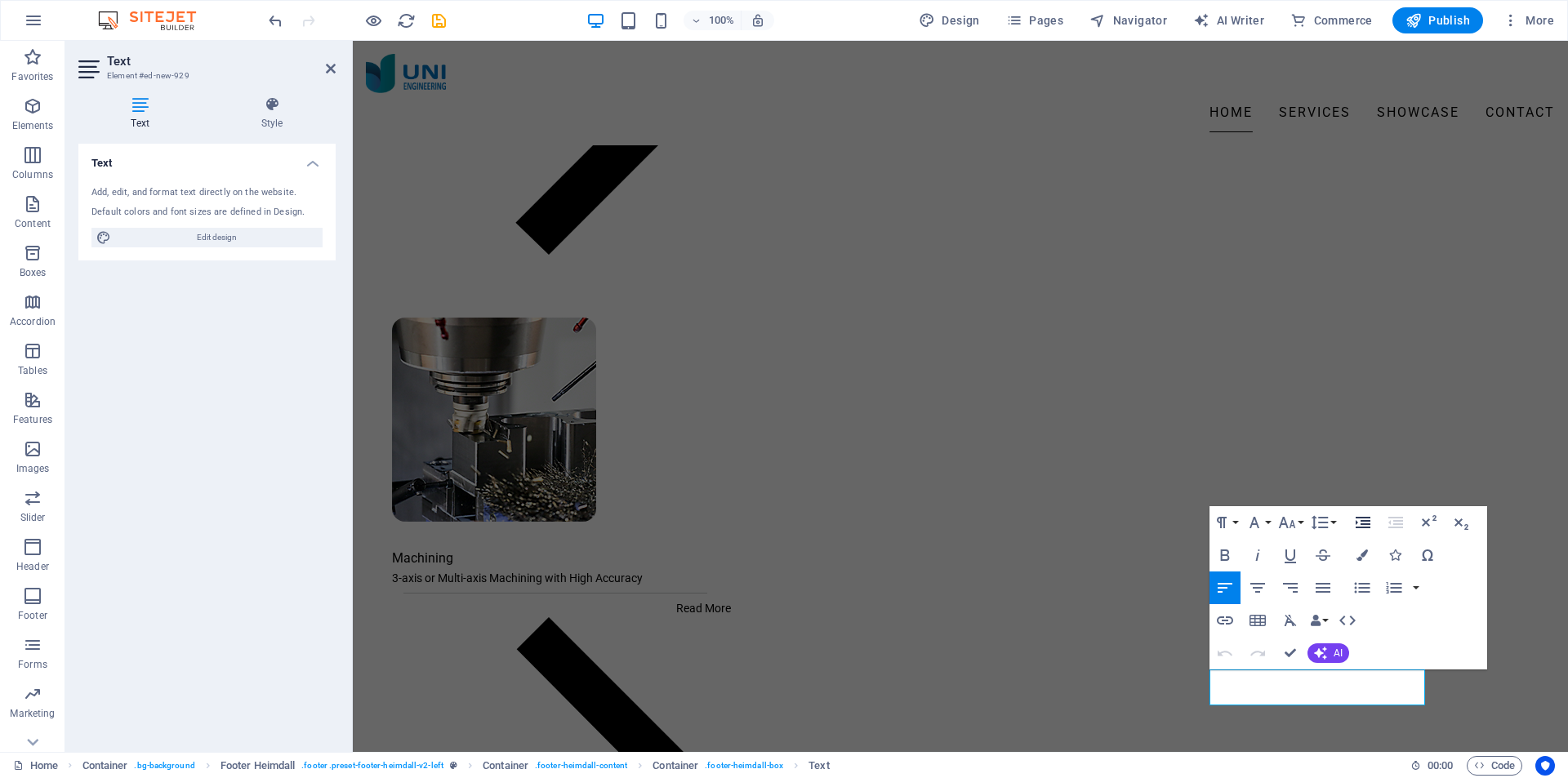
click at [1362, 524] on icon "button" at bounding box center [1363, 522] width 15 height 11
click at [1393, 519] on icon "button" at bounding box center [1395, 522] width 19 height 19
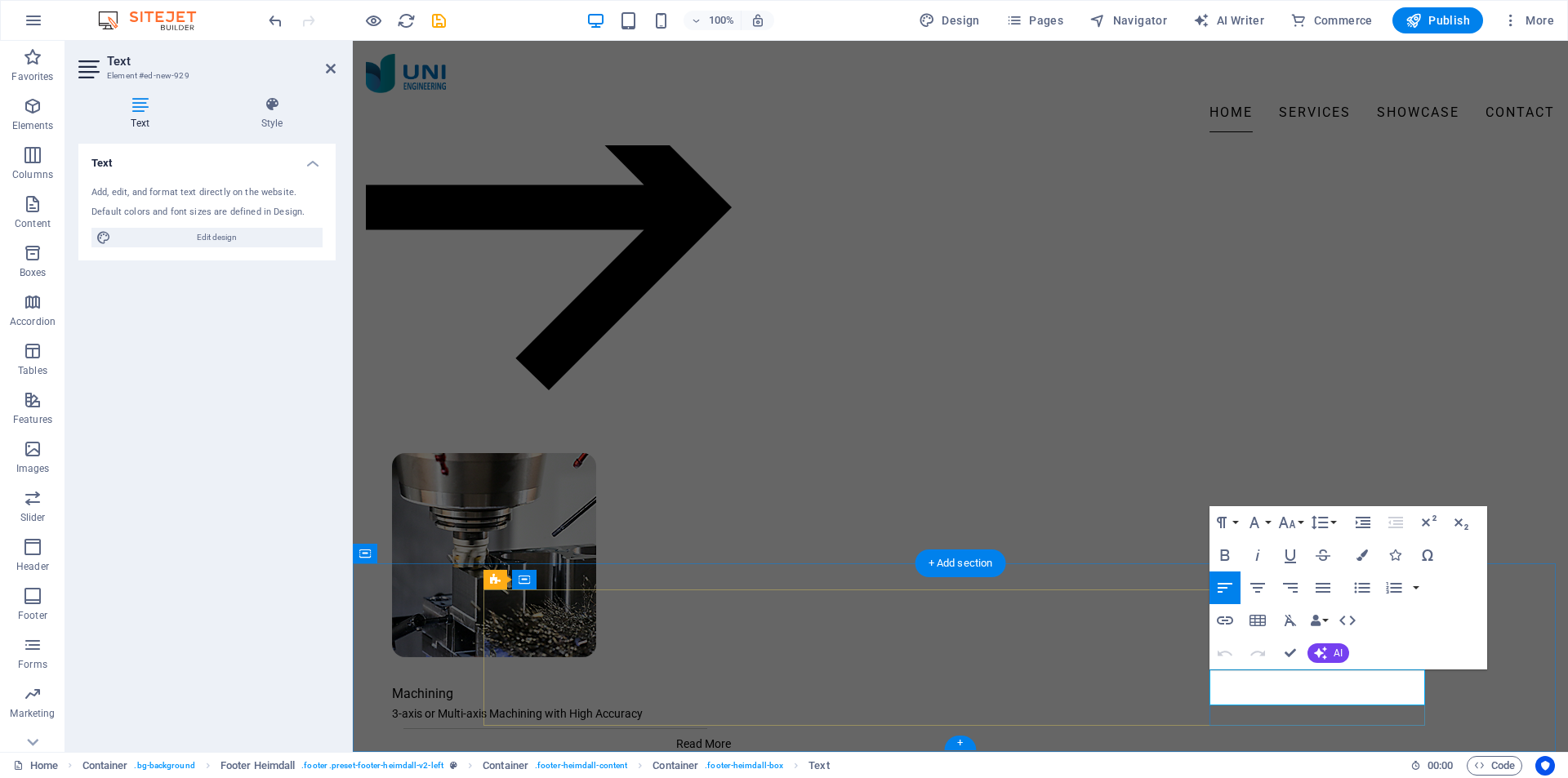
scroll to position [2014, 0]
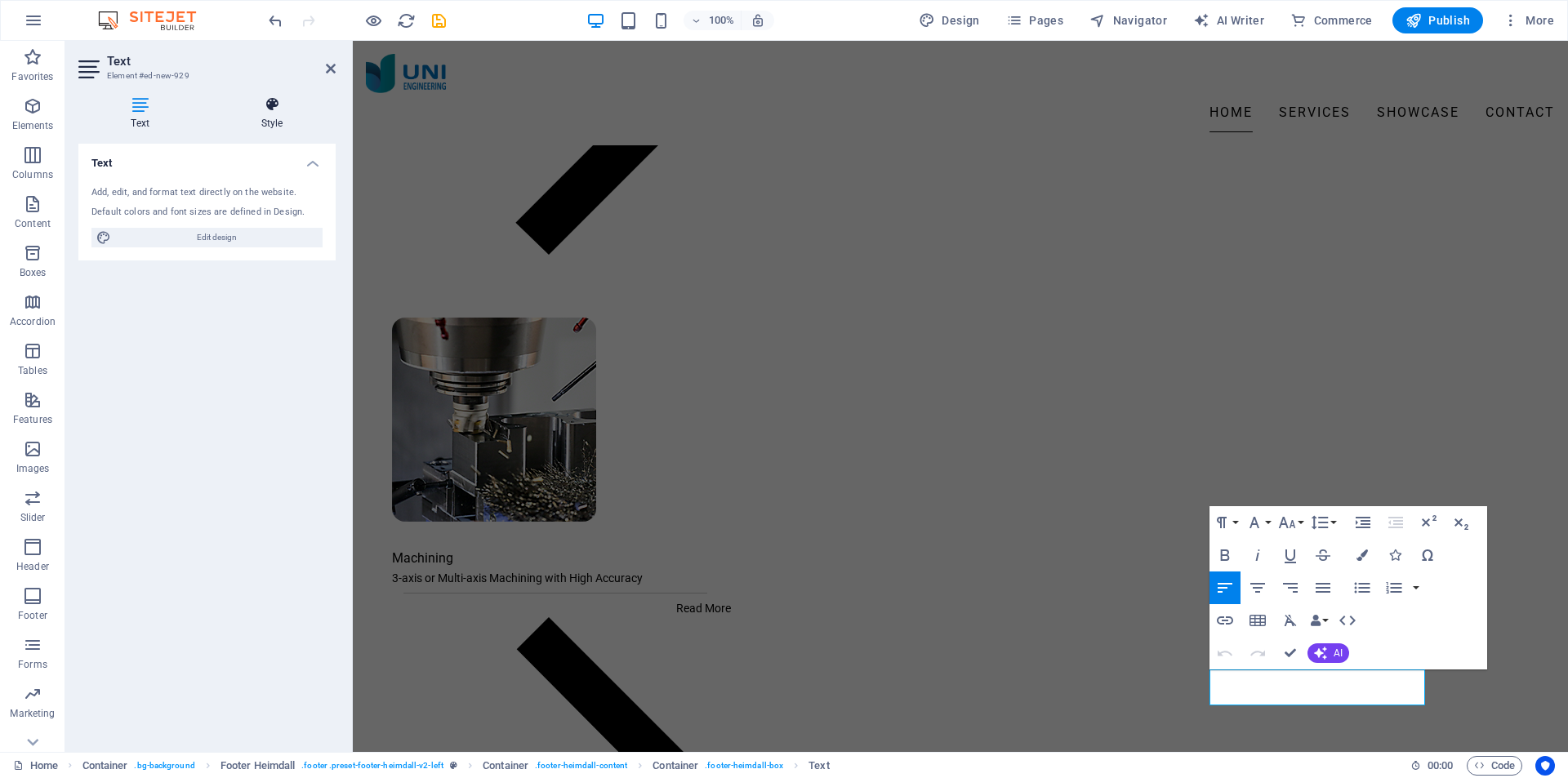
click at [262, 122] on h4 "Style" at bounding box center [272, 113] width 128 height 34
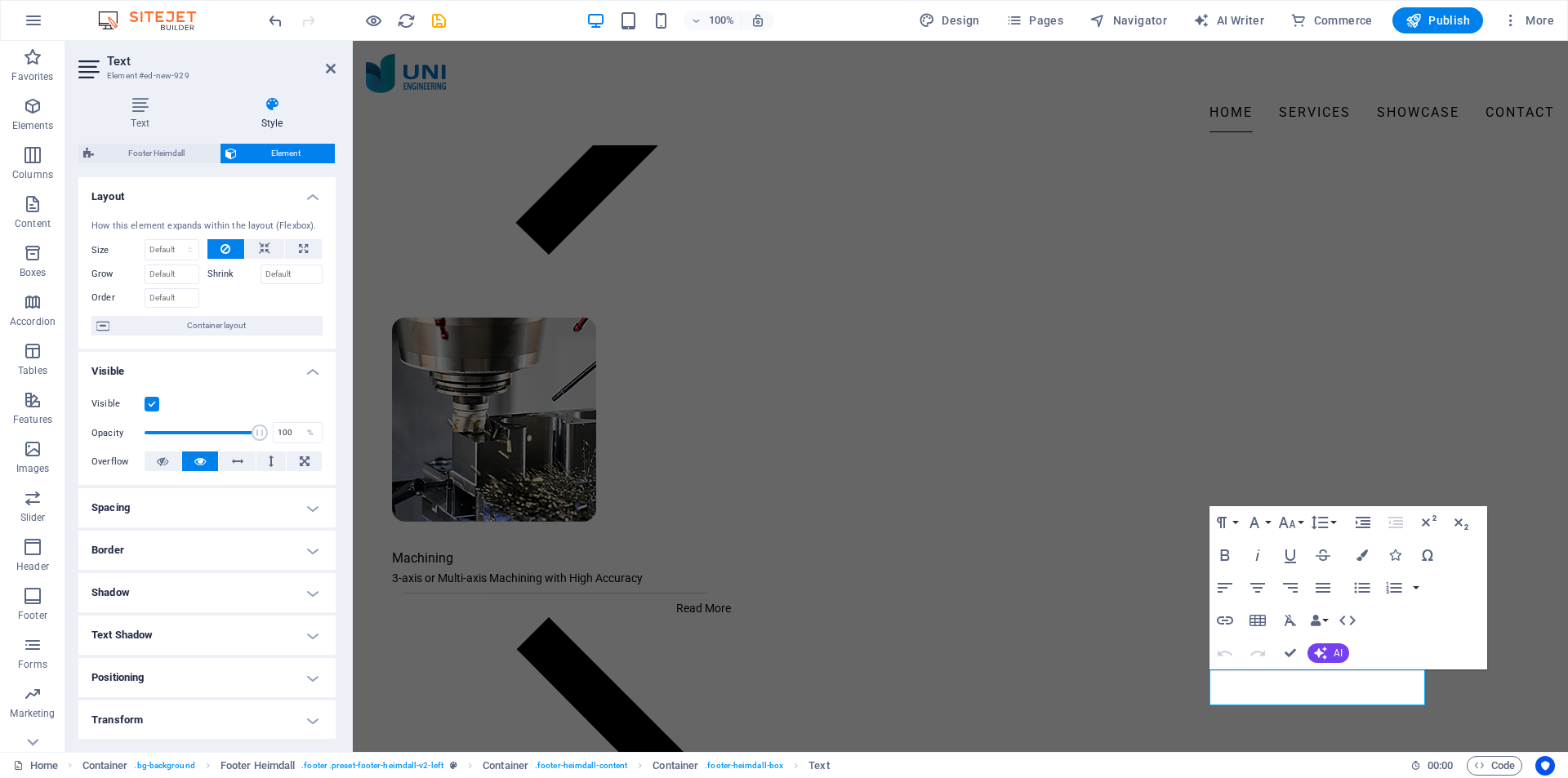
click at [217, 509] on h4 "Spacing" at bounding box center [207, 507] width 257 height 39
click at [1398, 524] on icon "button" at bounding box center [1396, 522] width 15 height 11
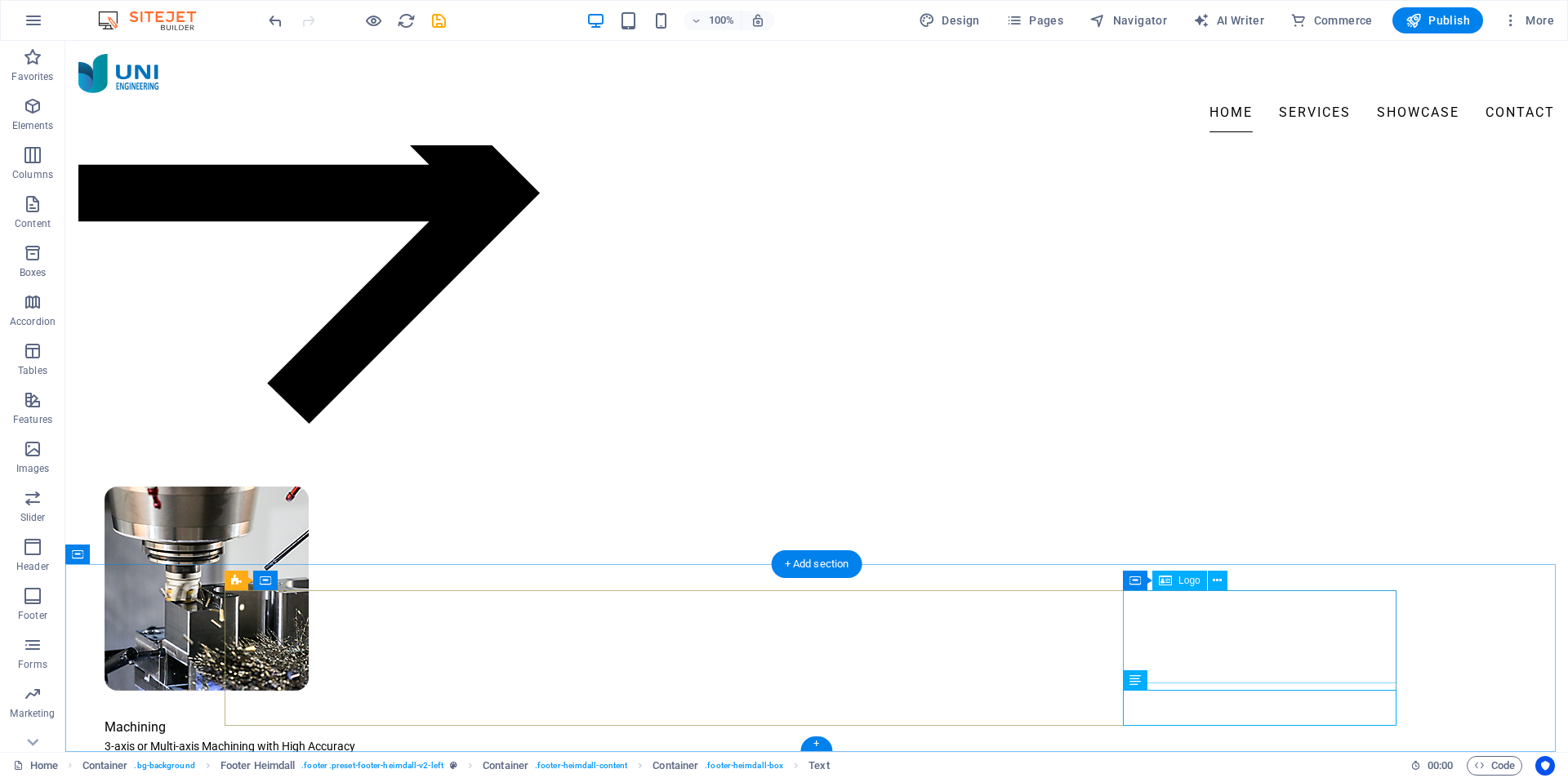
scroll to position [1879, 0]
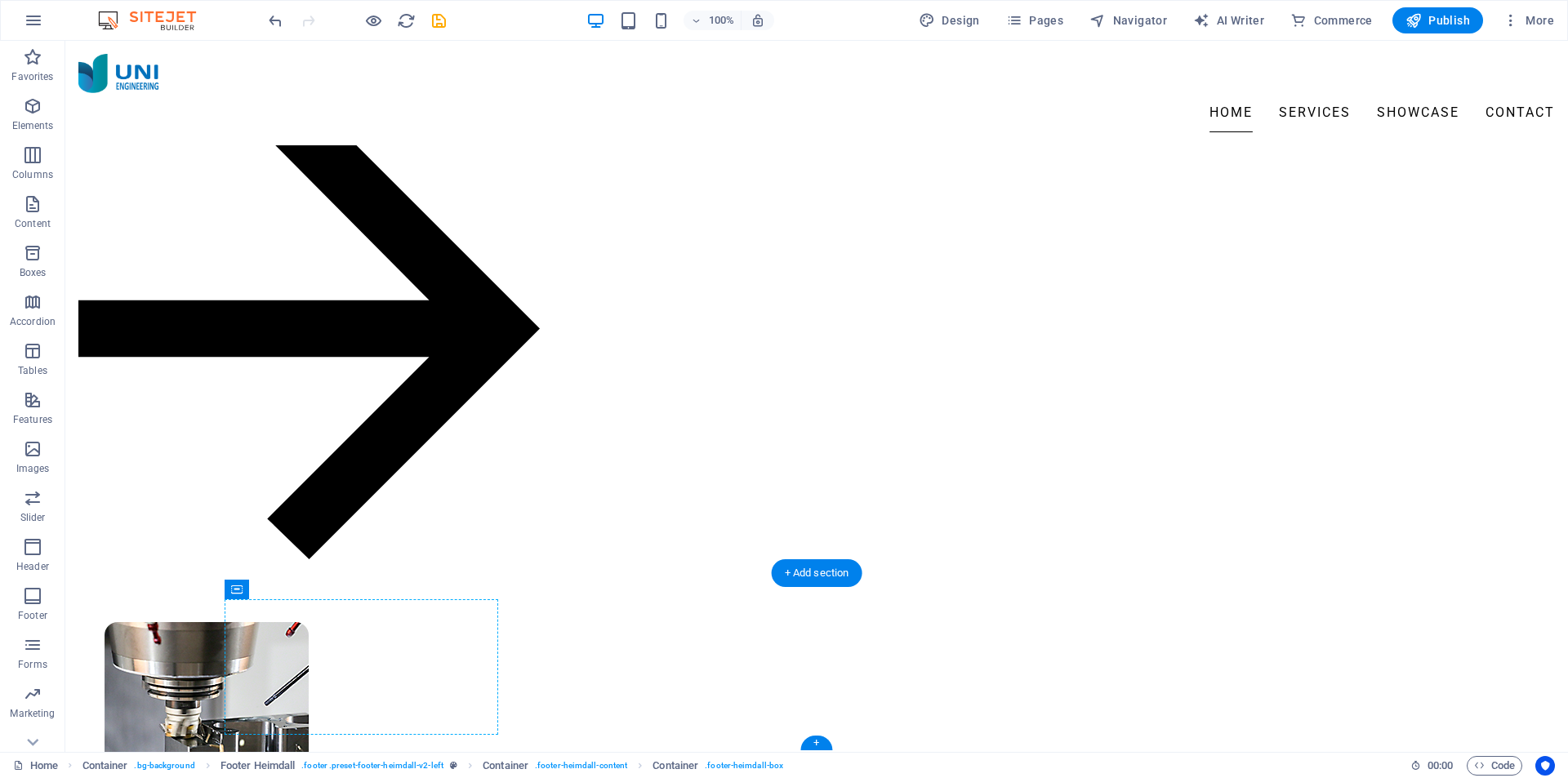
scroll to position [1870, 0]
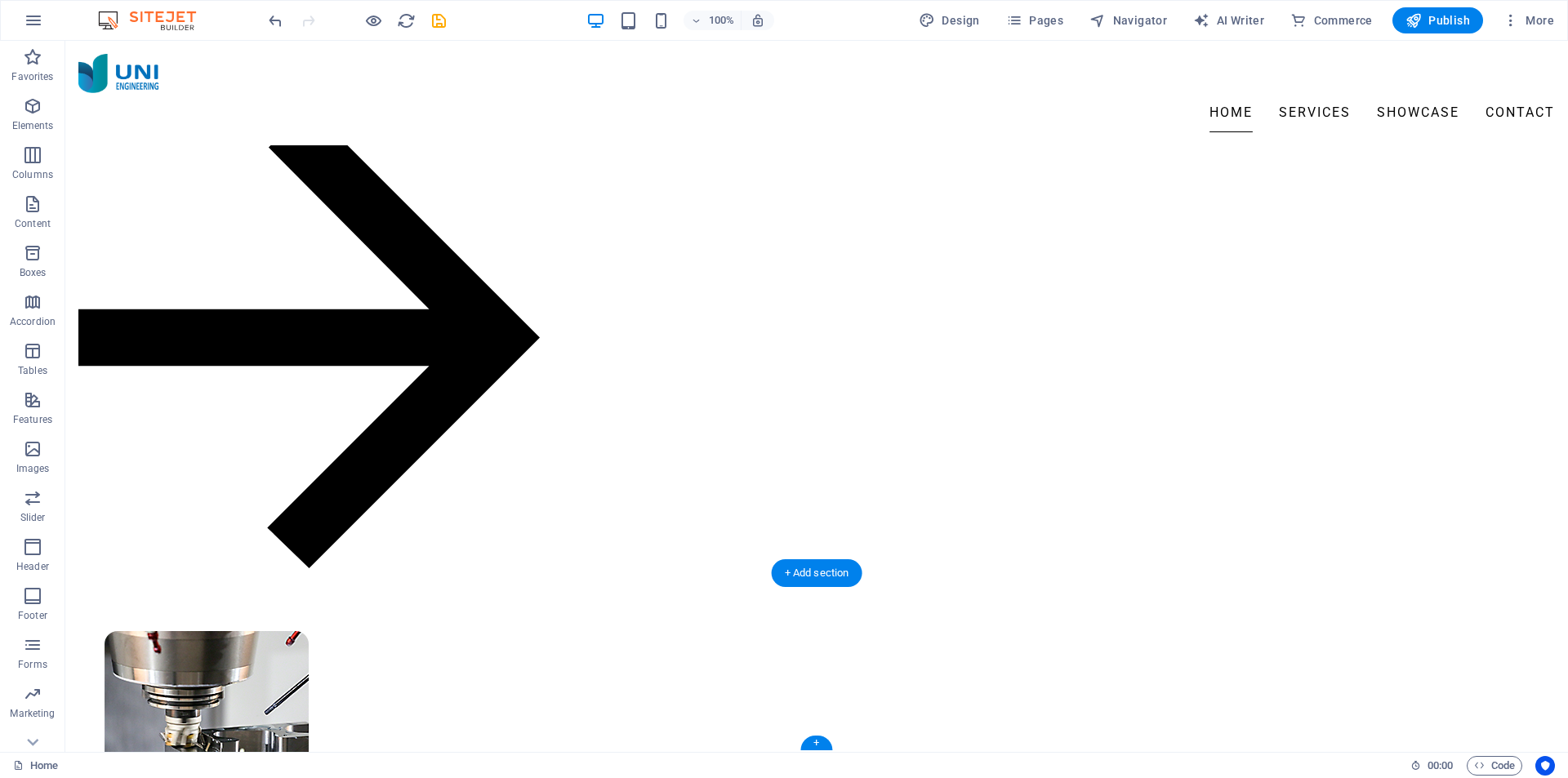
drag, startPoint x: 1199, startPoint y: 620, endPoint x: 314, endPoint y: 635, distance: 885.1
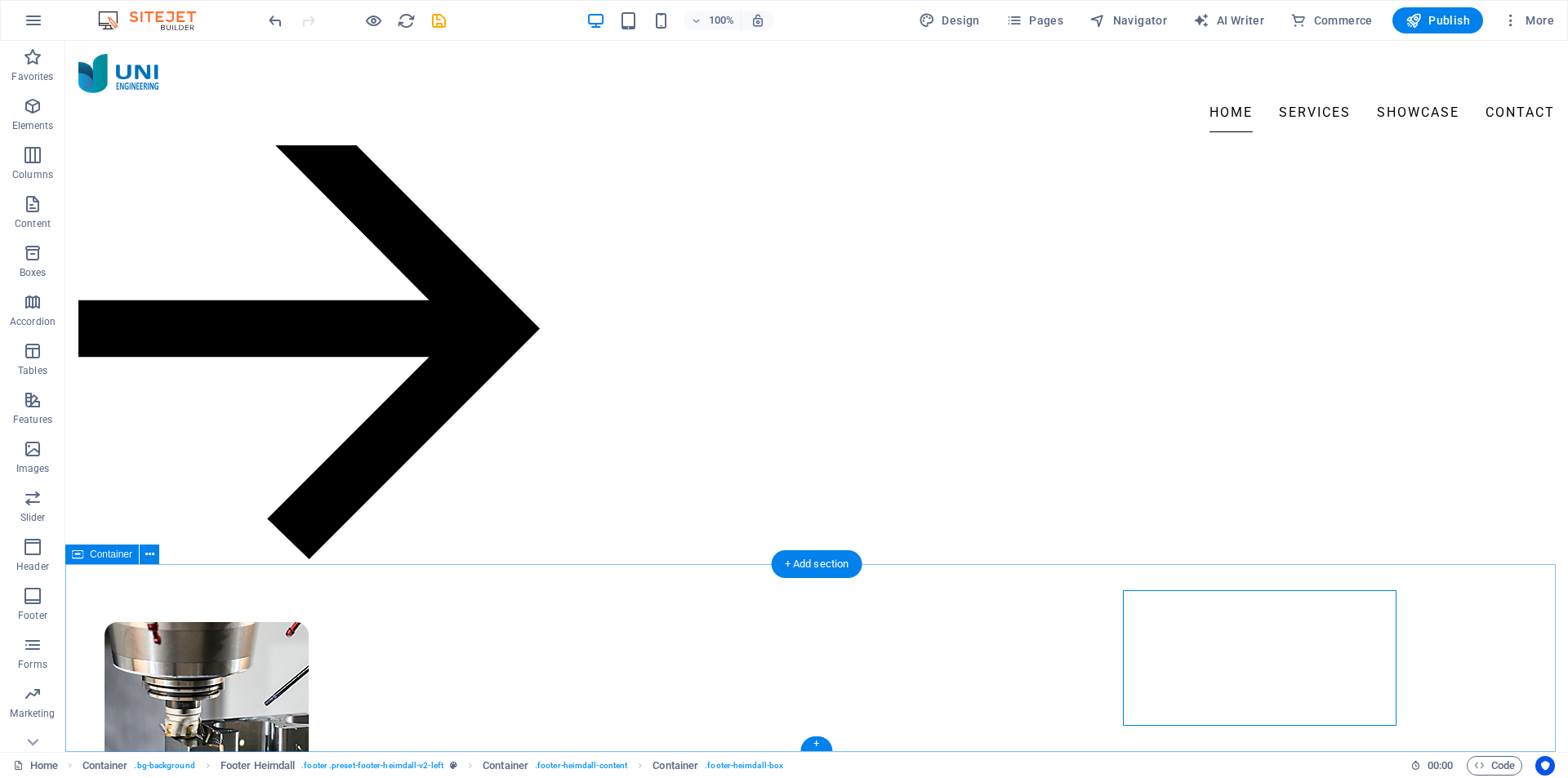
drag, startPoint x: 1241, startPoint y: 619, endPoint x: 295, endPoint y: 592, distance: 946.4
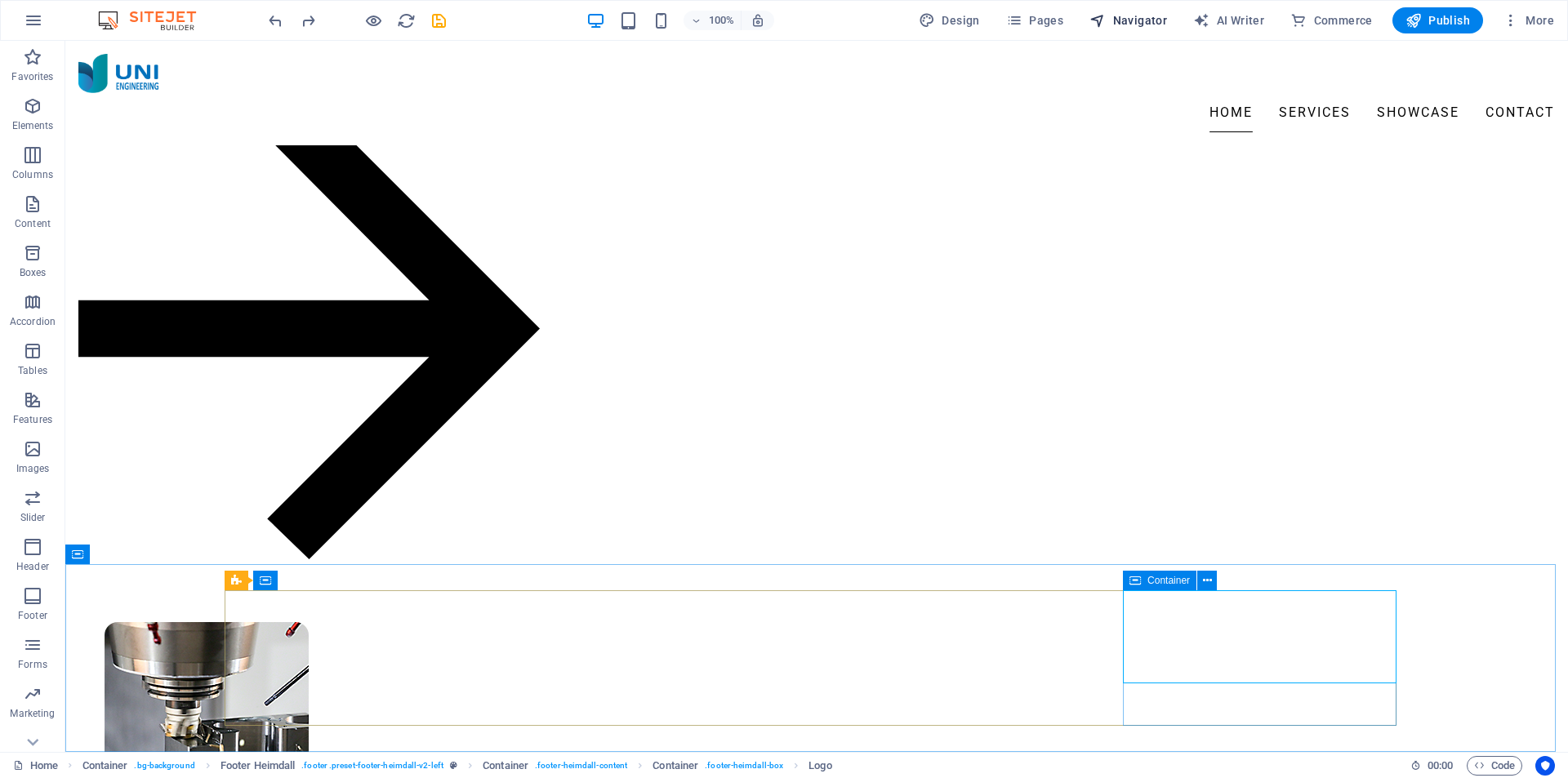
click at [0, 0] on span "Navigator" at bounding box center [0, 0] width 0 height 0
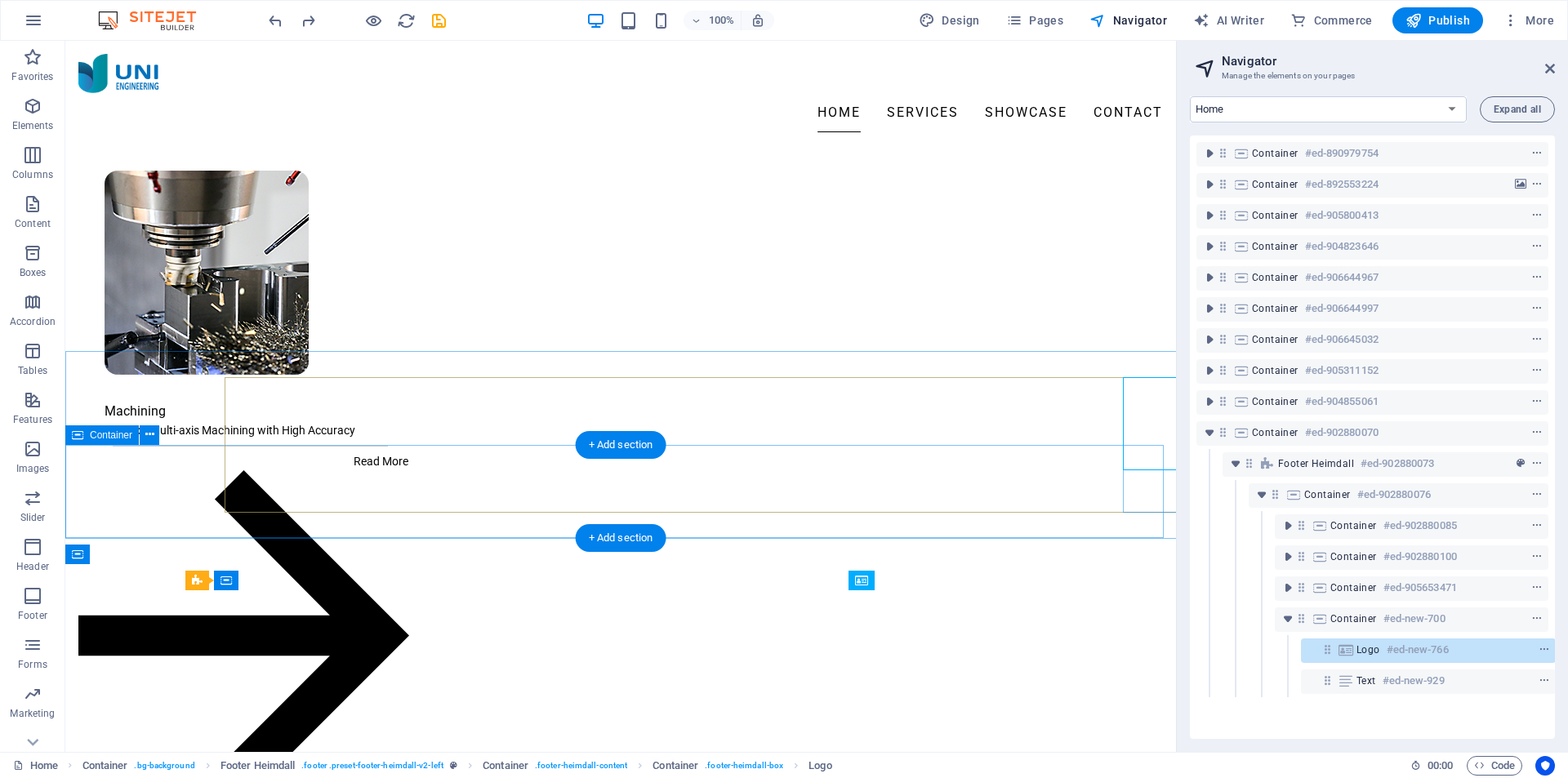
scroll to position [0, 4]
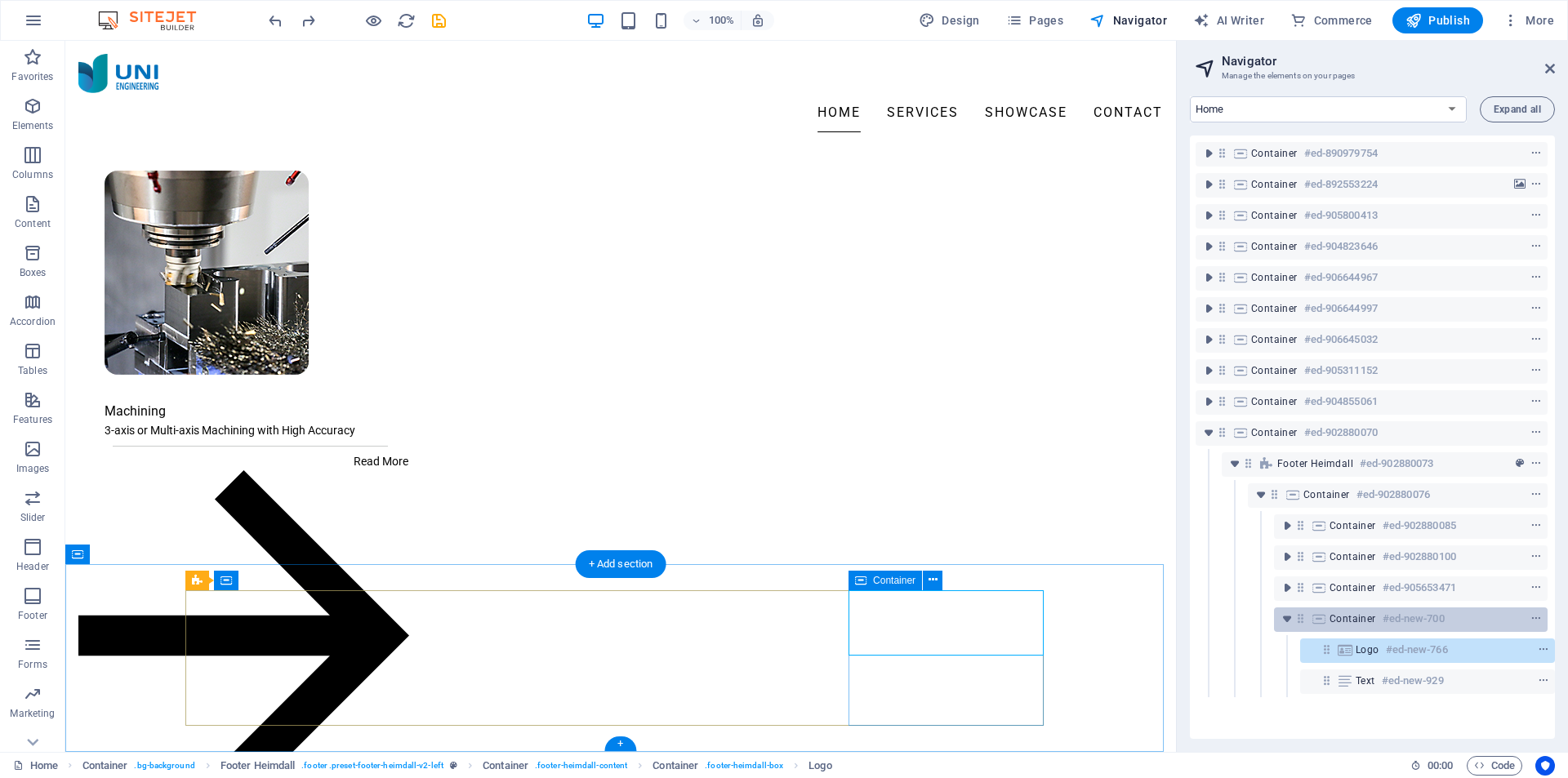
click at [1343, 616] on span "Container" at bounding box center [1353, 618] width 47 height 13
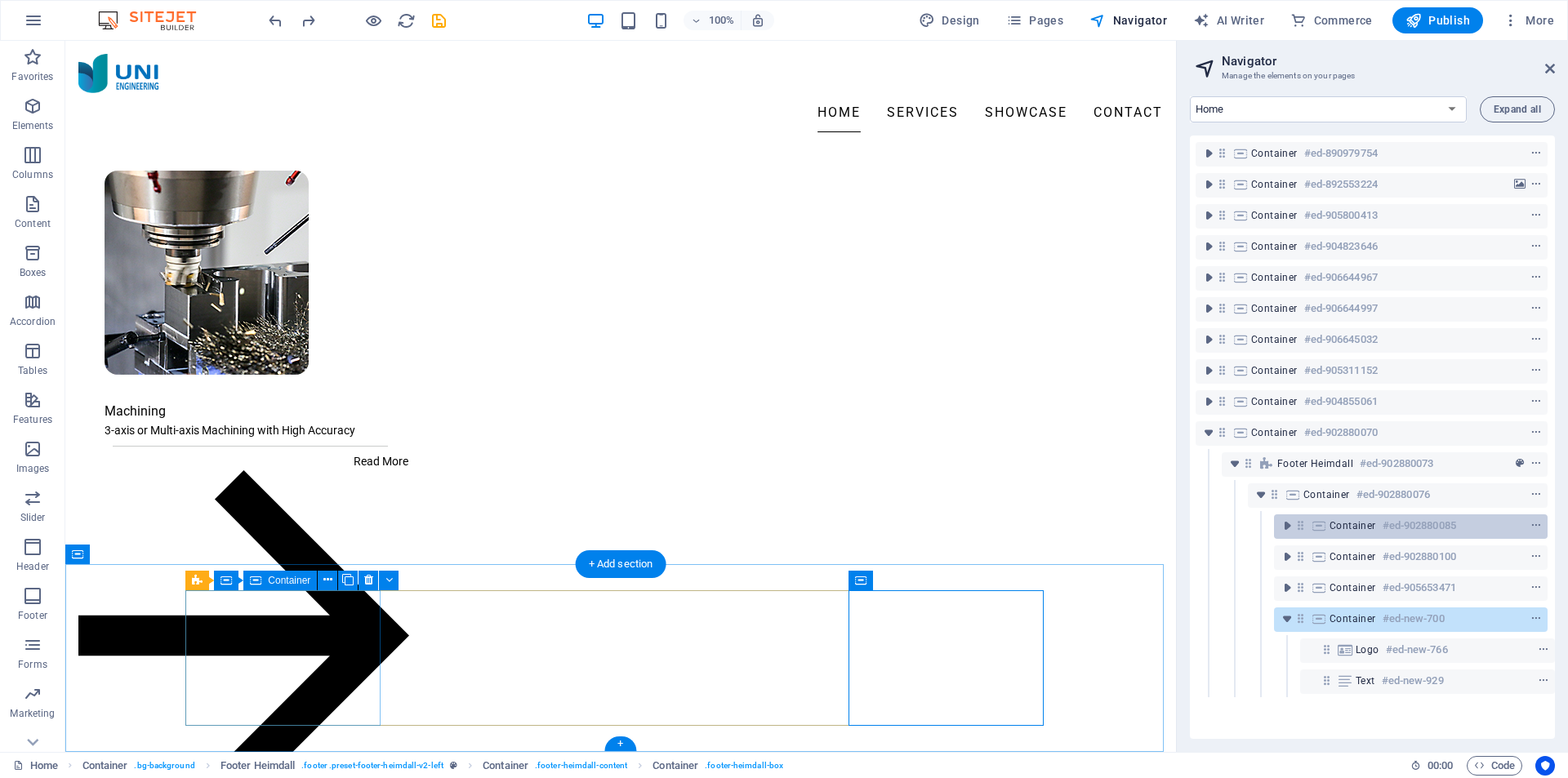
drag, startPoint x: 1343, startPoint y: 615, endPoint x: 1348, endPoint y: 520, distance: 95.1
click at [1348, 520] on div "Container #ed-890979754 Container #ed-892553224 Container #ed-905800413 Contain…" at bounding box center [1372, 437] width 365 height 603
click at [1350, 524] on span "Container" at bounding box center [1353, 525] width 47 height 13
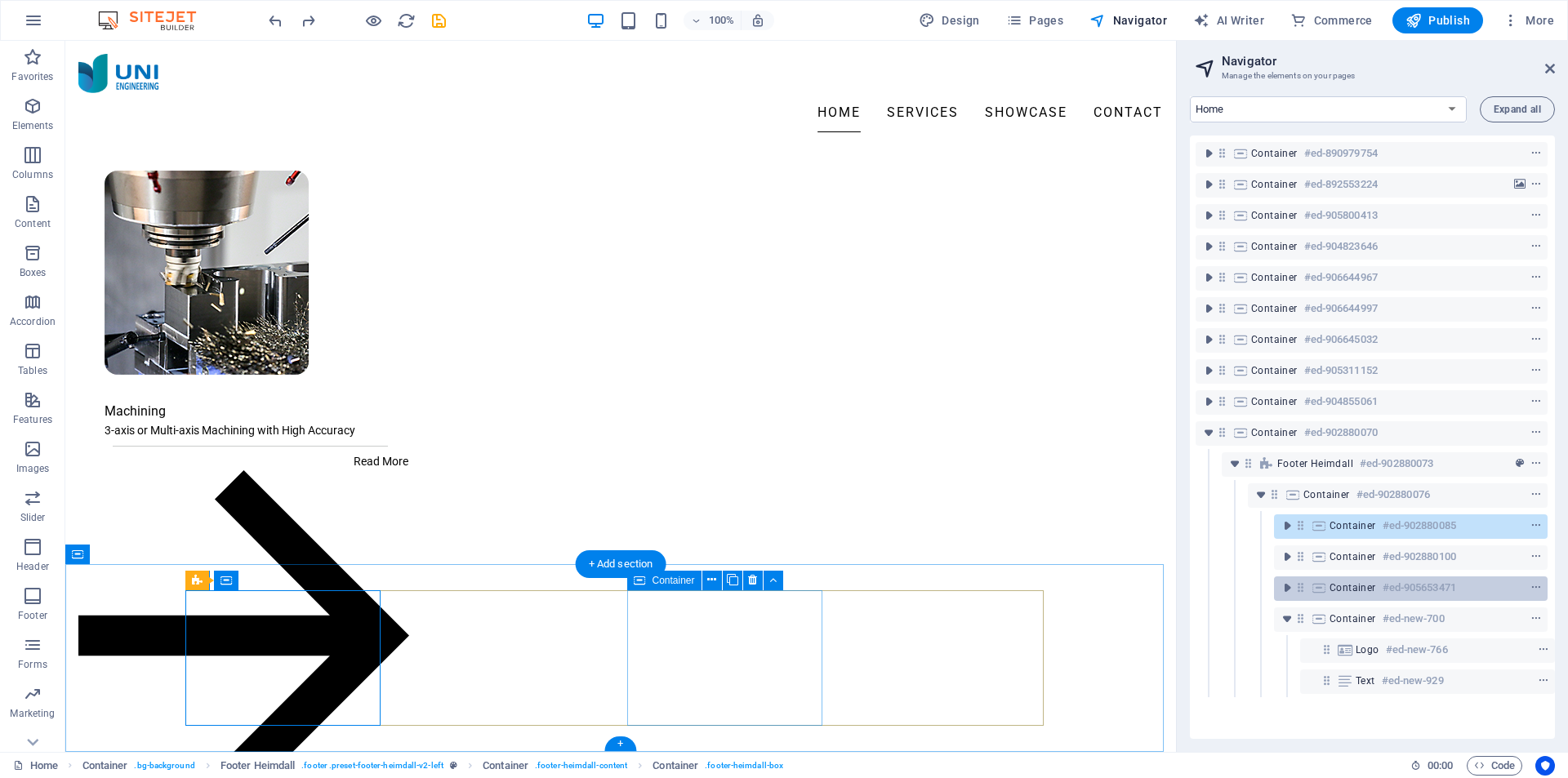
click at [1355, 583] on span "Container" at bounding box center [1353, 588] width 47 height 13
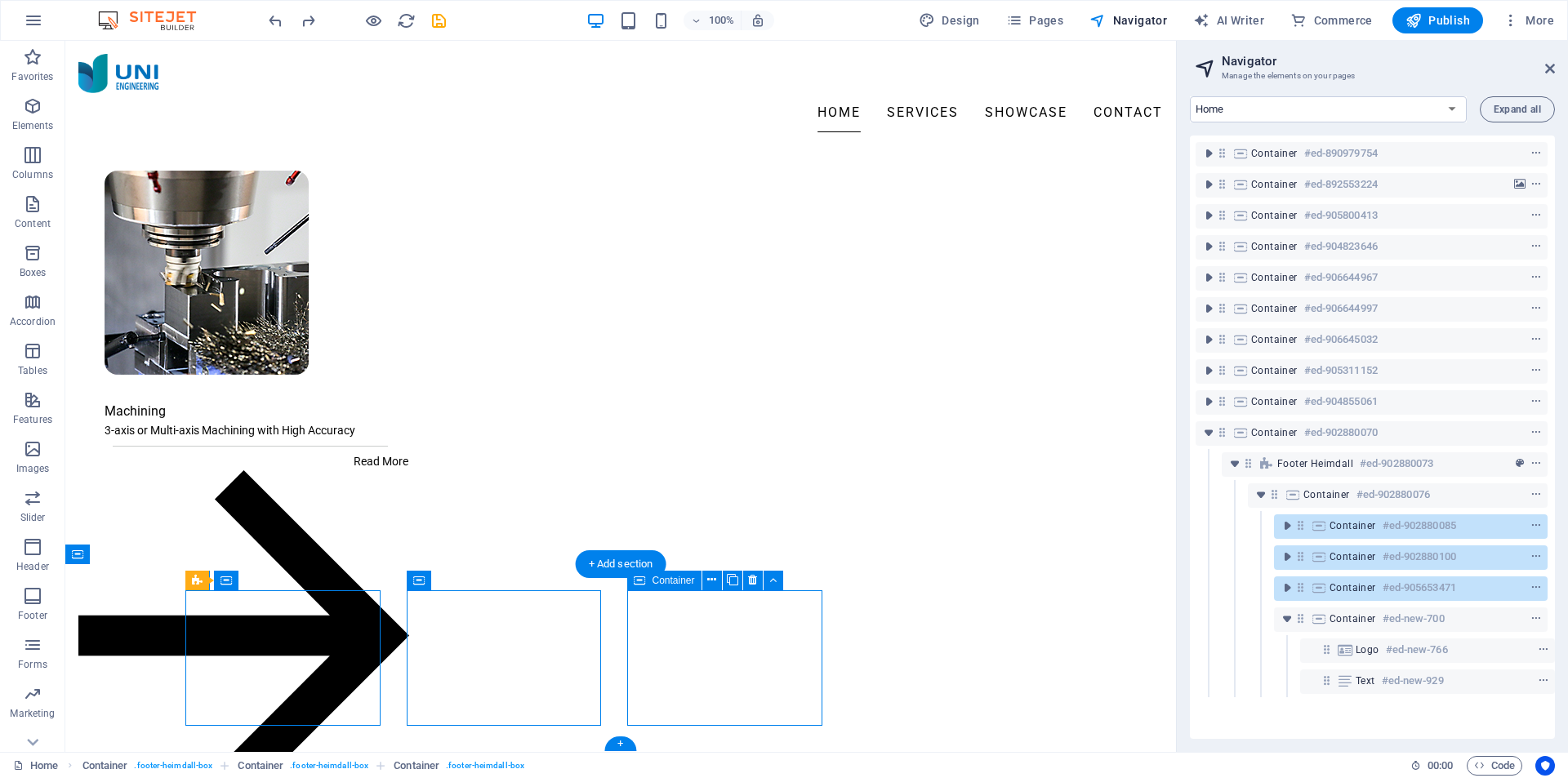
scroll to position [2065, 0]
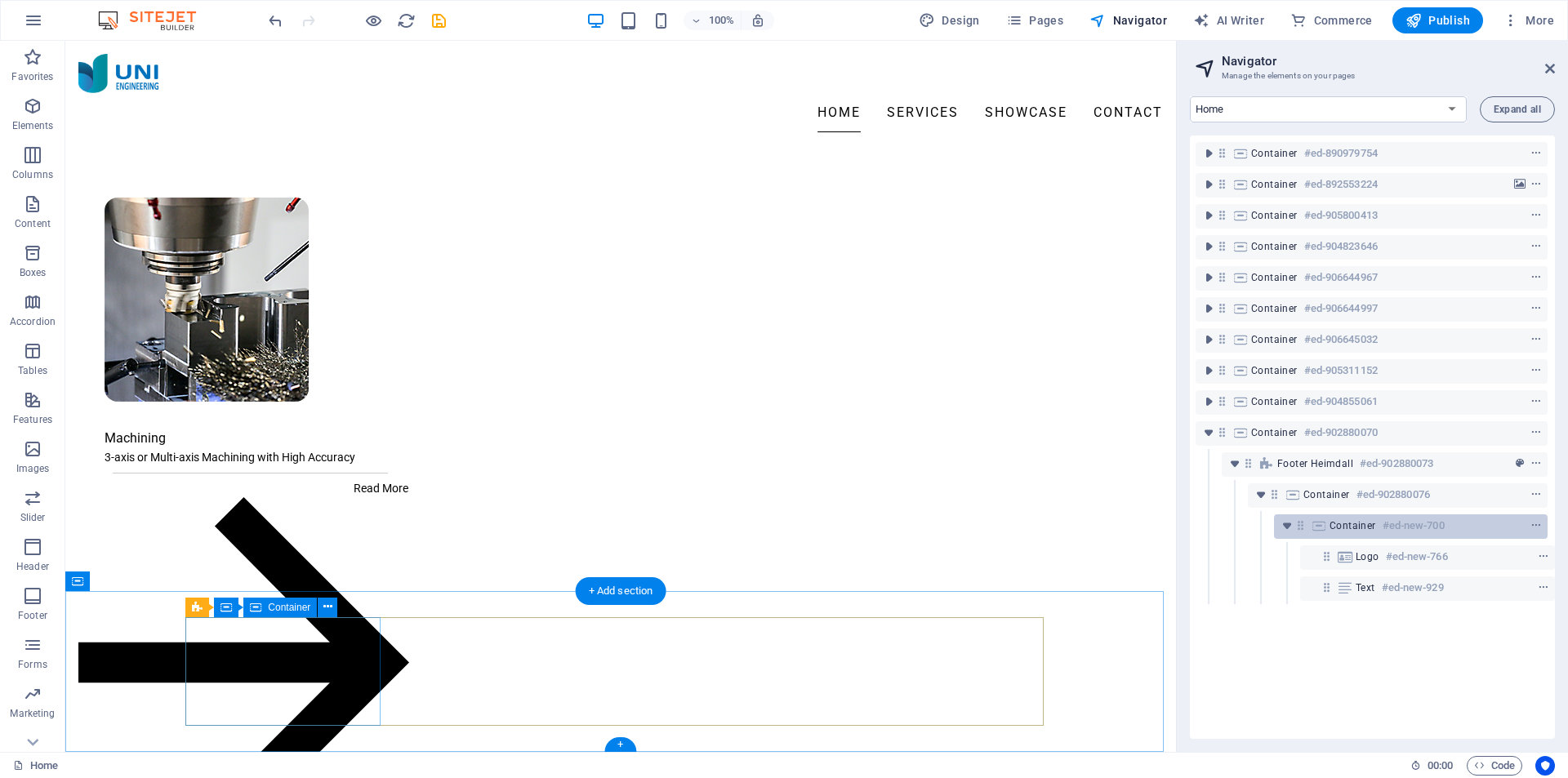
click at [1349, 524] on span "Container" at bounding box center [1353, 525] width 47 height 13
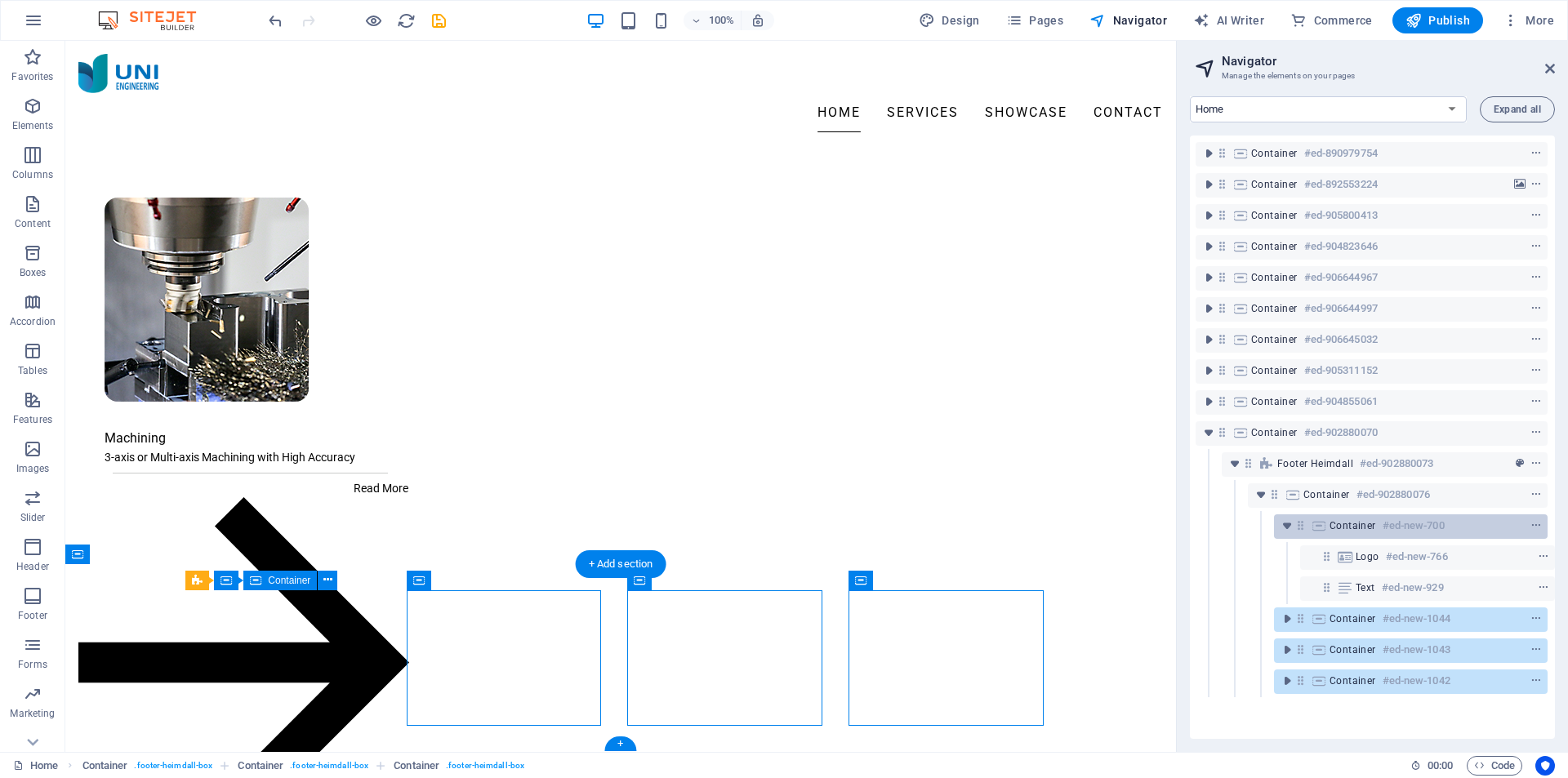
scroll to position [2092, 0]
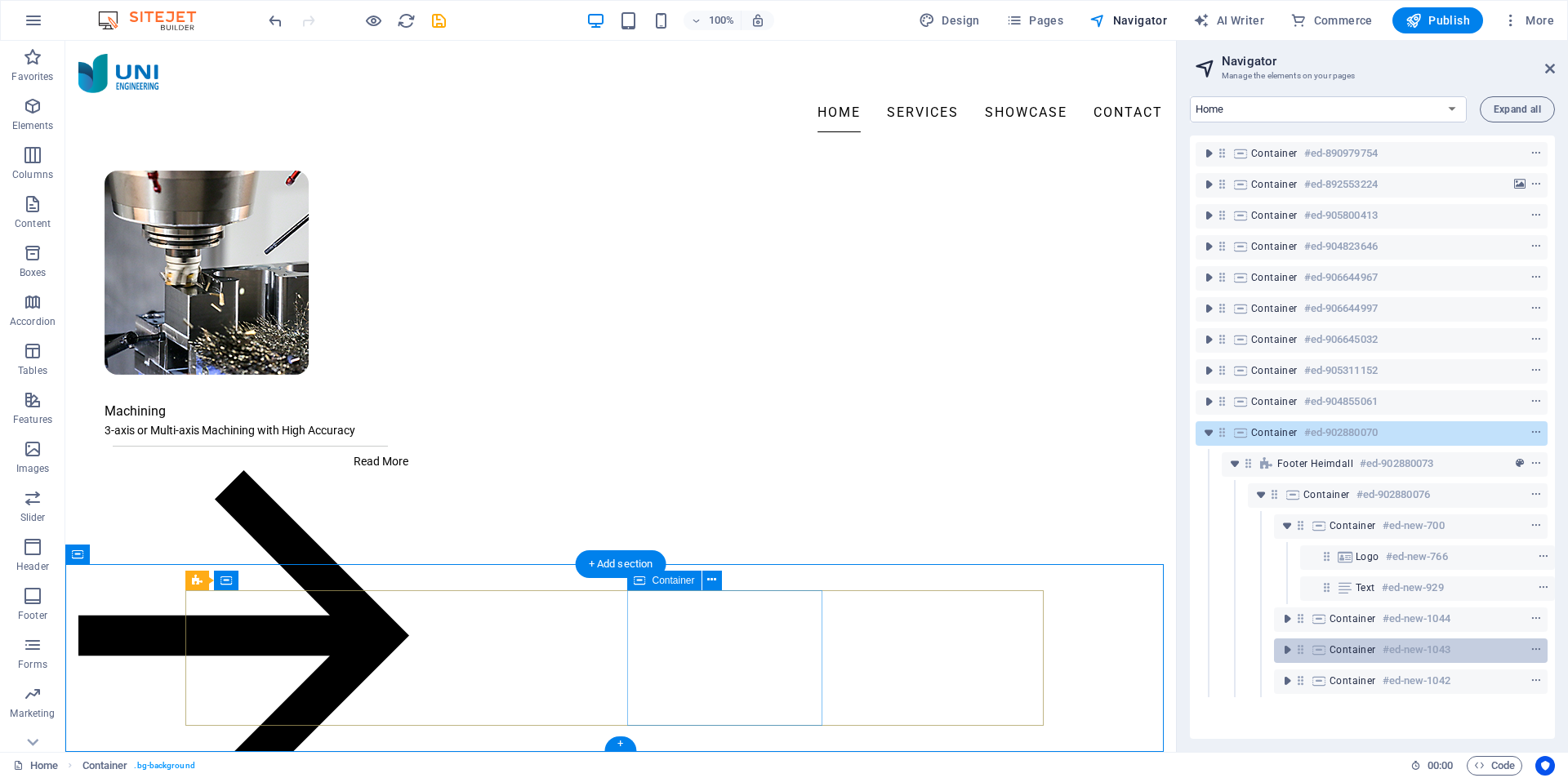
click at [1335, 642] on div "Container #ed-new-1043" at bounding box center [1398, 649] width 136 height 19
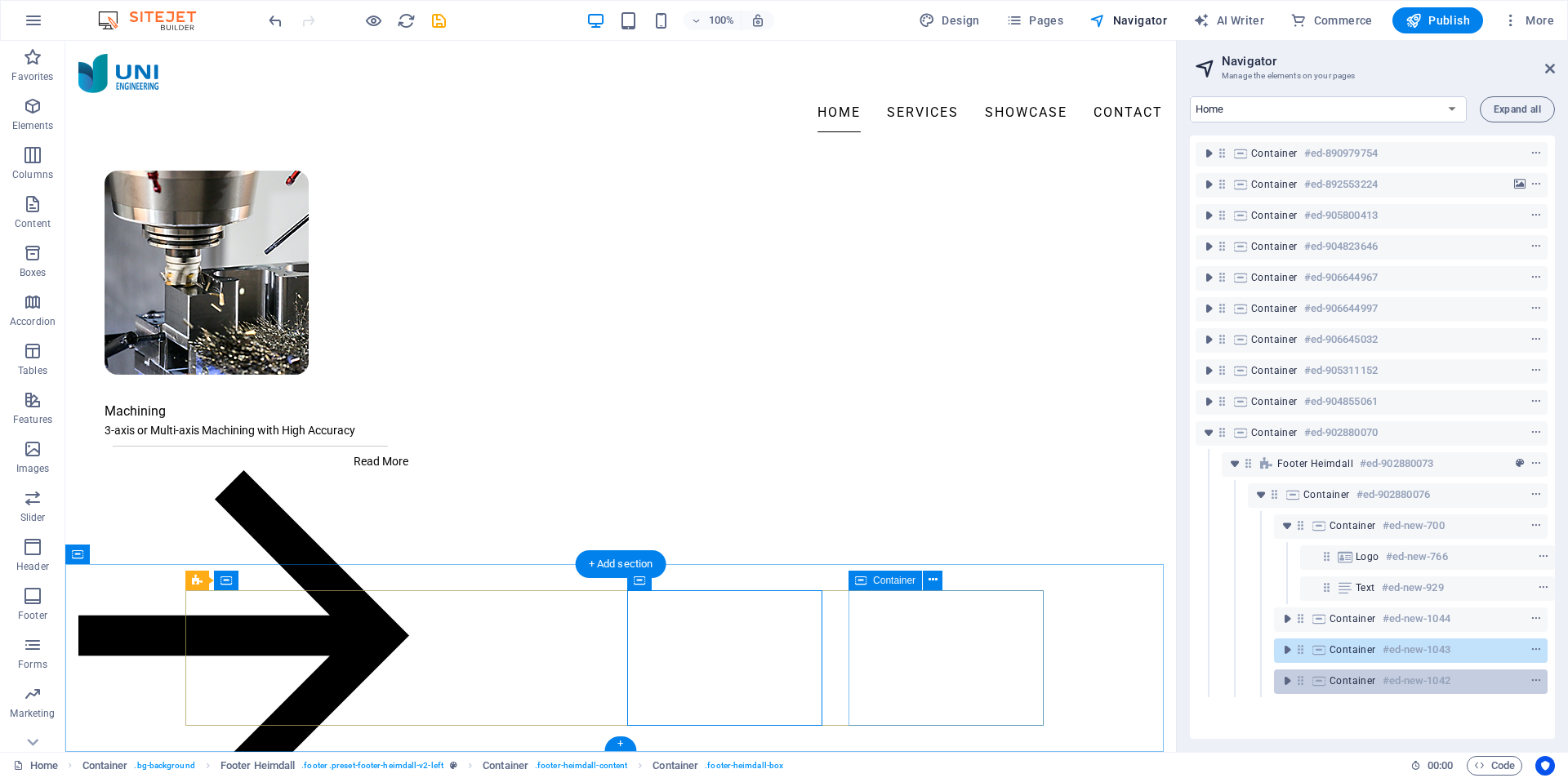
click at [1334, 674] on span "Container" at bounding box center [1353, 681] width 47 height 13
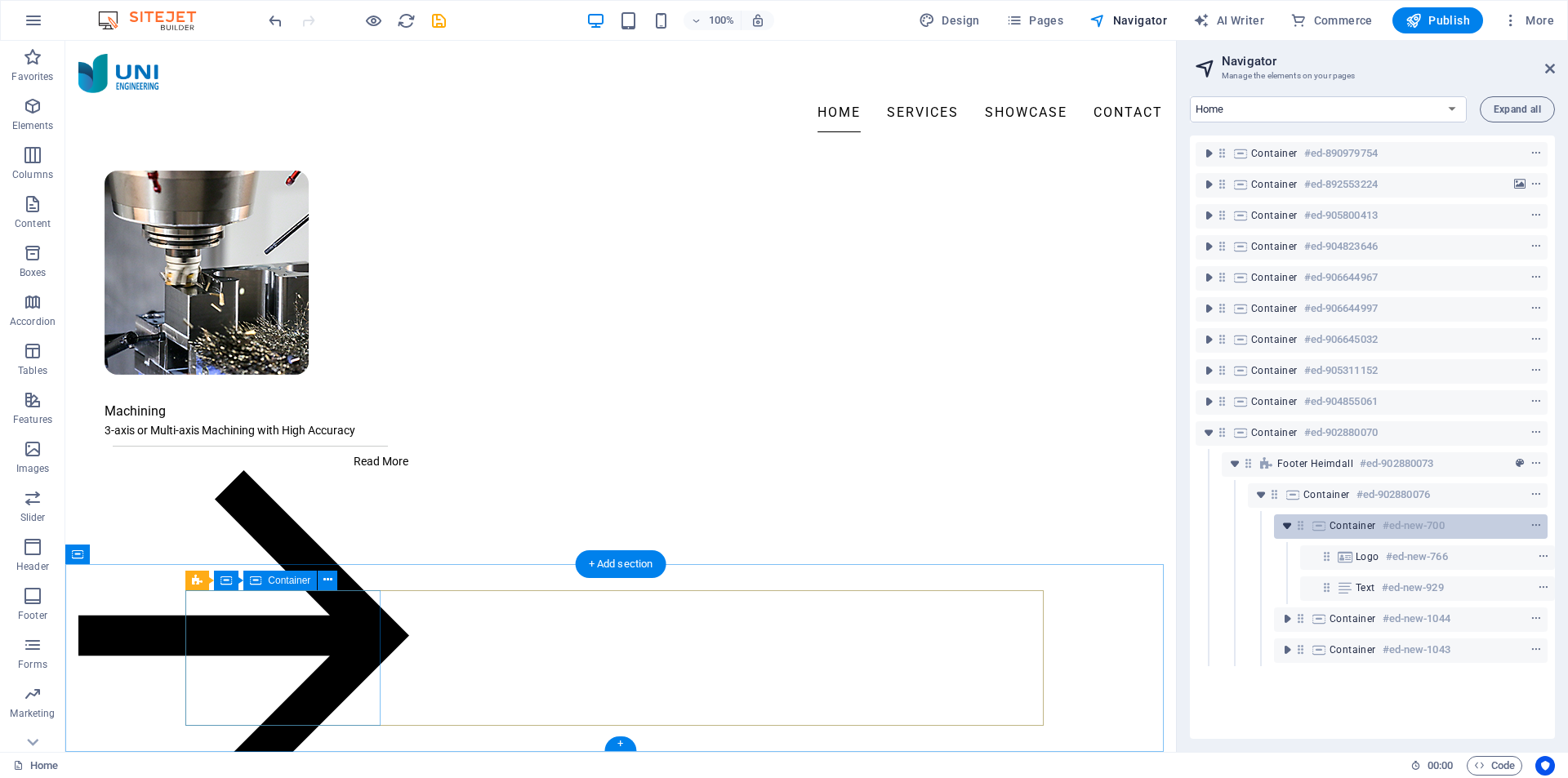
click at [1283, 525] on icon "toggle-expand" at bounding box center [1288, 525] width 17 height 17
click at [1346, 524] on span "Container" at bounding box center [1354, 525] width 47 height 13
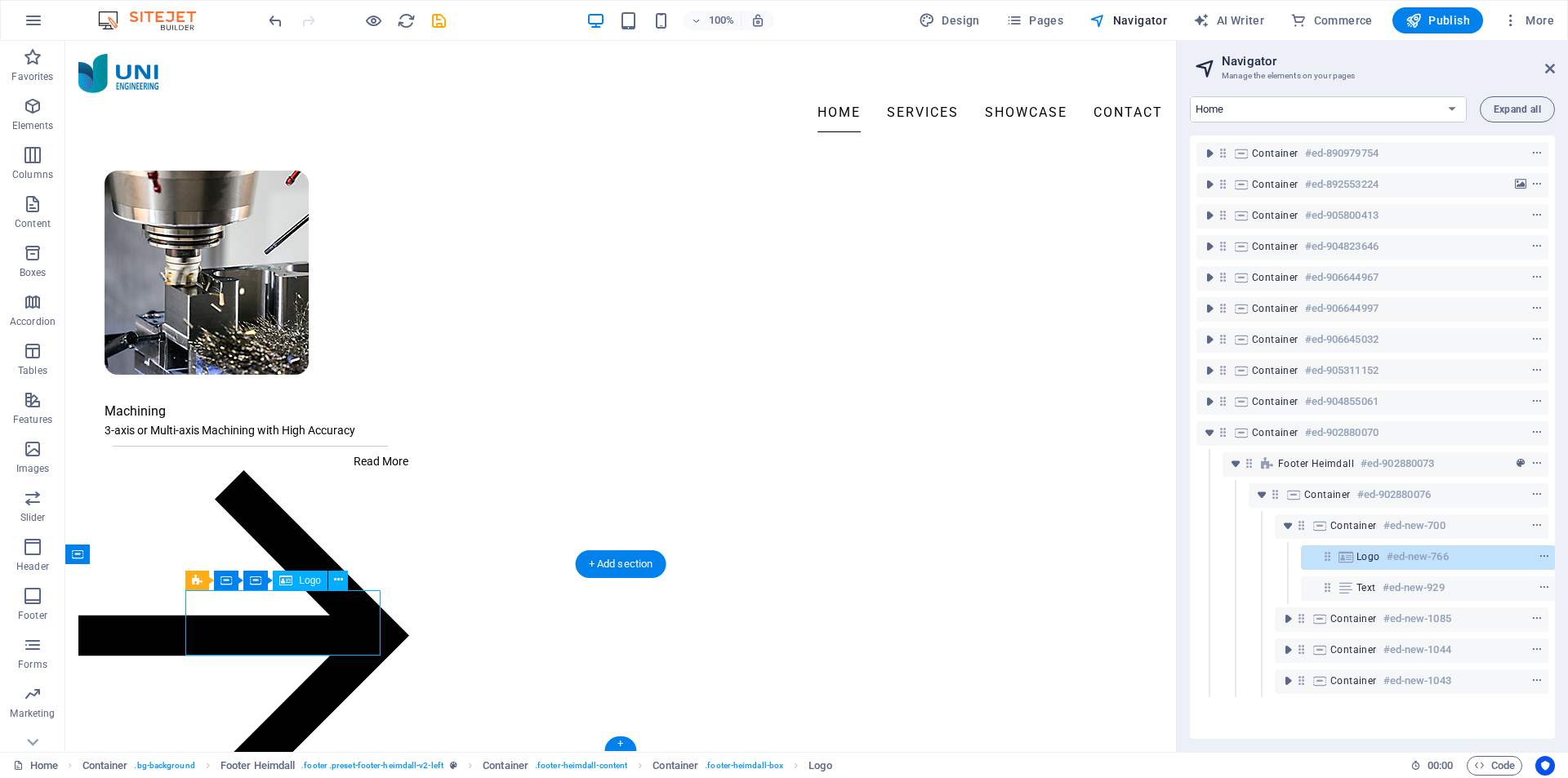
scroll to position [0, 4]
select select "%"
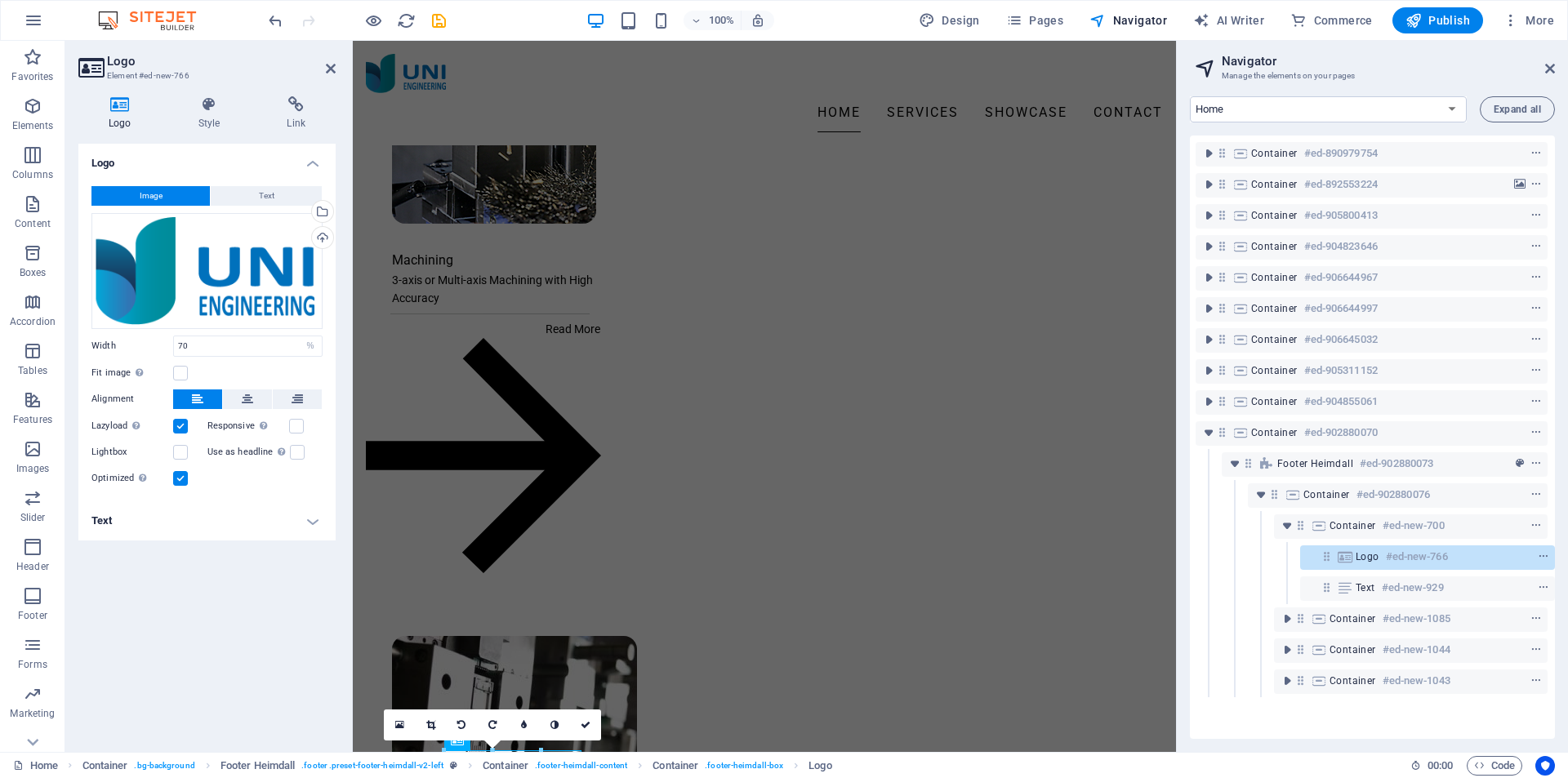
scroll to position [3065, 0]
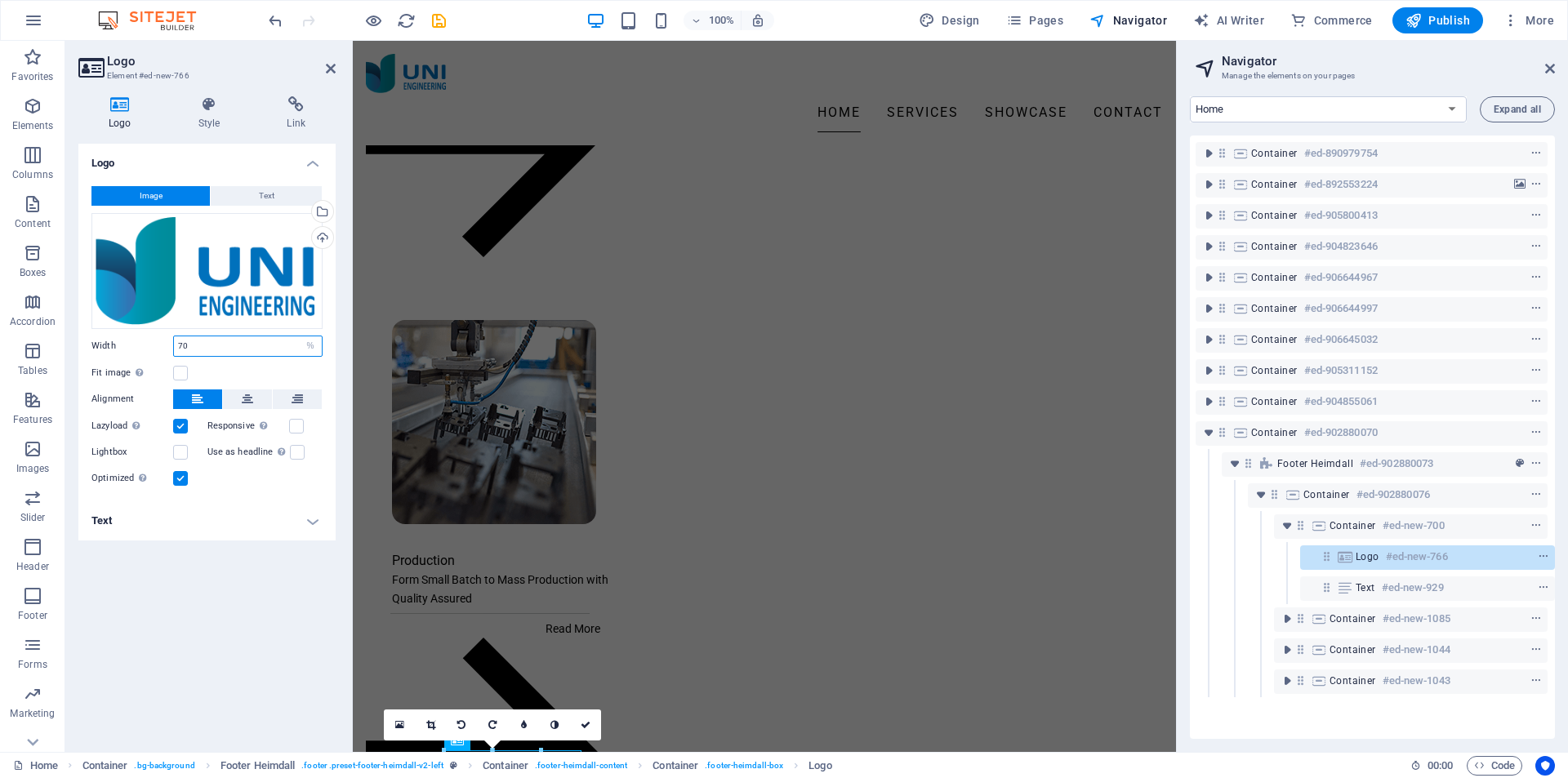
drag, startPoint x: 194, startPoint y: 339, endPoint x: 165, endPoint y: 342, distance: 29.2
click at [165, 342] on div "Width 70 Default auto px rem % em vh vw" at bounding box center [207, 345] width 231 height 21
type input "50"
click at [297, 425] on label at bounding box center [297, 426] width 15 height 15
click at [0, 0] on input "Responsive Automatically load retina image and smartphone optimized sizes." at bounding box center [0, 0] width 0 height 0
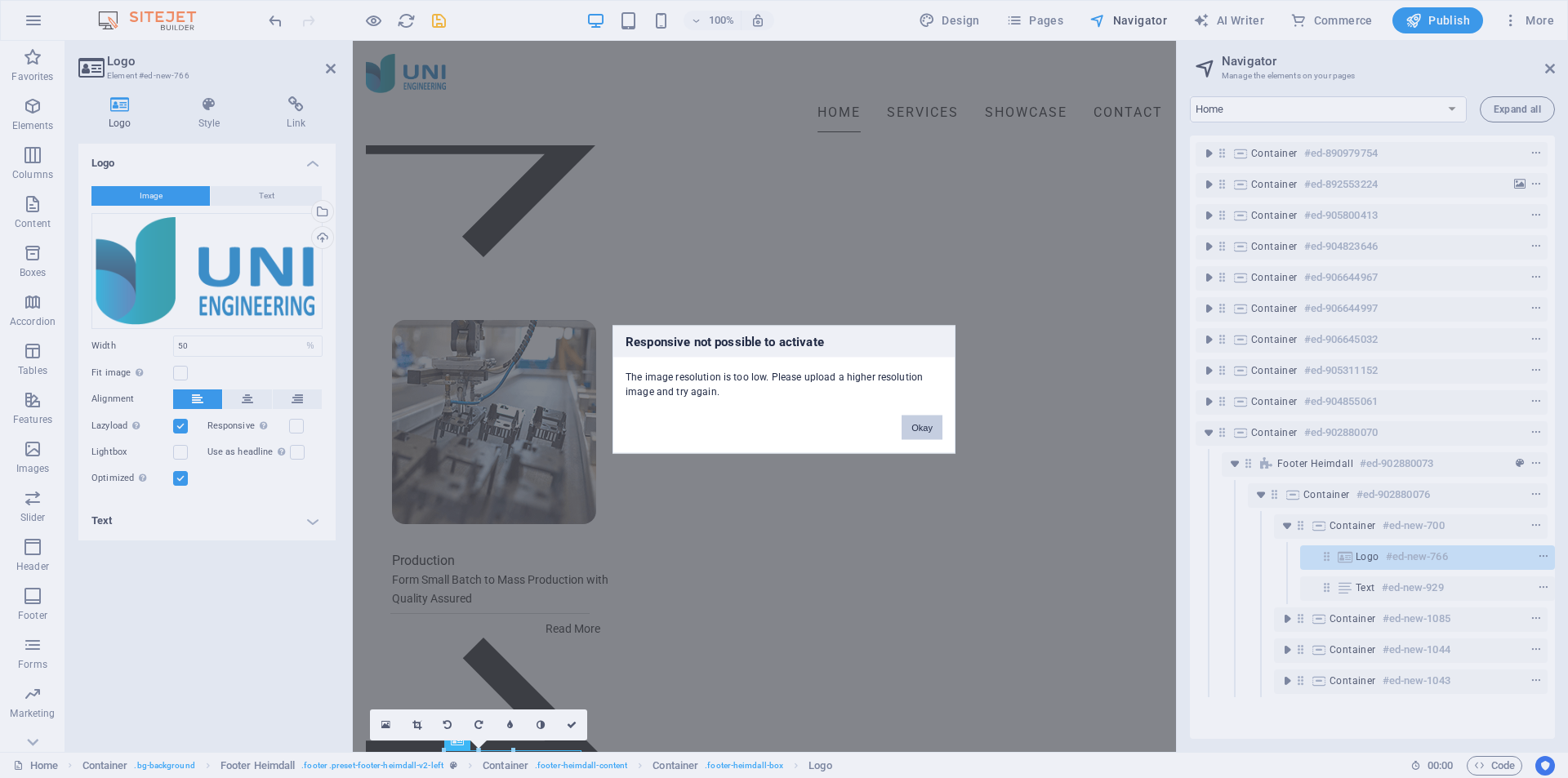
click at [921, 417] on button "Okay" at bounding box center [922, 426] width 40 height 25
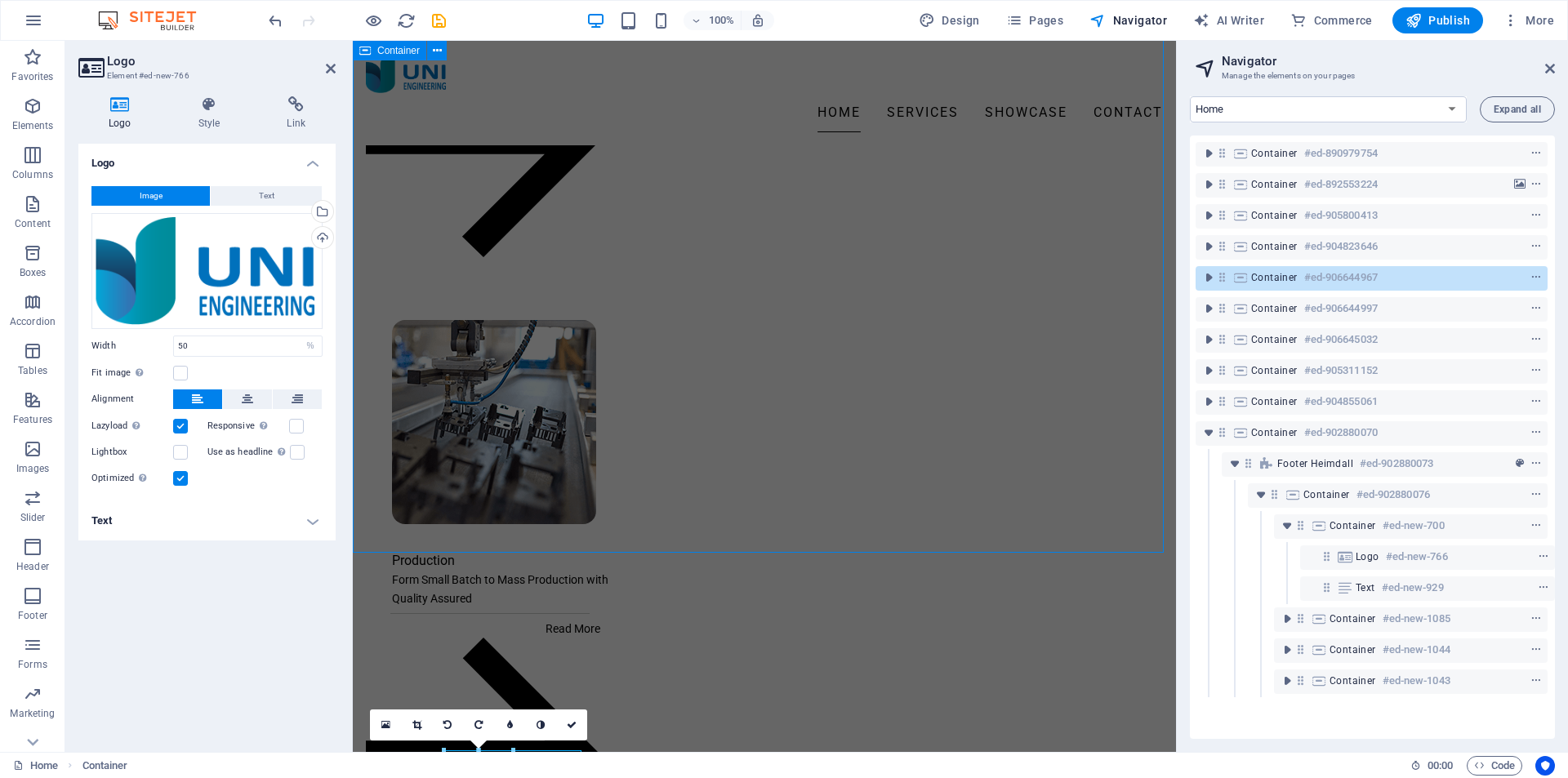
scroll to position [2092, 0]
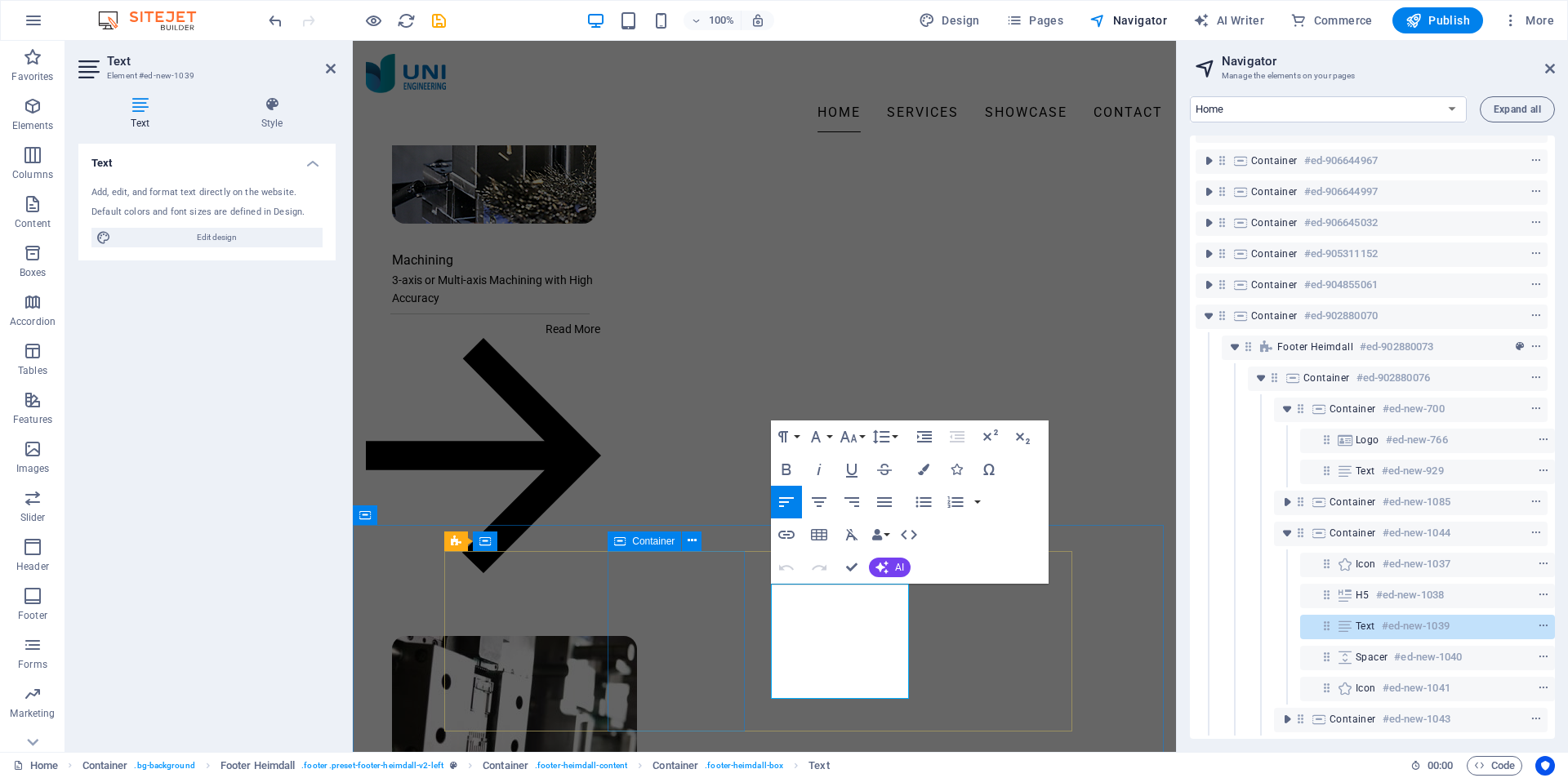
scroll to position [3264, 0]
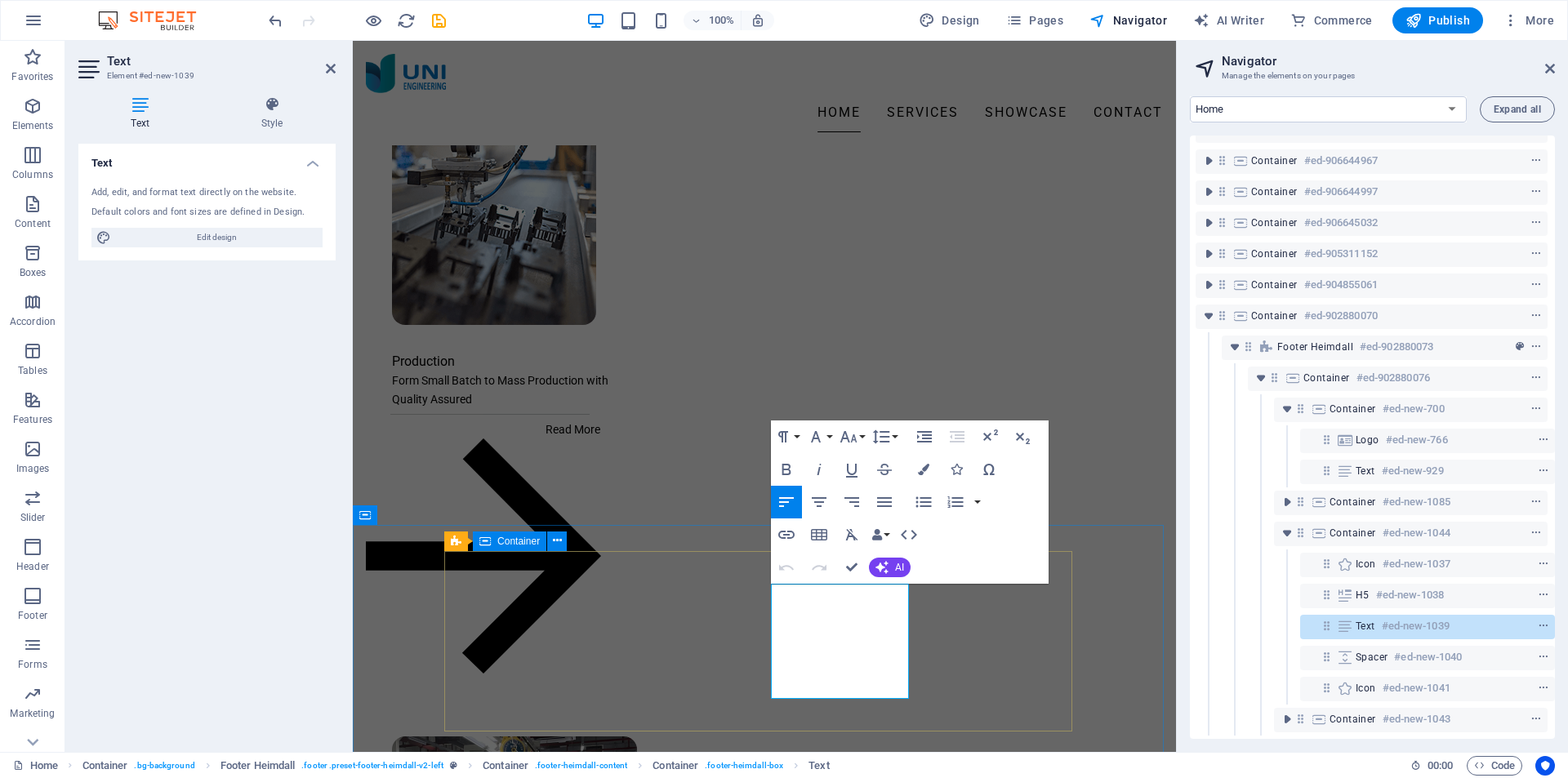
drag, startPoint x: 799, startPoint y: 629, endPoint x: 767, endPoint y: 627, distance: 32.1
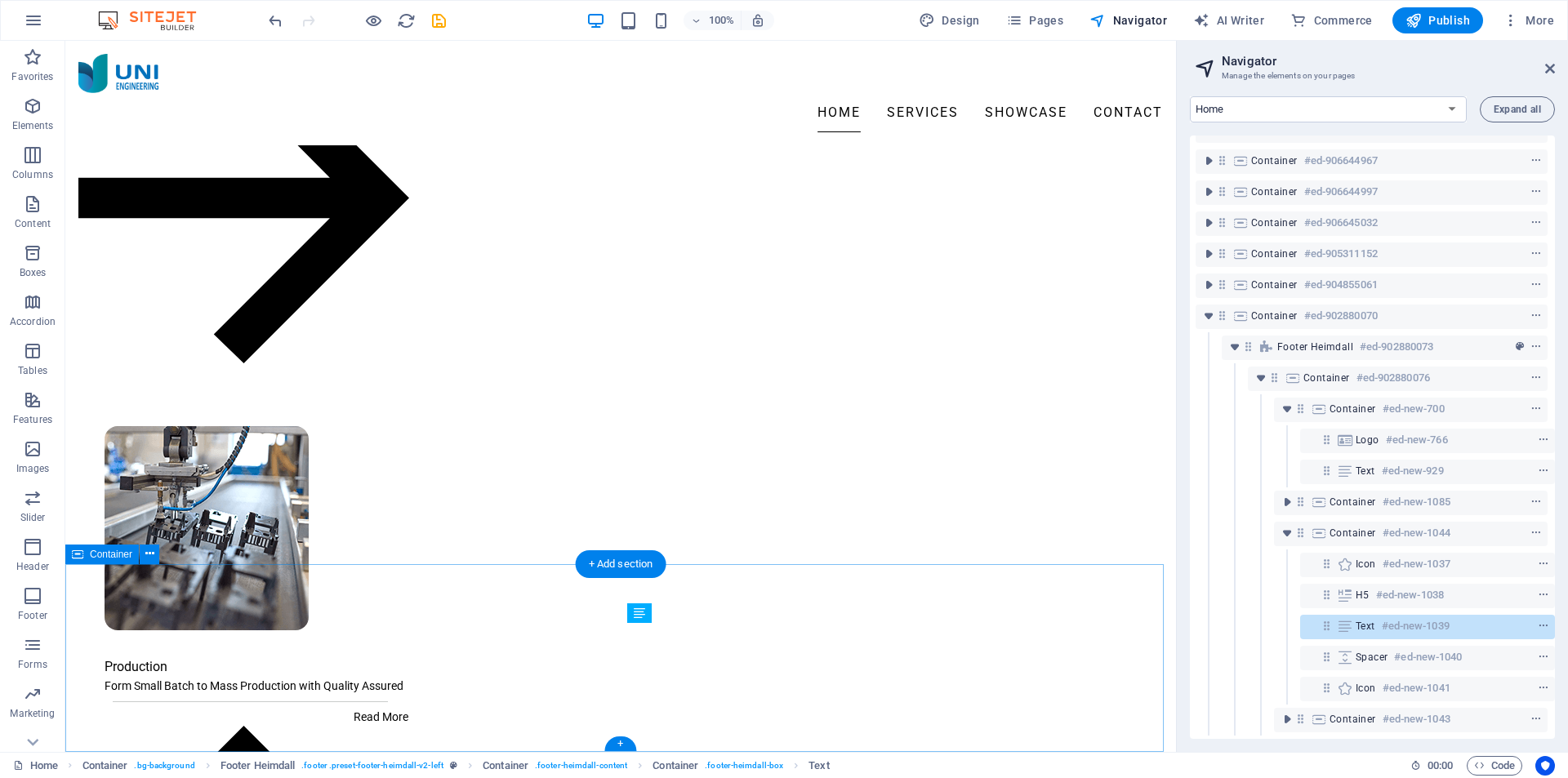
scroll to position [2092, 0]
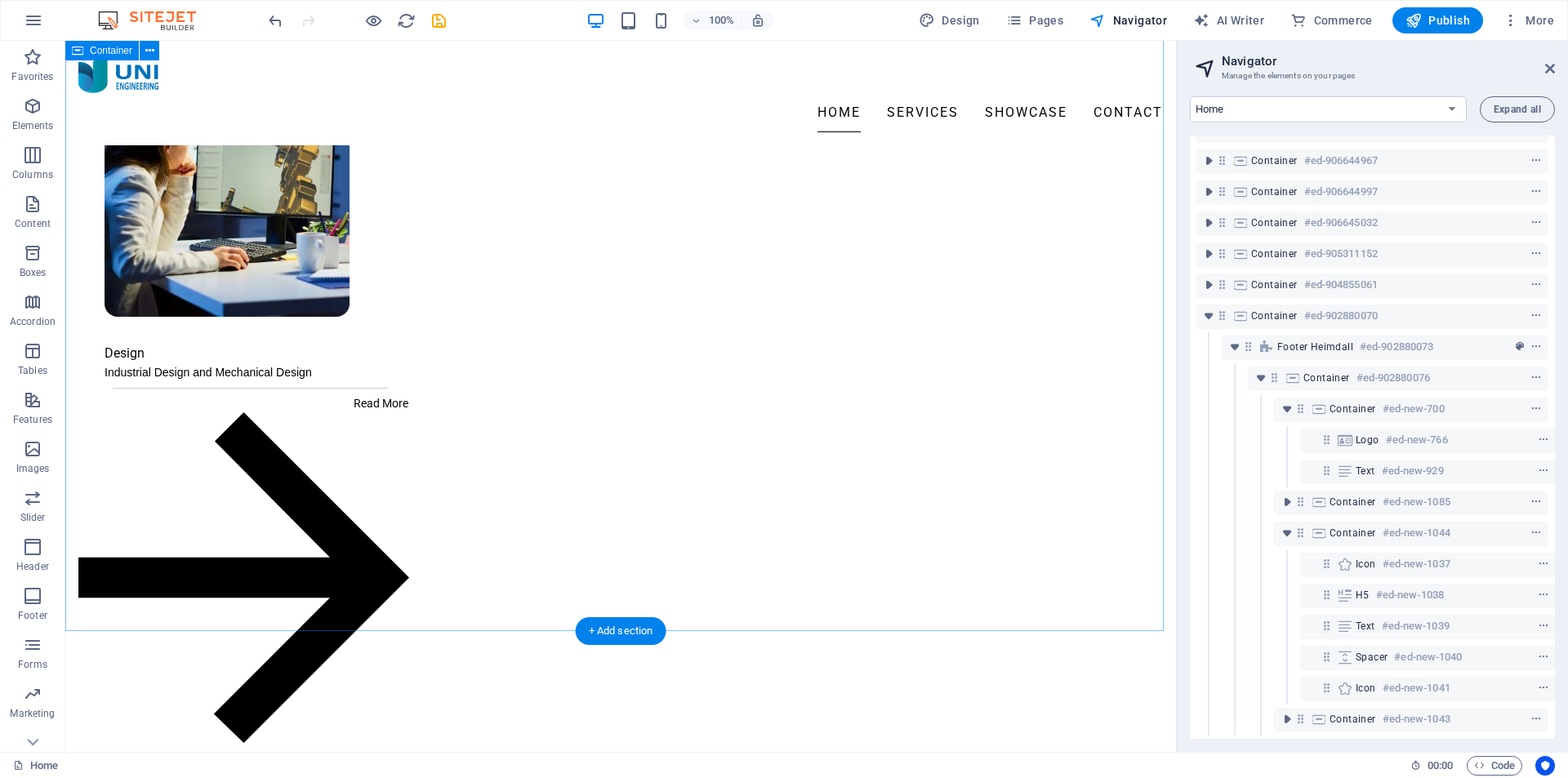
scroll to position [735, 0]
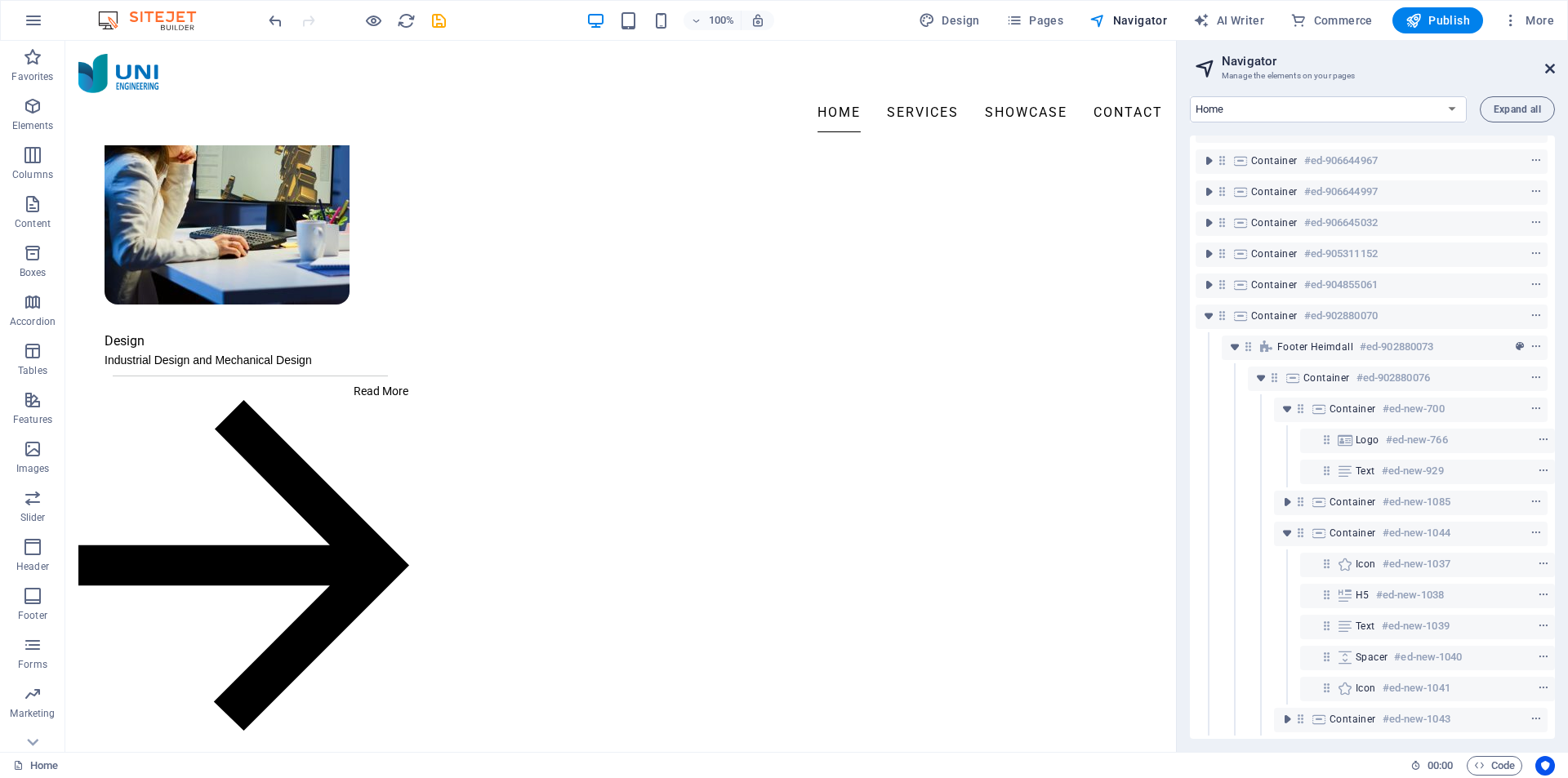
drag, startPoint x: 1550, startPoint y: 67, endPoint x: 1338, endPoint y: 179, distance: 239.8
click at [1550, 67] on icon at bounding box center [1550, 69] width 10 height 13
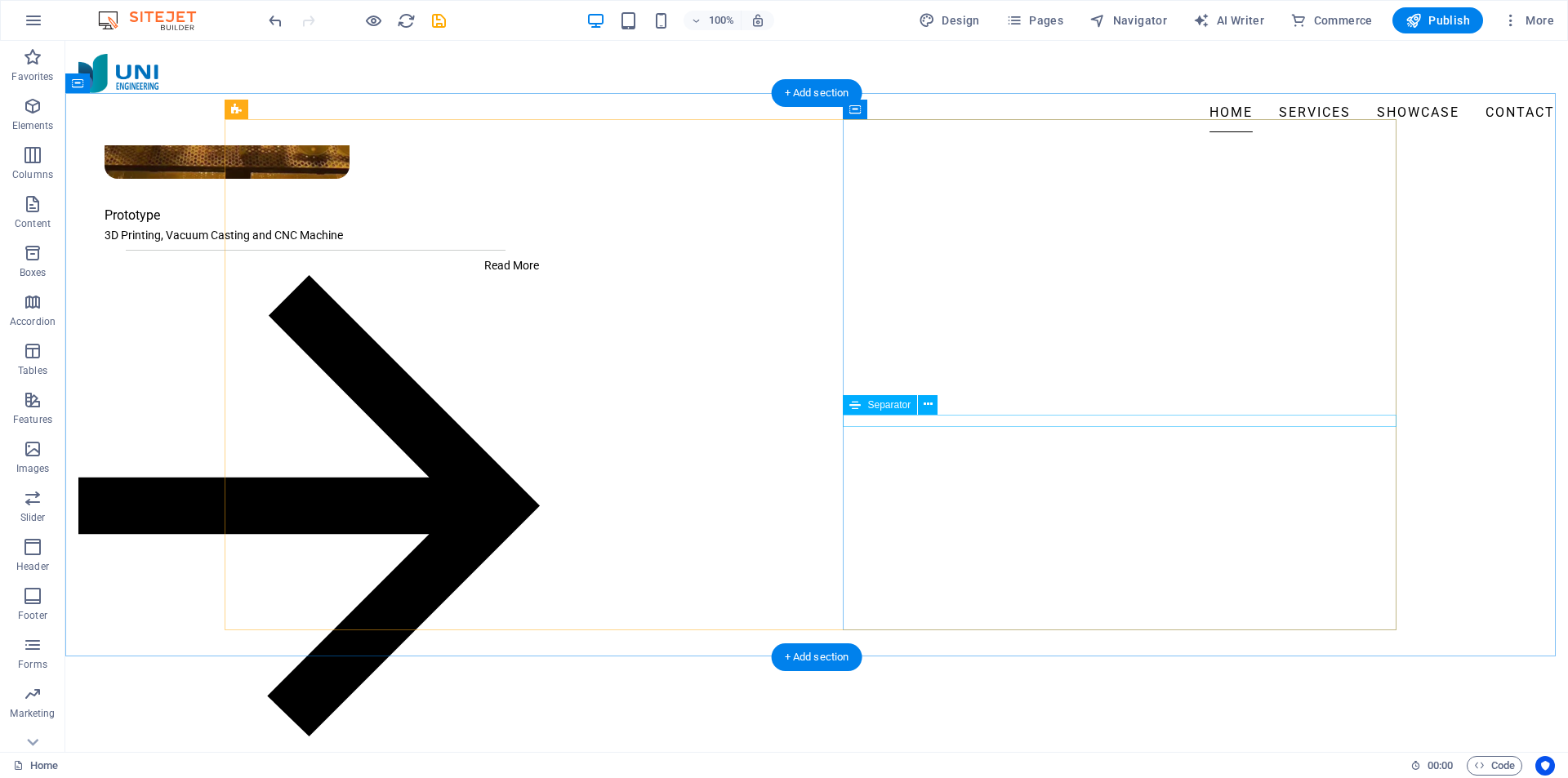
scroll to position [1866, 0]
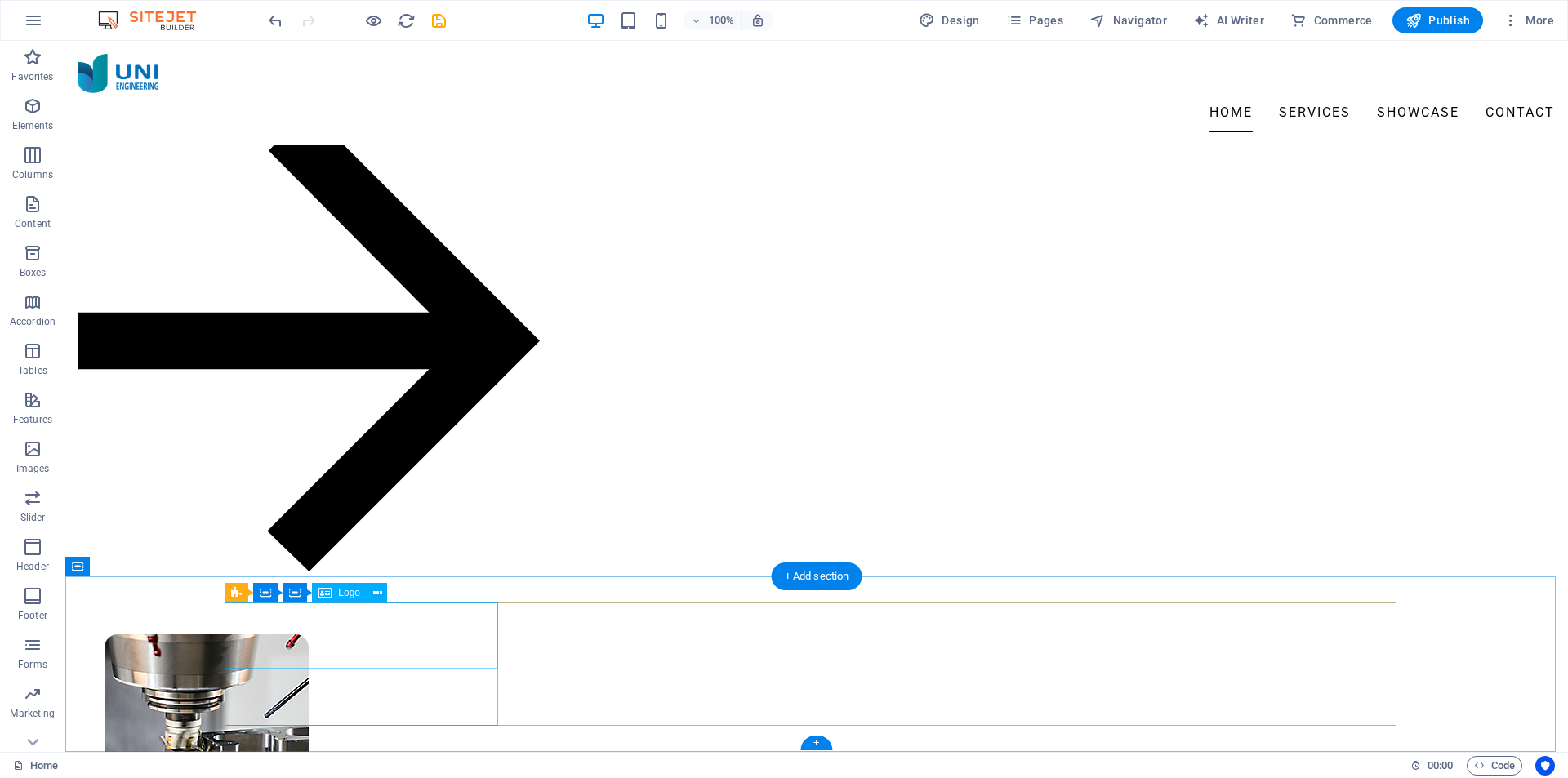
select select "%"
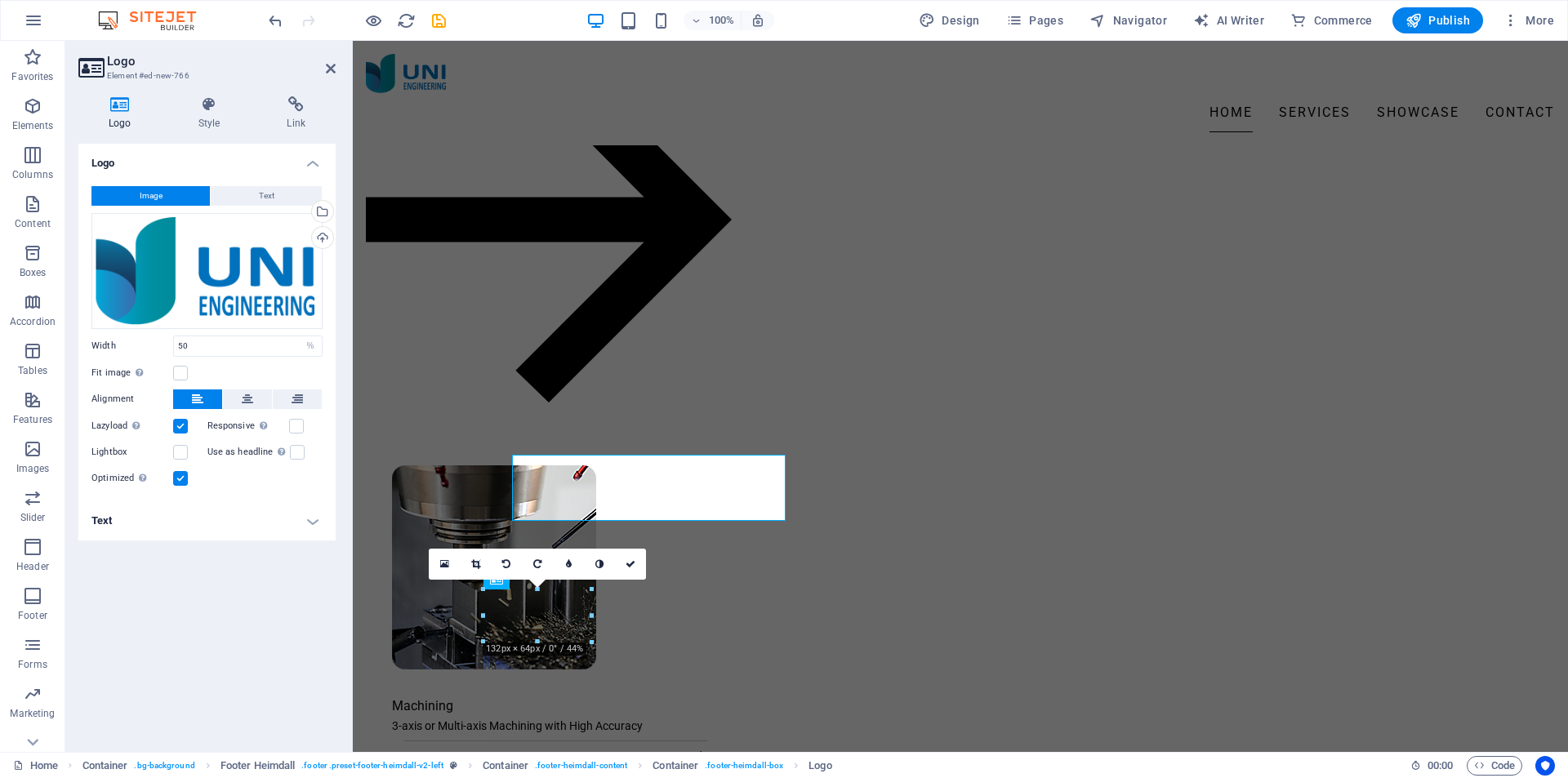
scroll to position [2014, 0]
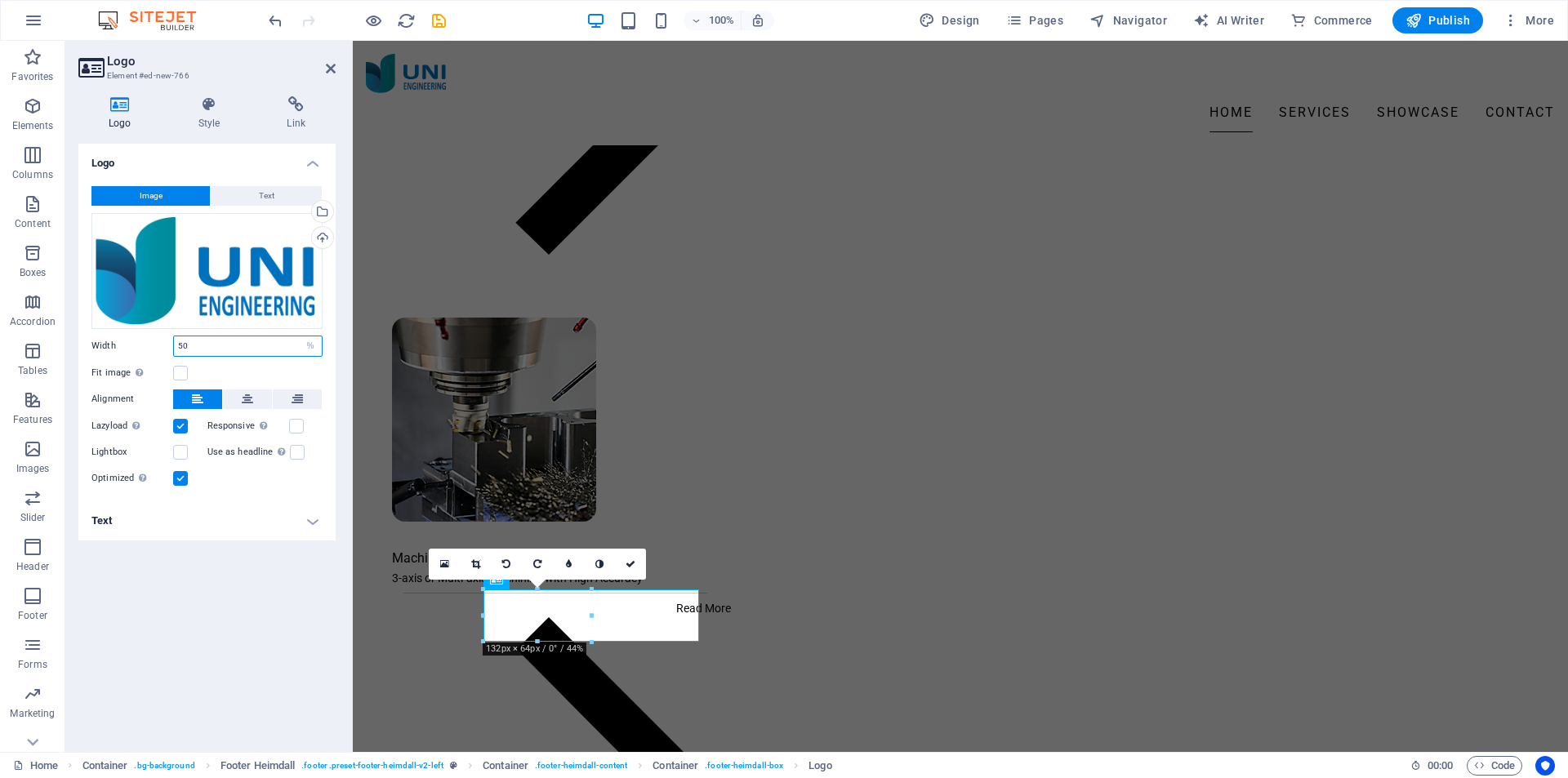
click at [139, 348] on div "Width 50 Default auto px rem % em vh vw" at bounding box center [207, 345] width 231 height 21
type input "40"
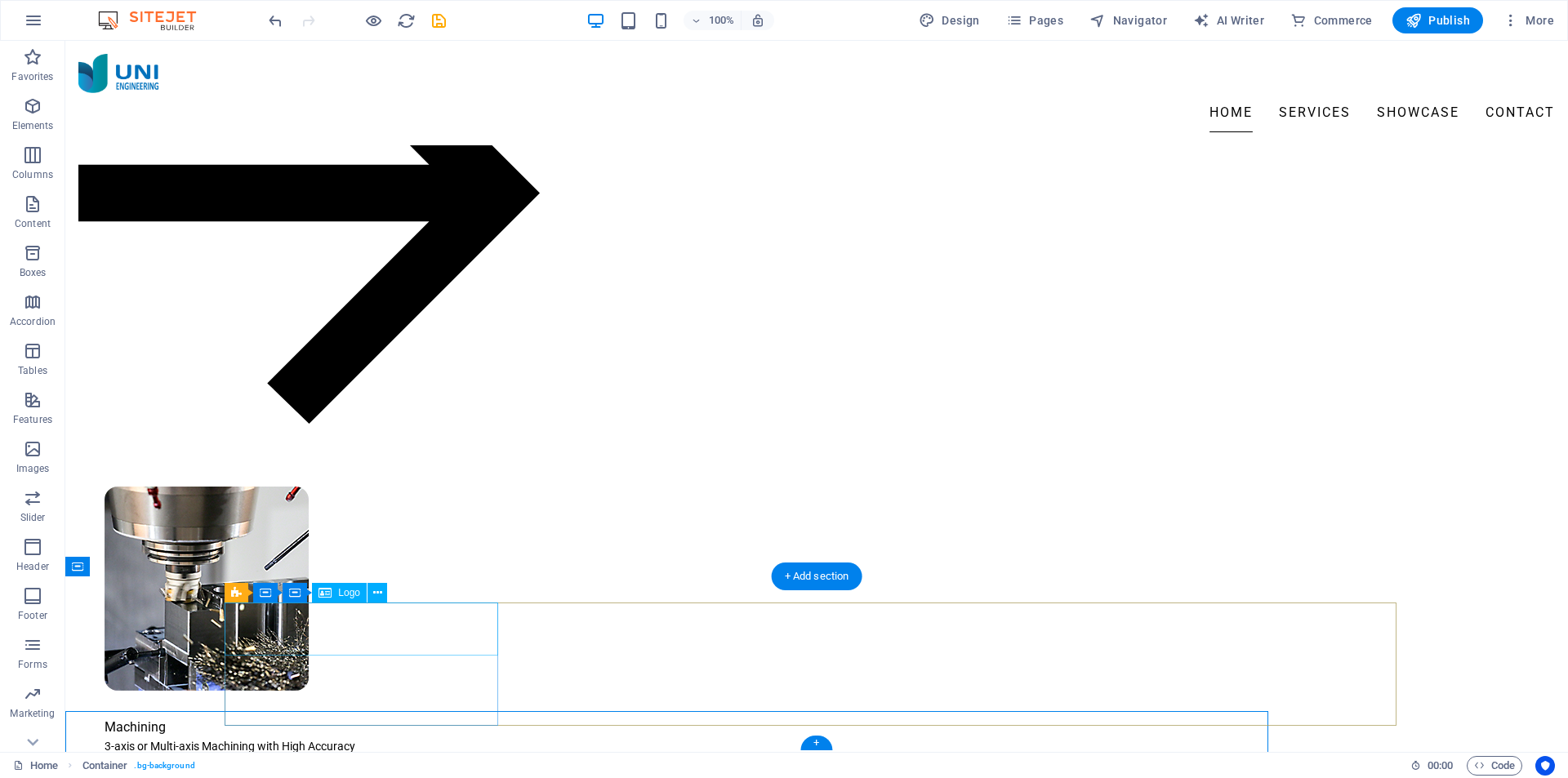
scroll to position [1866, 0]
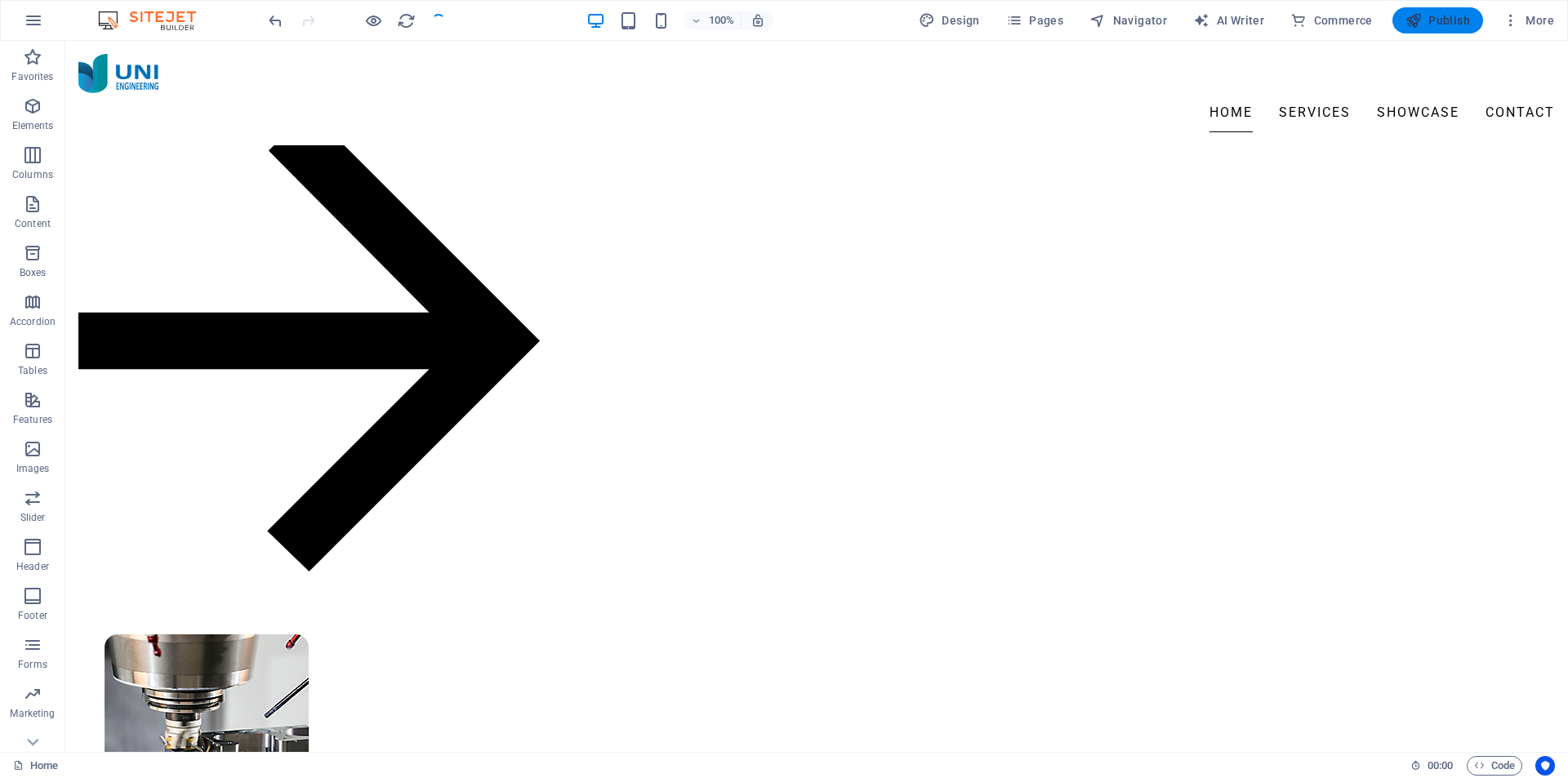
click at [1434, 24] on span "Publish" at bounding box center [1437, 20] width 64 height 17
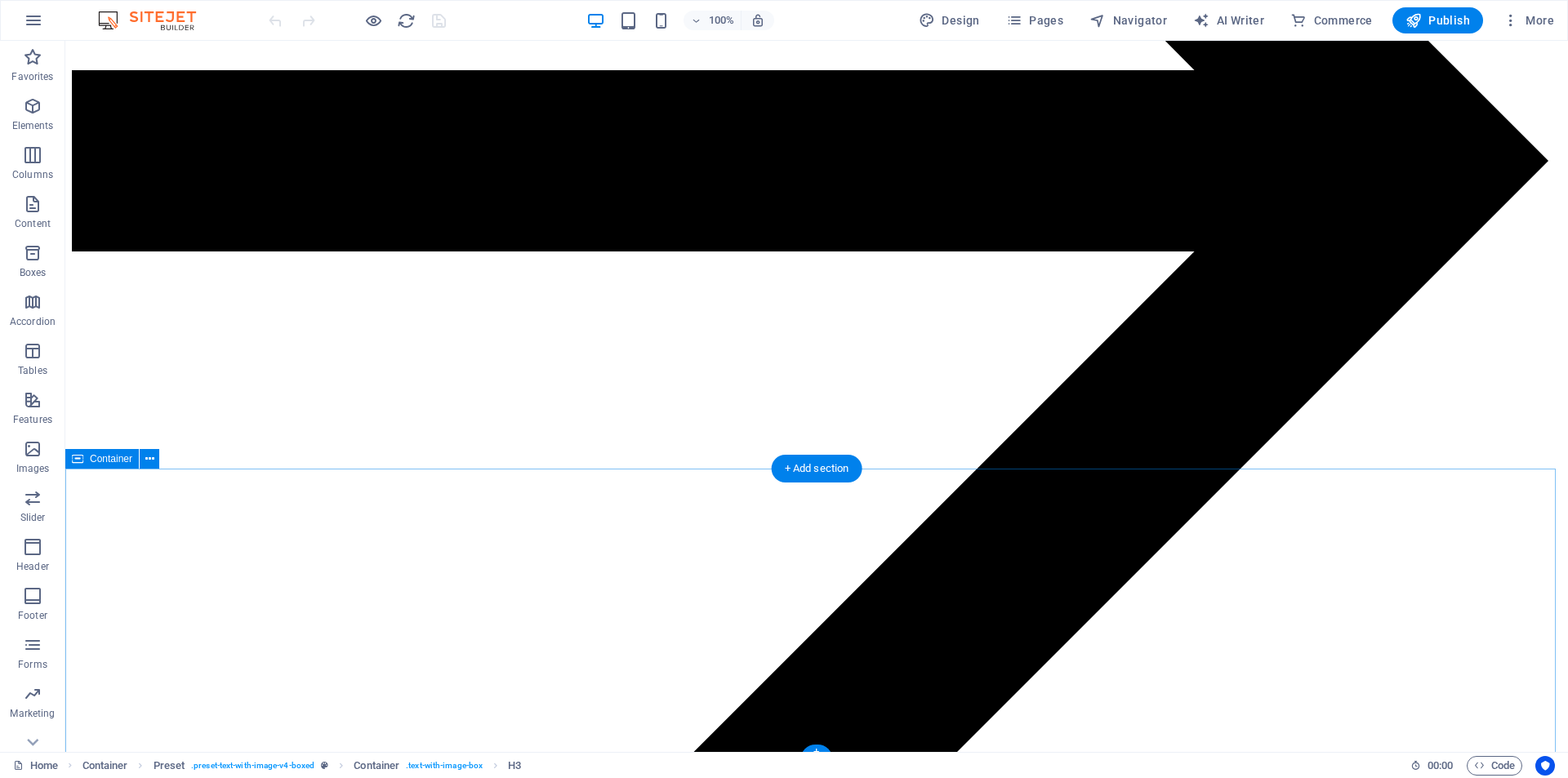
scroll to position [1983, 0]
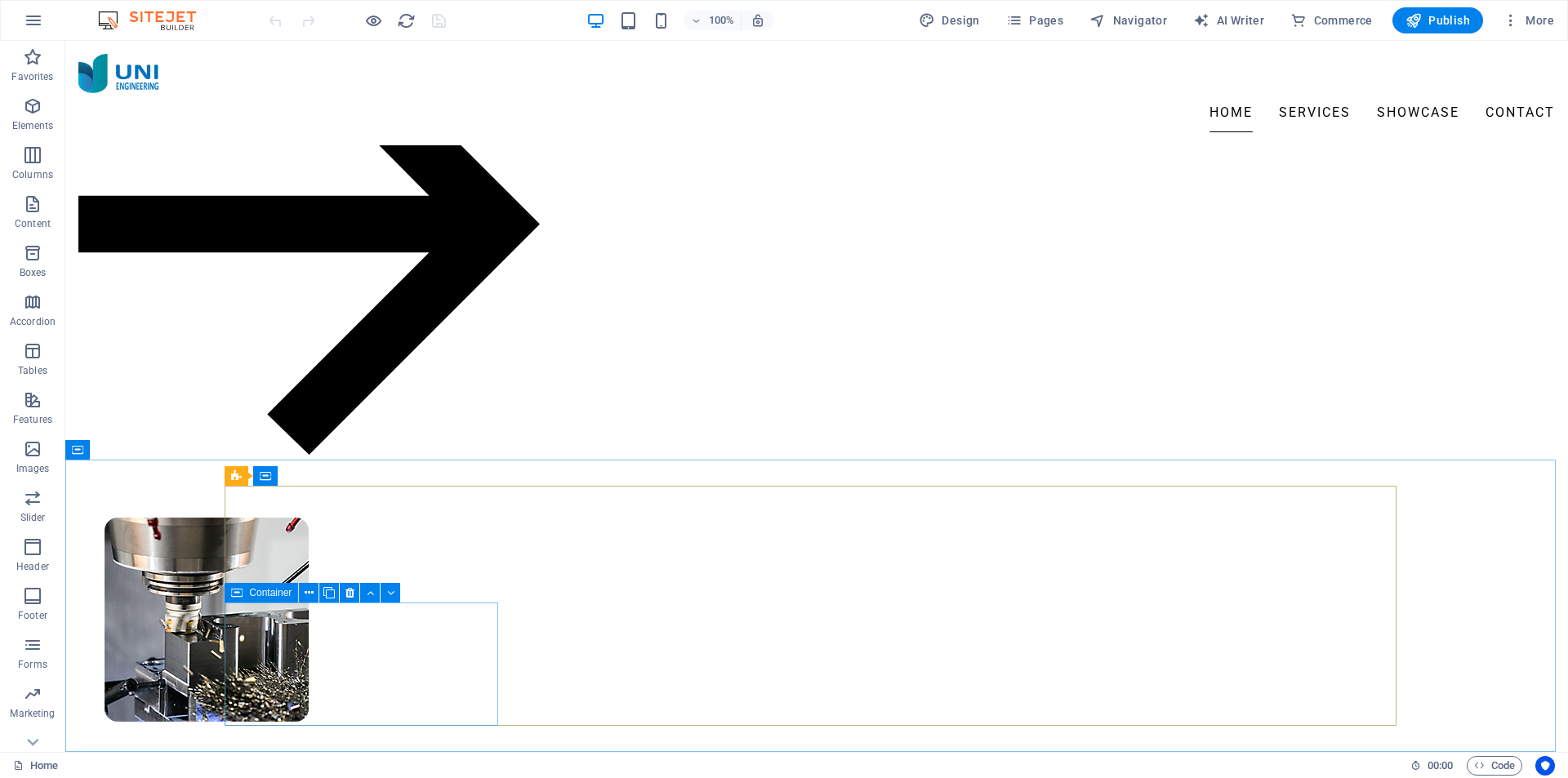
click at [256, 594] on span "Container" at bounding box center [270, 592] width 42 height 10
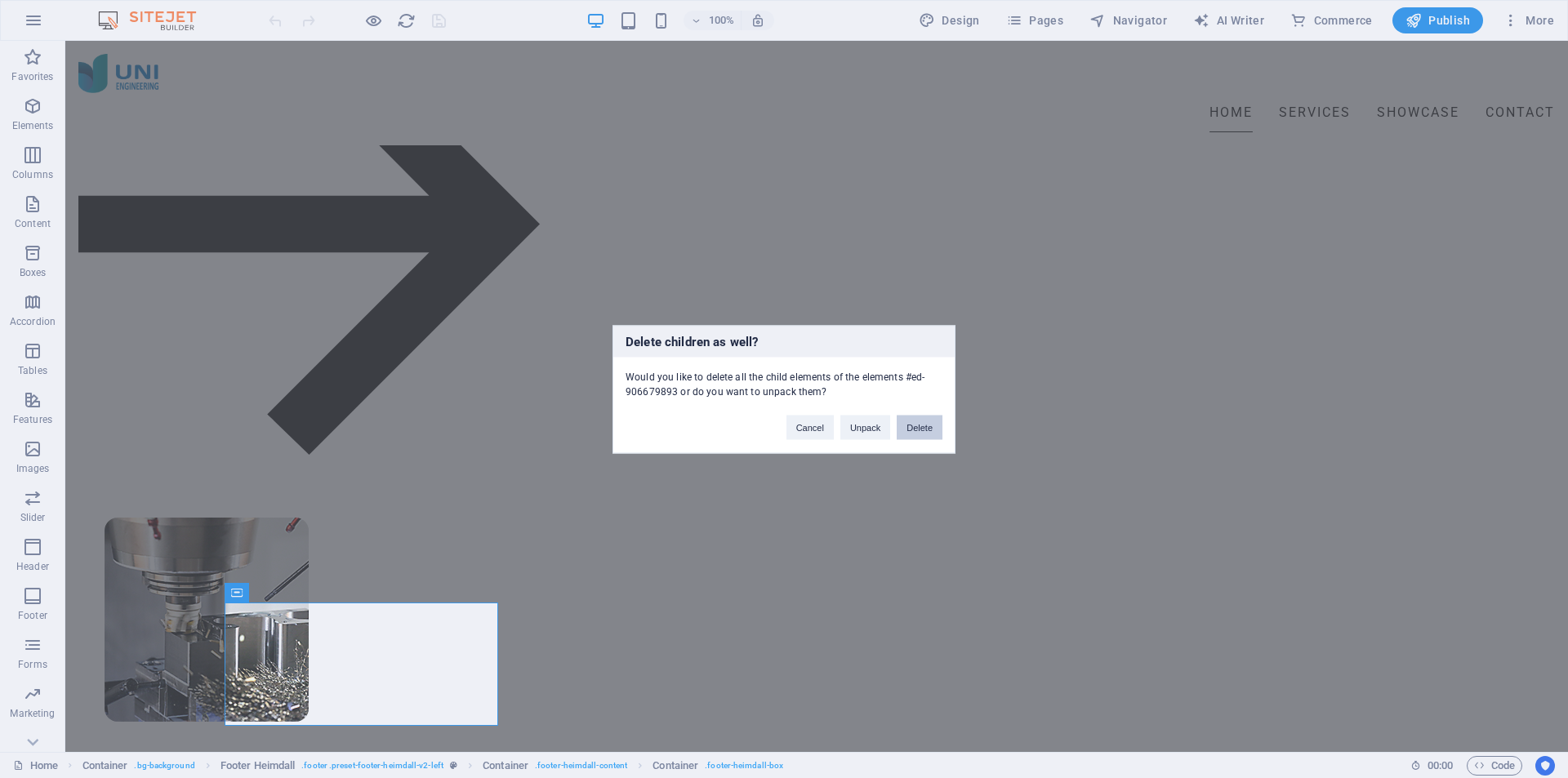
click at [913, 423] on button "Delete" at bounding box center [920, 426] width 46 height 25
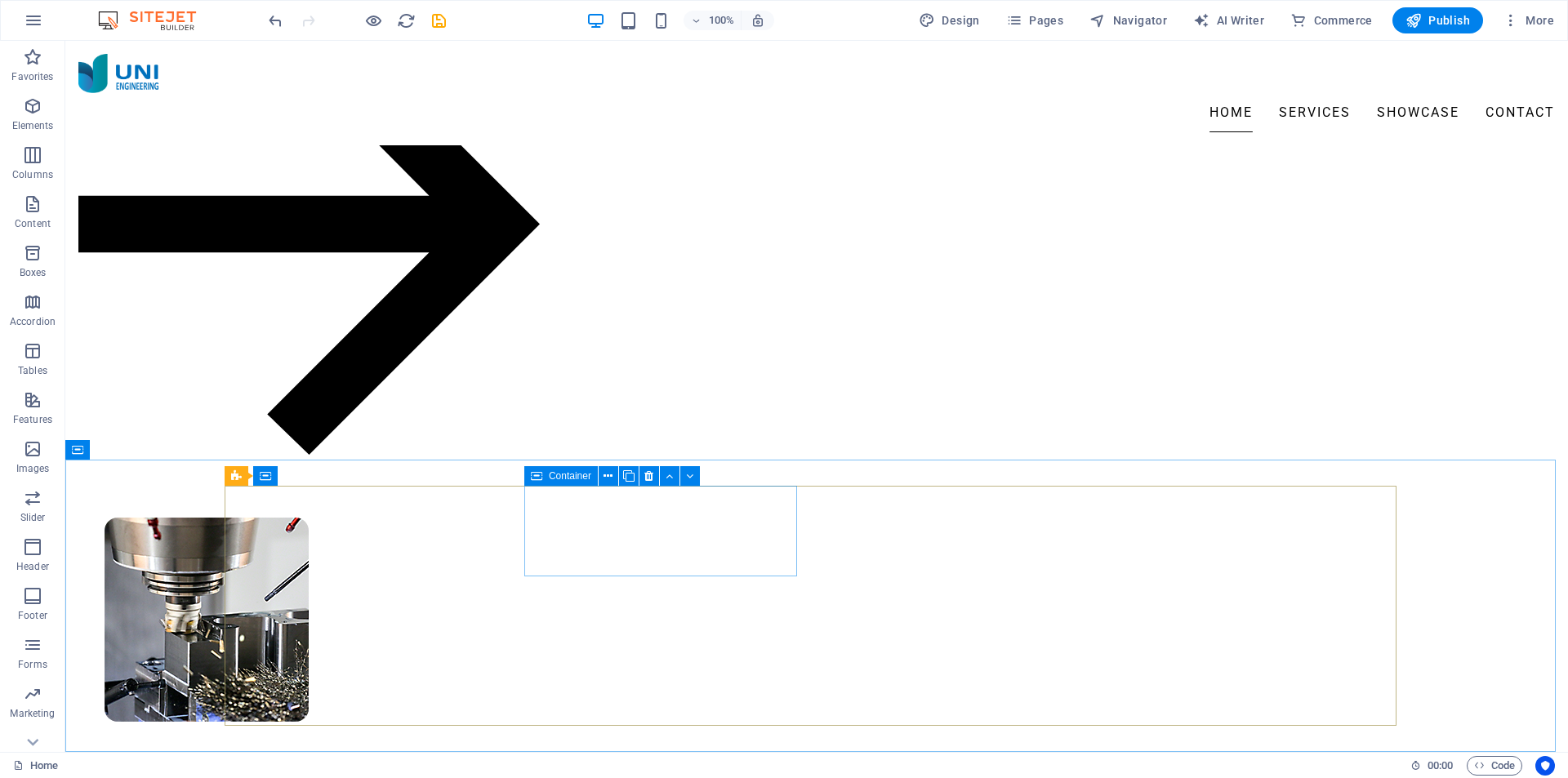
click at [540, 479] on icon at bounding box center [537, 475] width 11 height 19
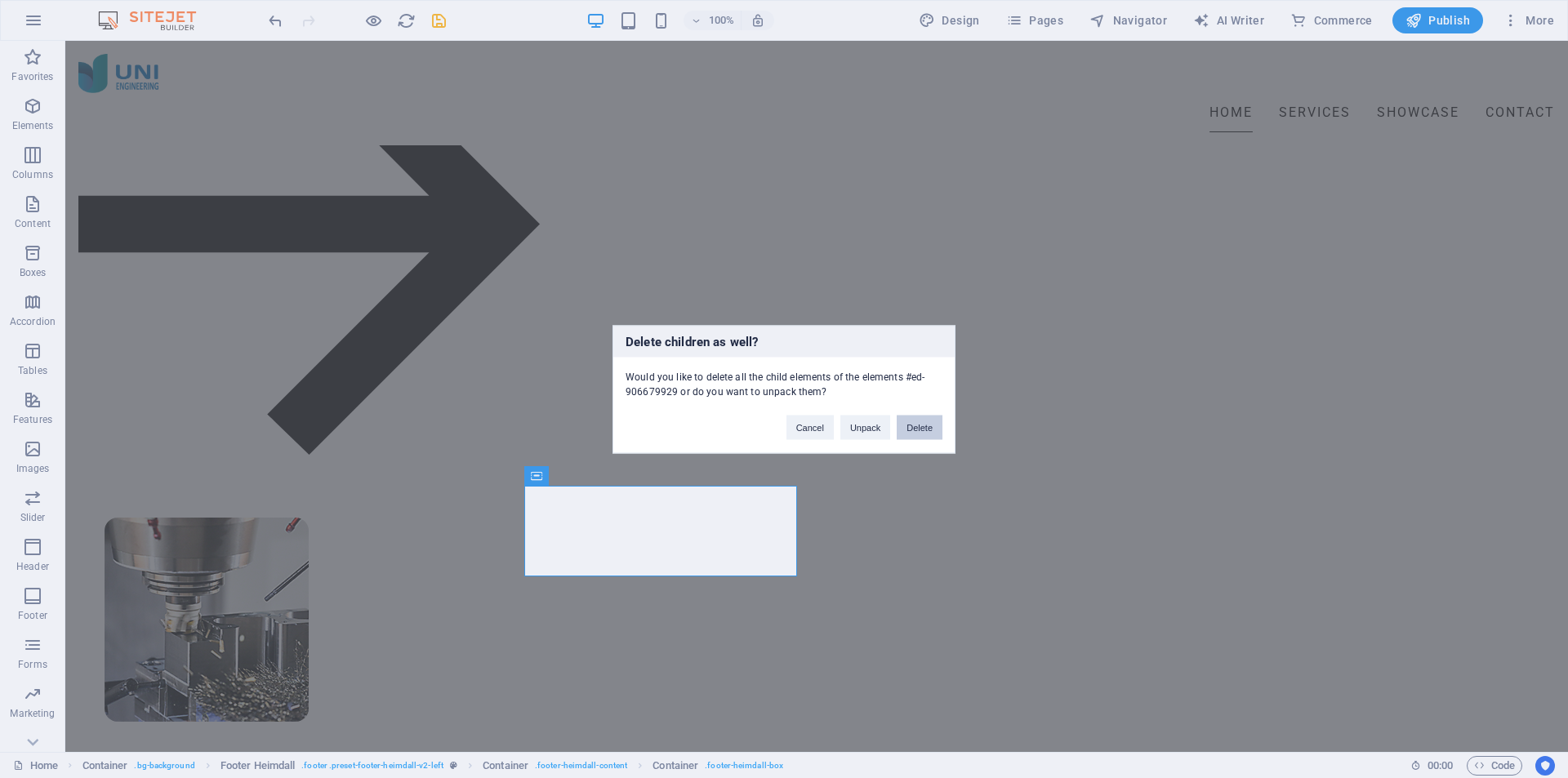
click at [921, 429] on button "Delete" at bounding box center [920, 426] width 46 height 25
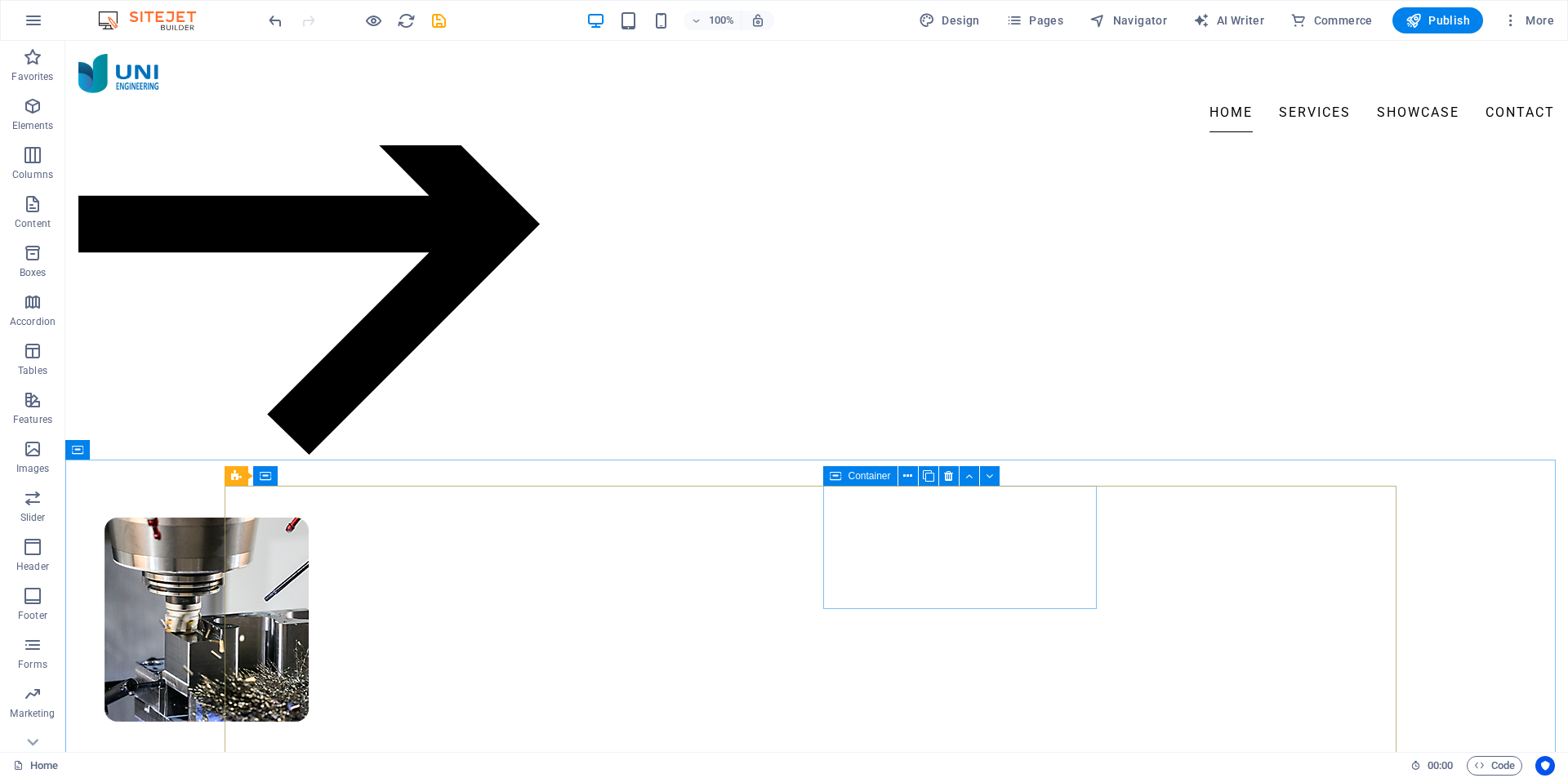
click at [842, 477] on div "Container" at bounding box center [860, 475] width 74 height 19
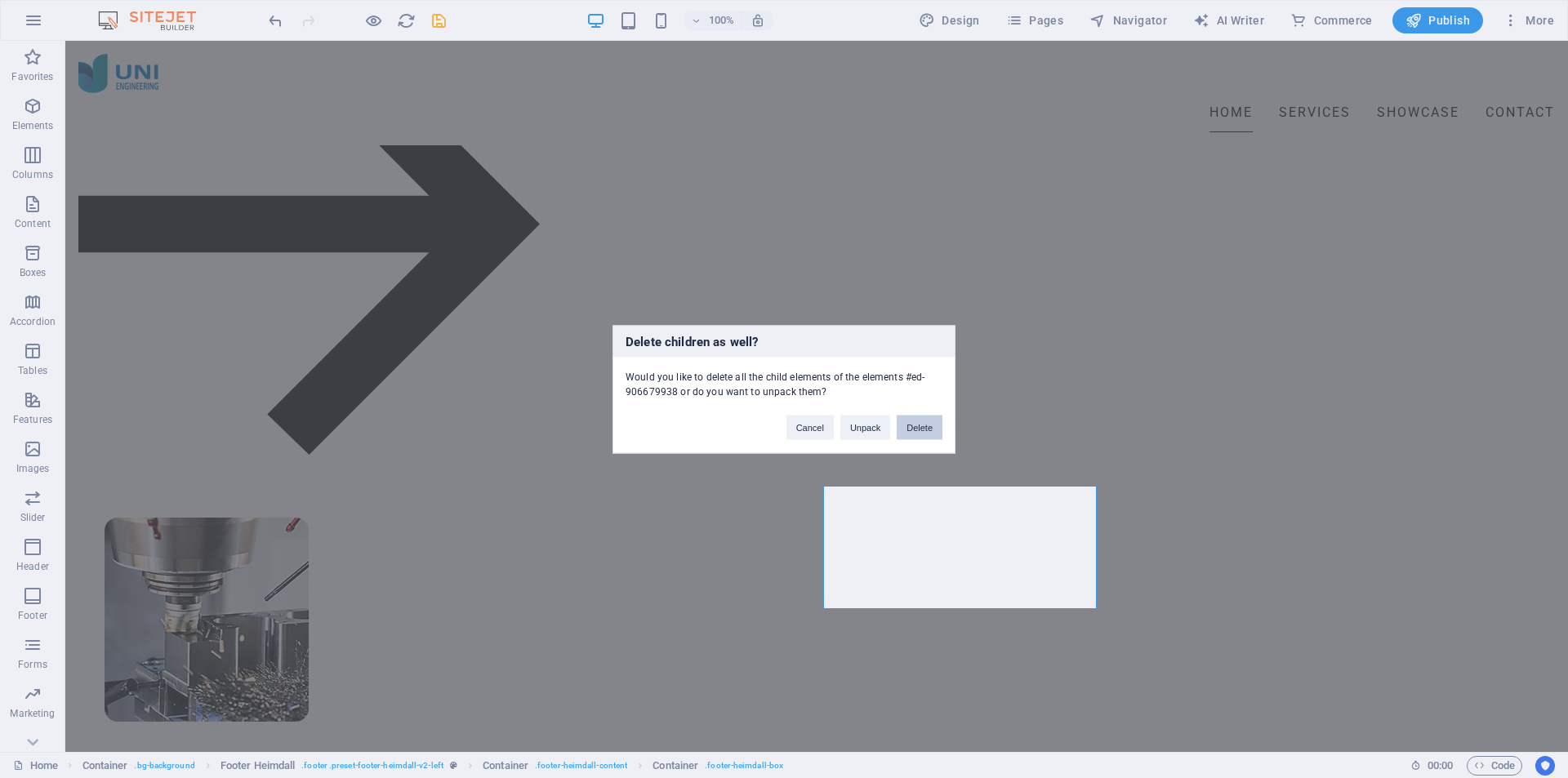
click at [920, 427] on button "Delete" at bounding box center [920, 426] width 46 height 25
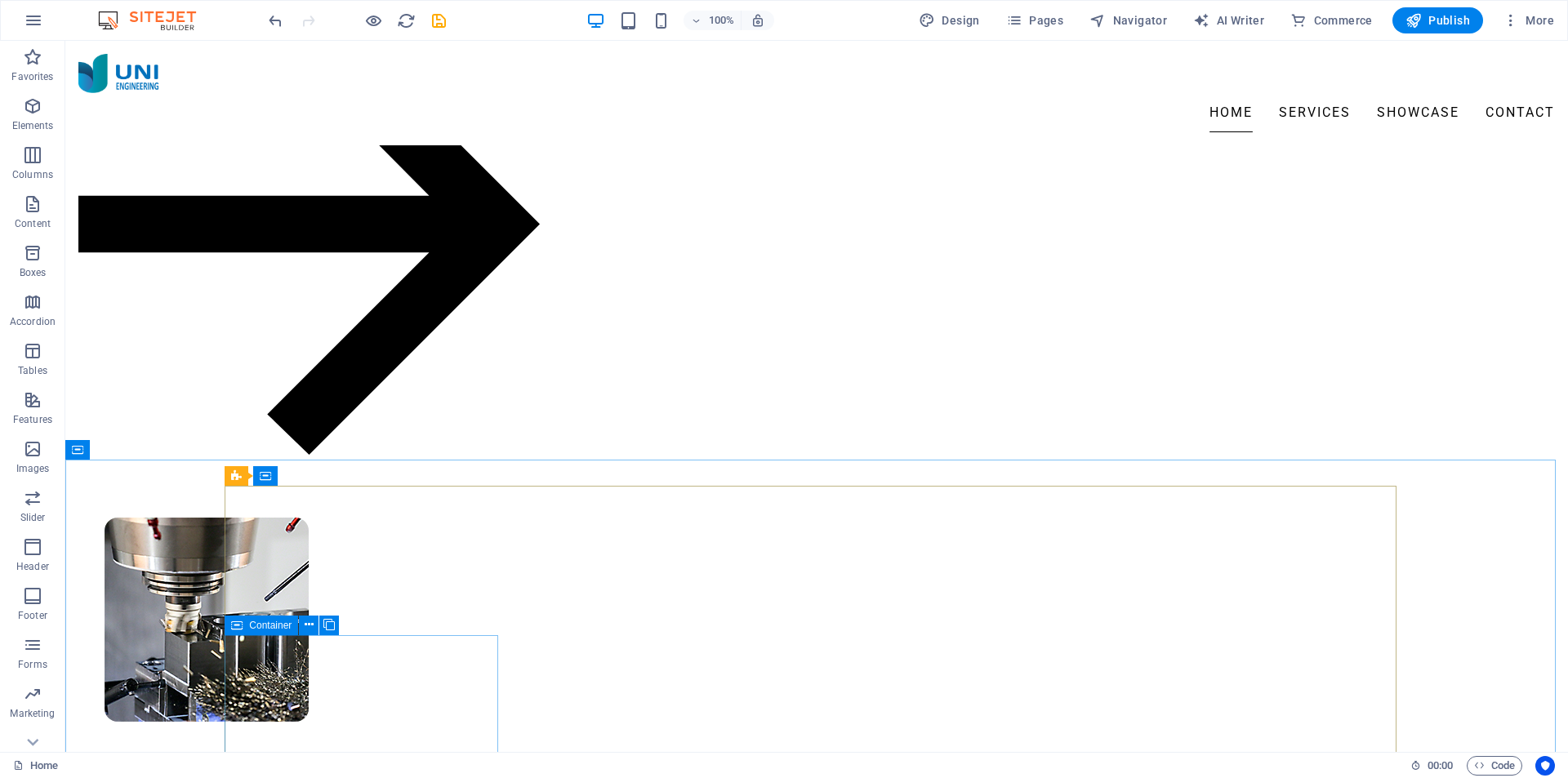
click at [259, 626] on span "Container" at bounding box center [270, 625] width 42 height 10
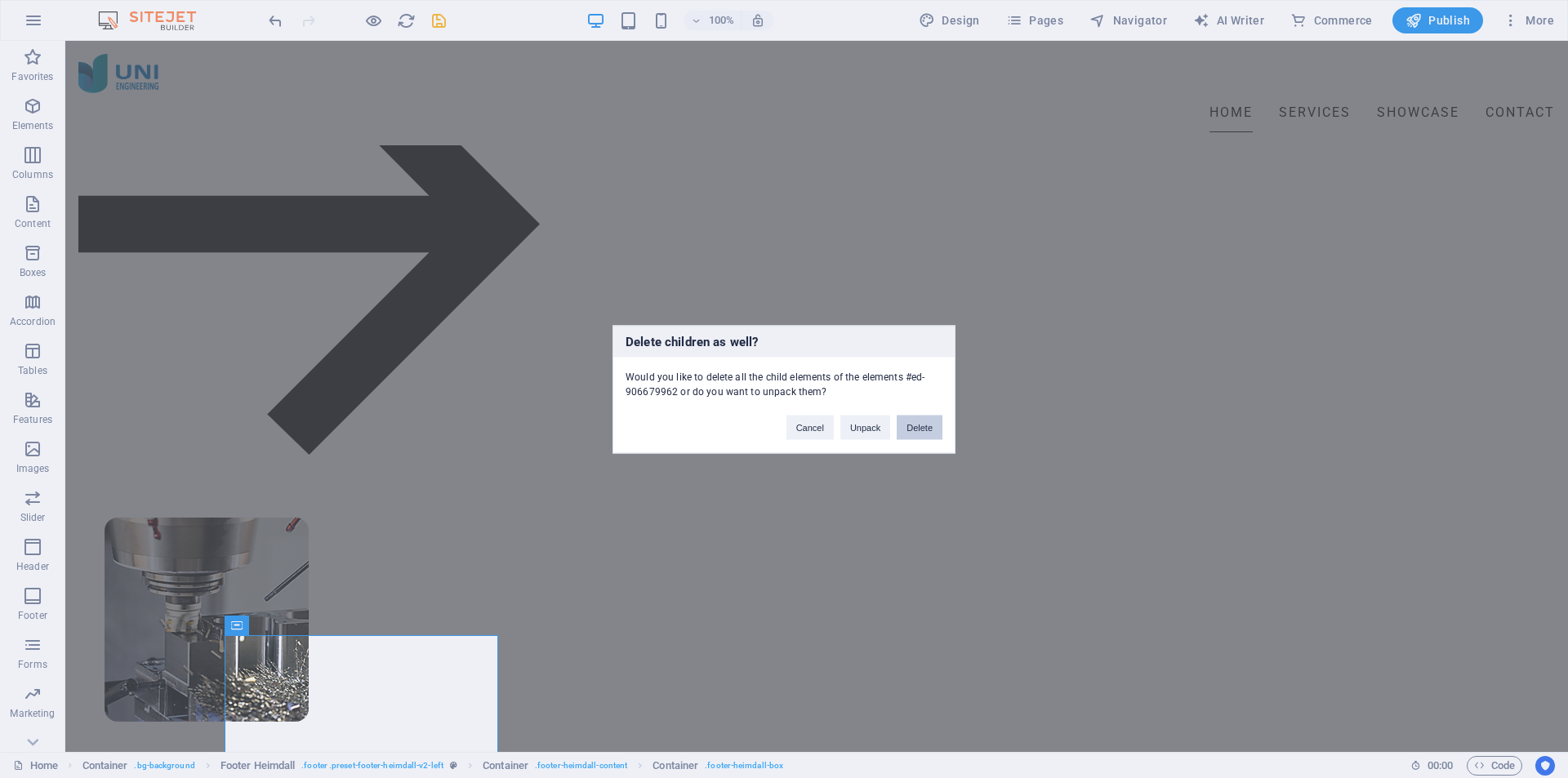
click at [920, 423] on button "Delete" at bounding box center [920, 426] width 46 height 25
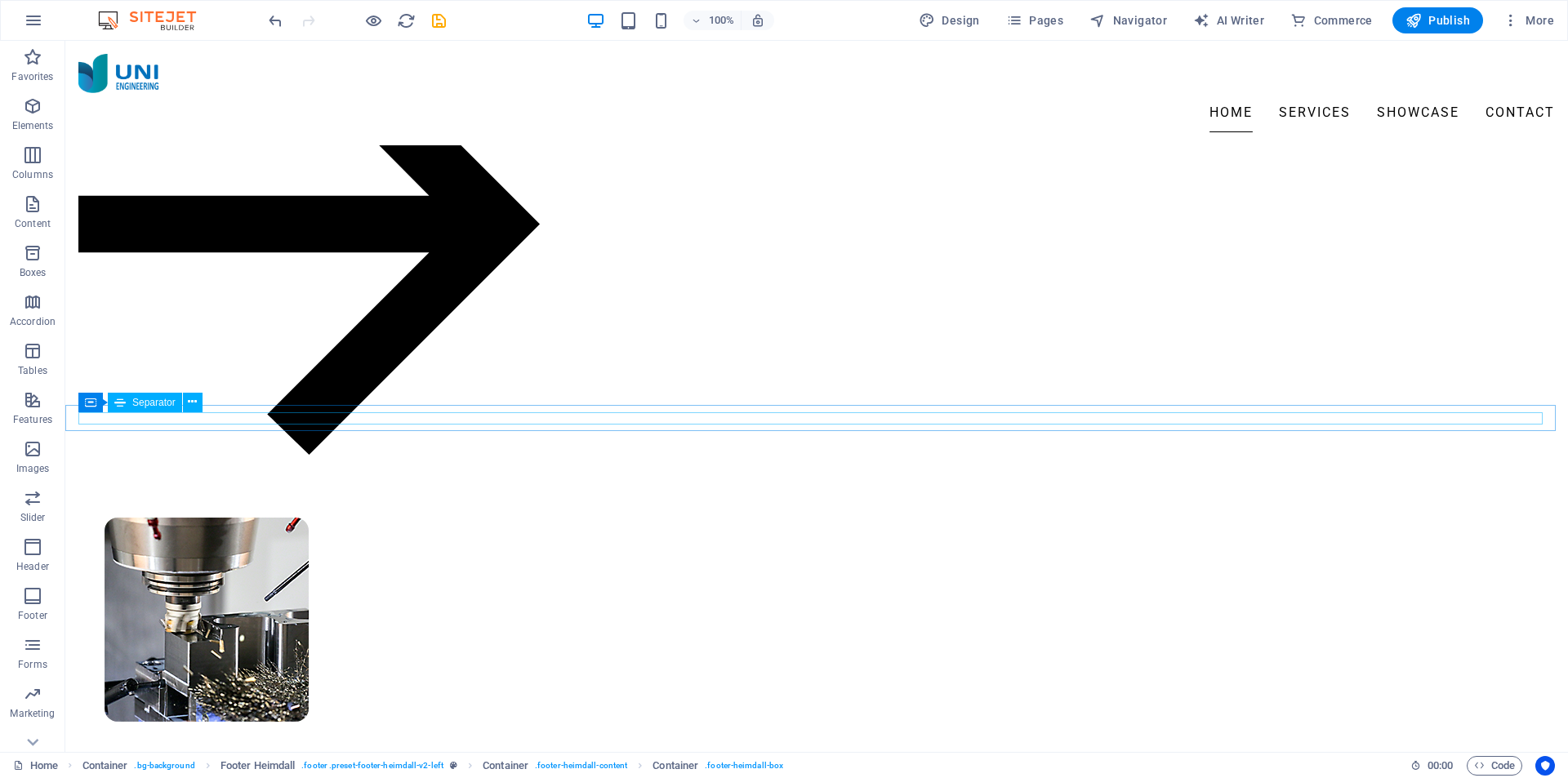
scroll to position [1866, 0]
